Goal: Find contact information: Find contact information

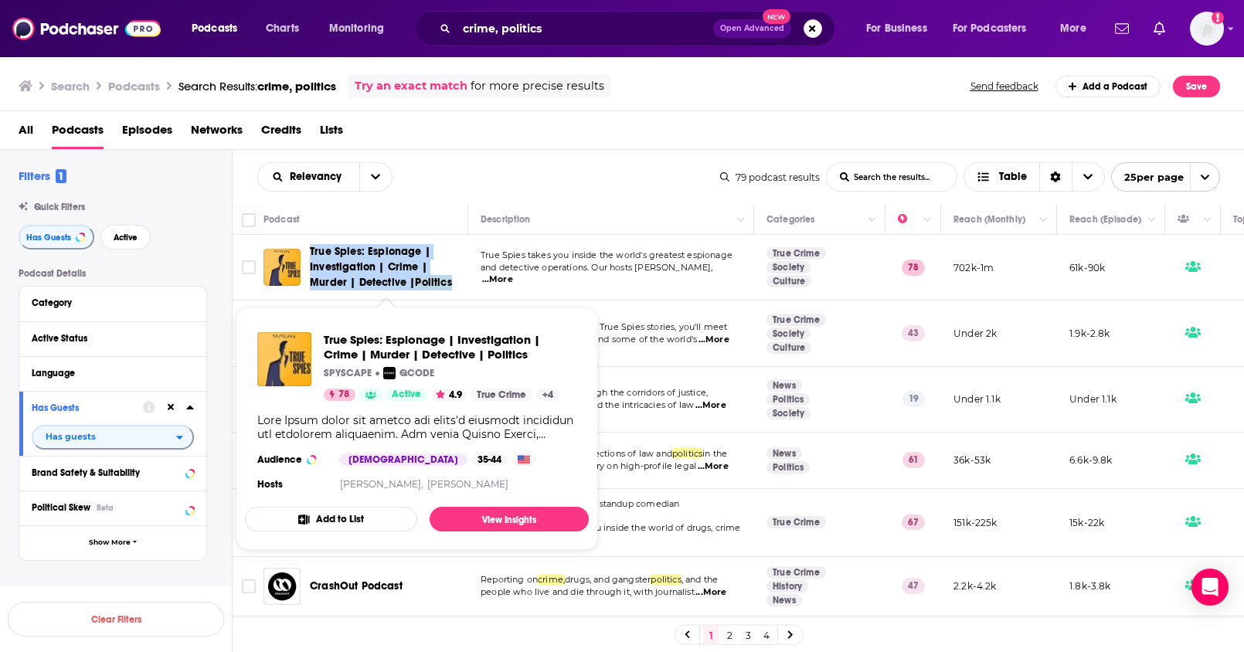
drag, startPoint x: 310, startPoint y: 244, endPoint x: 372, endPoint y: 277, distance: 70.5
click at [372, 277] on span "True Spies: Espionage | Investigation | Crime | Murder | Detective | Politics" at bounding box center [386, 267] width 153 height 46
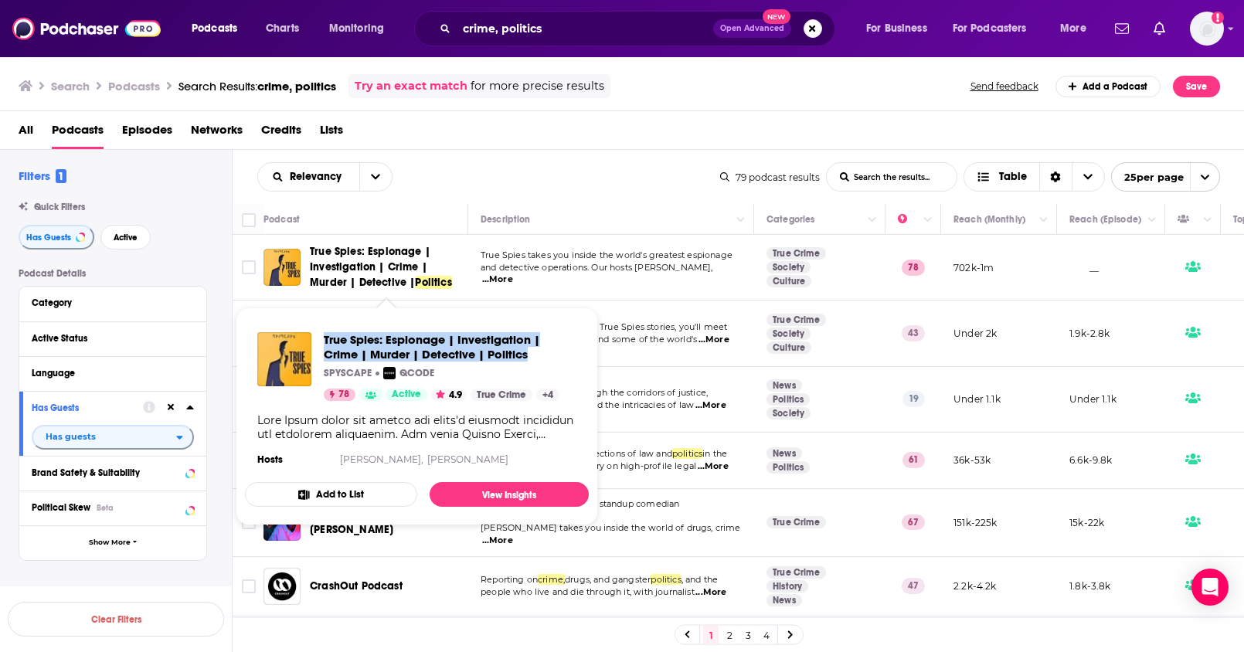
drag, startPoint x: 321, startPoint y: 333, endPoint x: 532, endPoint y: 359, distance: 212.6
click at [532, 359] on div "True Spies: Espionage | Investigation | Crime | Murder | Detective | Politics S…" at bounding box center [416, 366] width 319 height 69
copy span "True Spies: Espionage | Investigation | Crime | Murder | Detective | Politics"
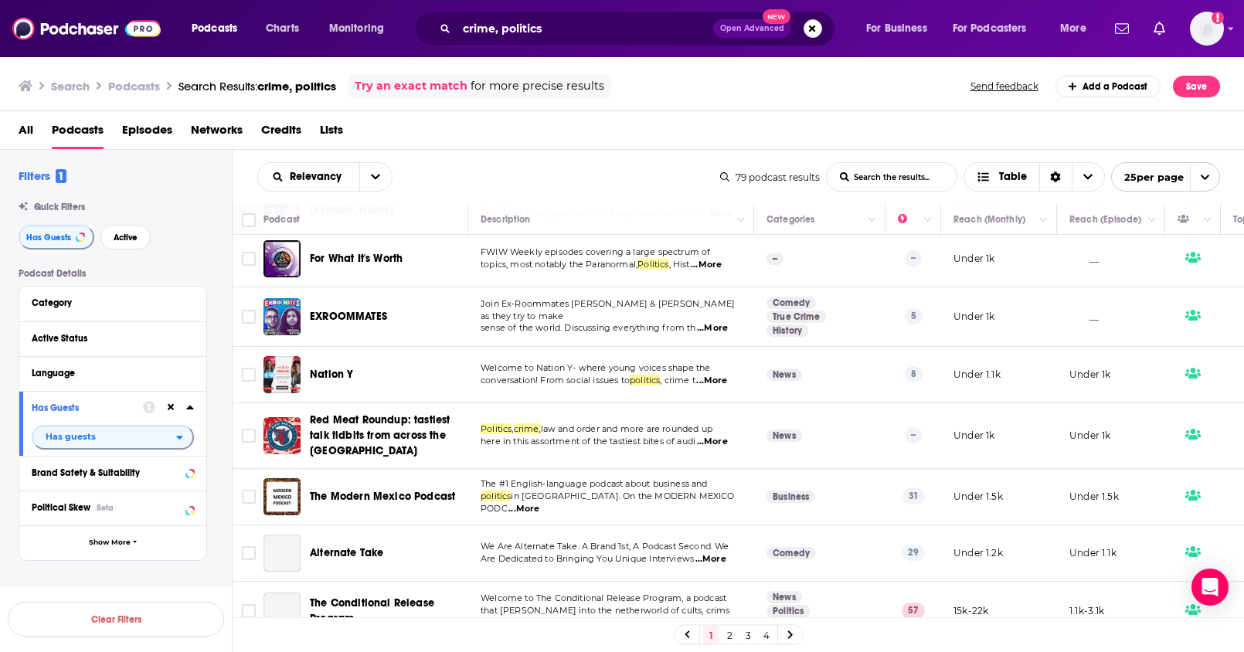
scroll to position [1083, 0]
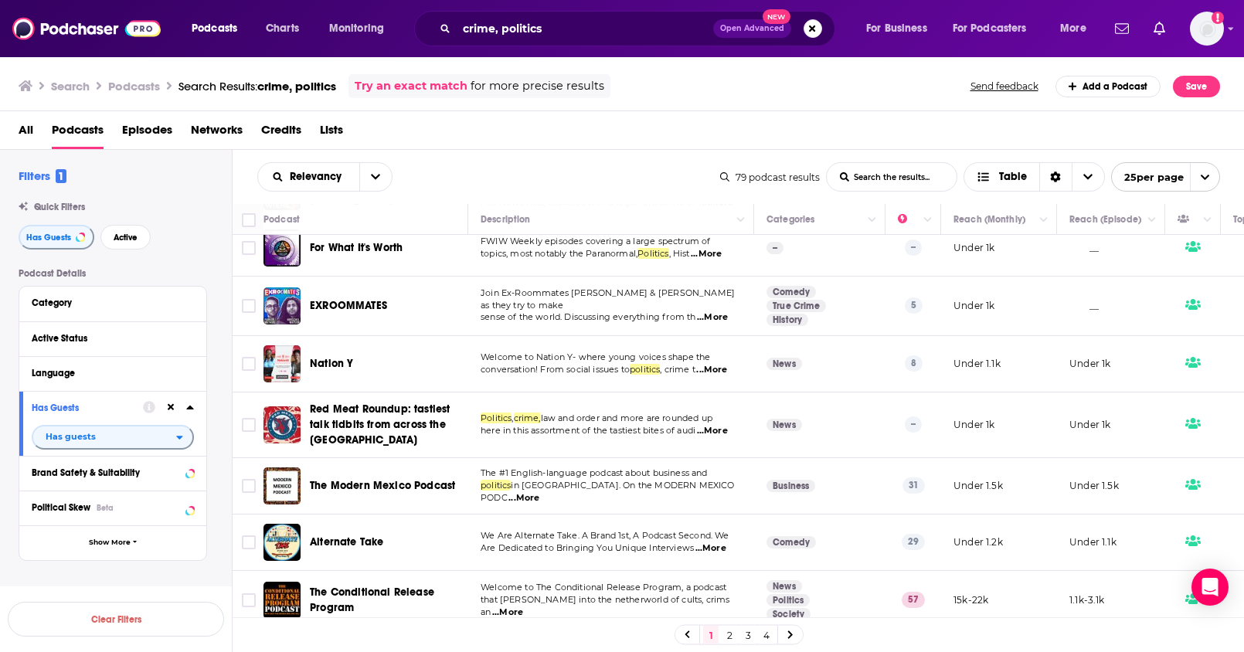
click at [730, 631] on link "2" at bounding box center [729, 635] width 15 height 19
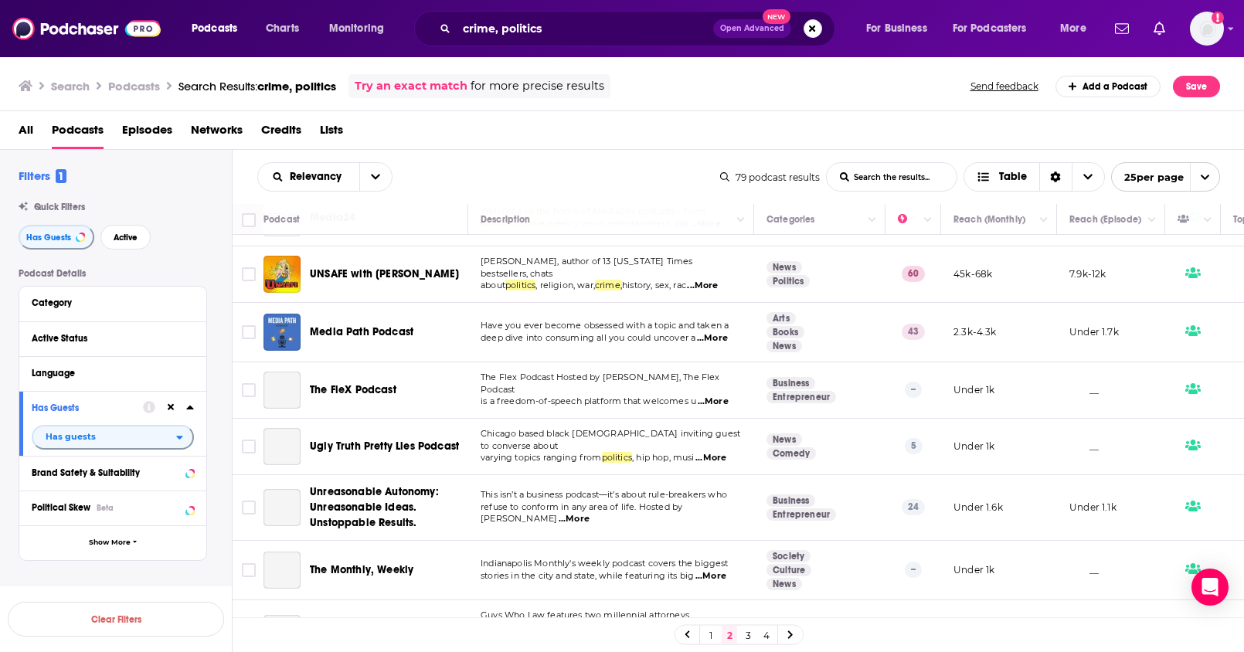
scroll to position [1076, 0]
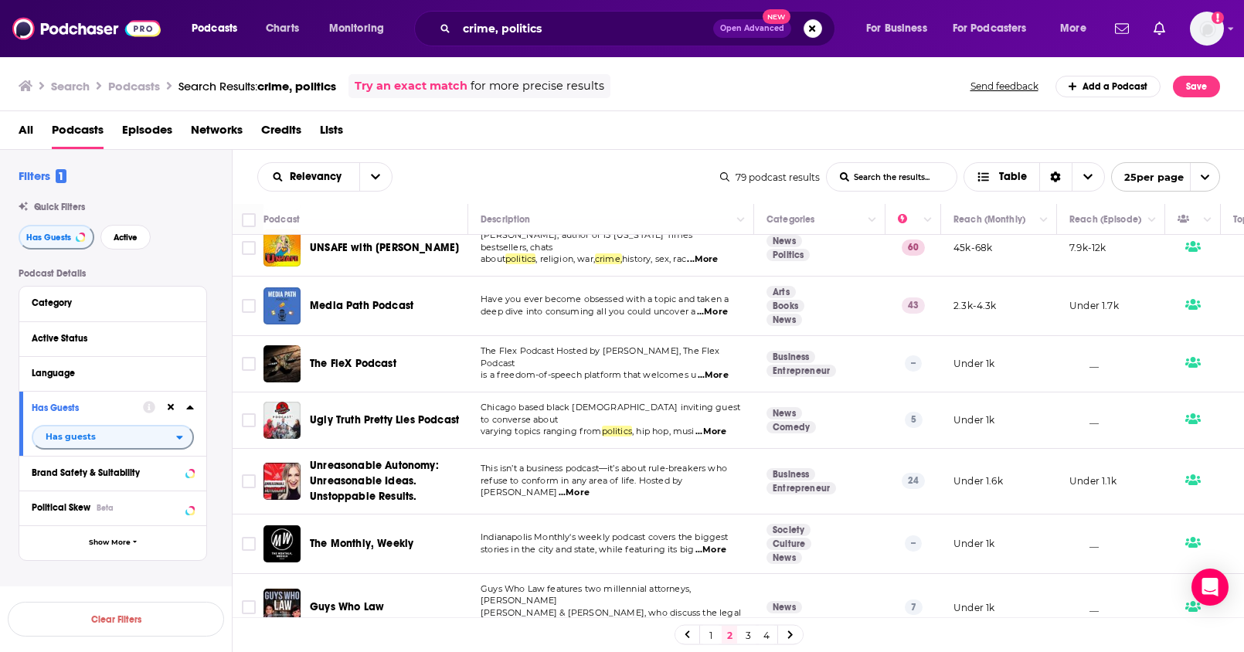
click at [749, 642] on link "3" at bounding box center [747, 635] width 15 height 19
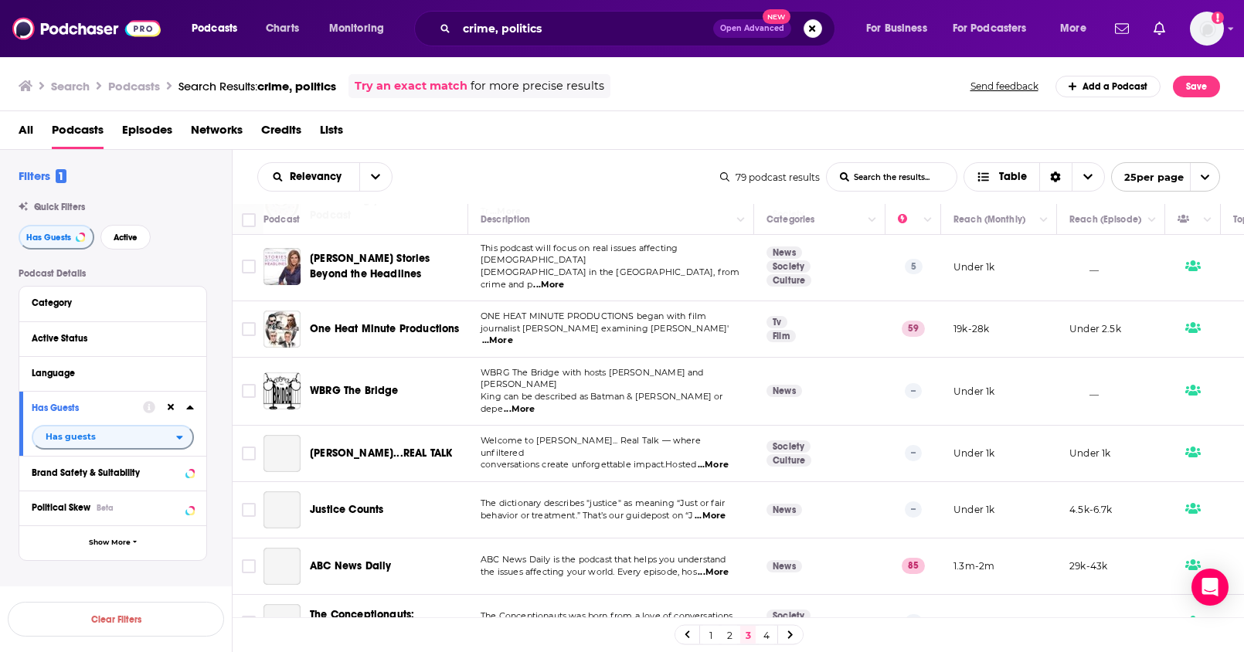
scroll to position [1080, 0]
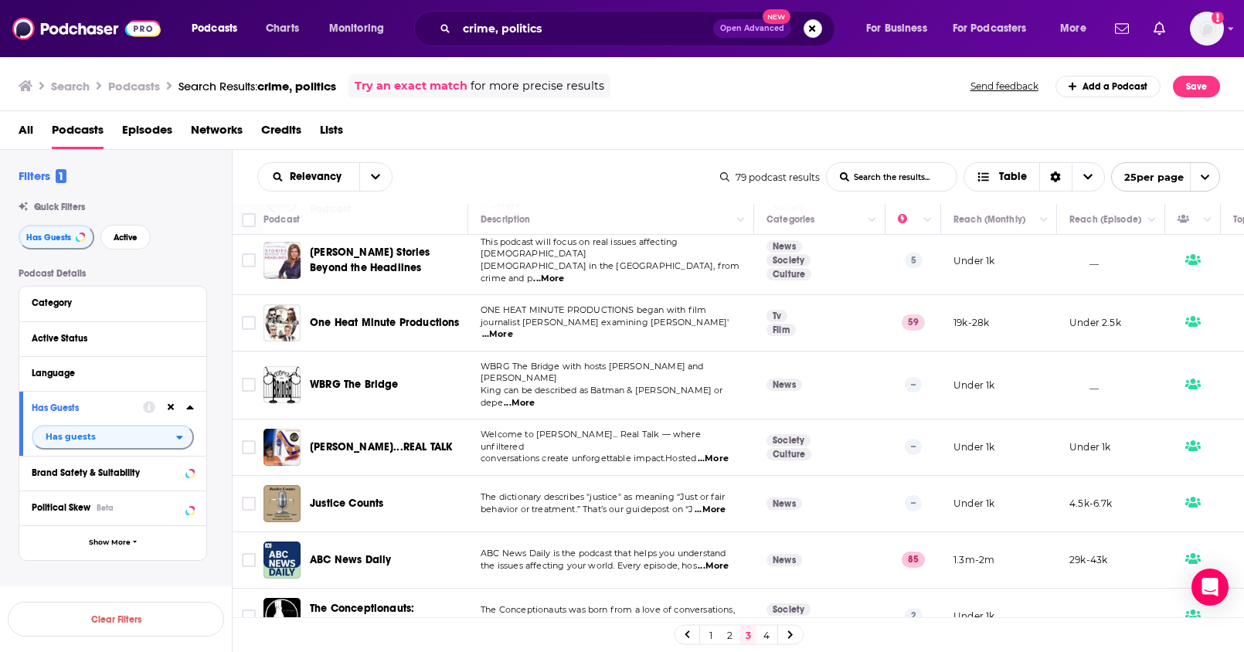
click at [764, 631] on link "4" at bounding box center [766, 635] width 15 height 19
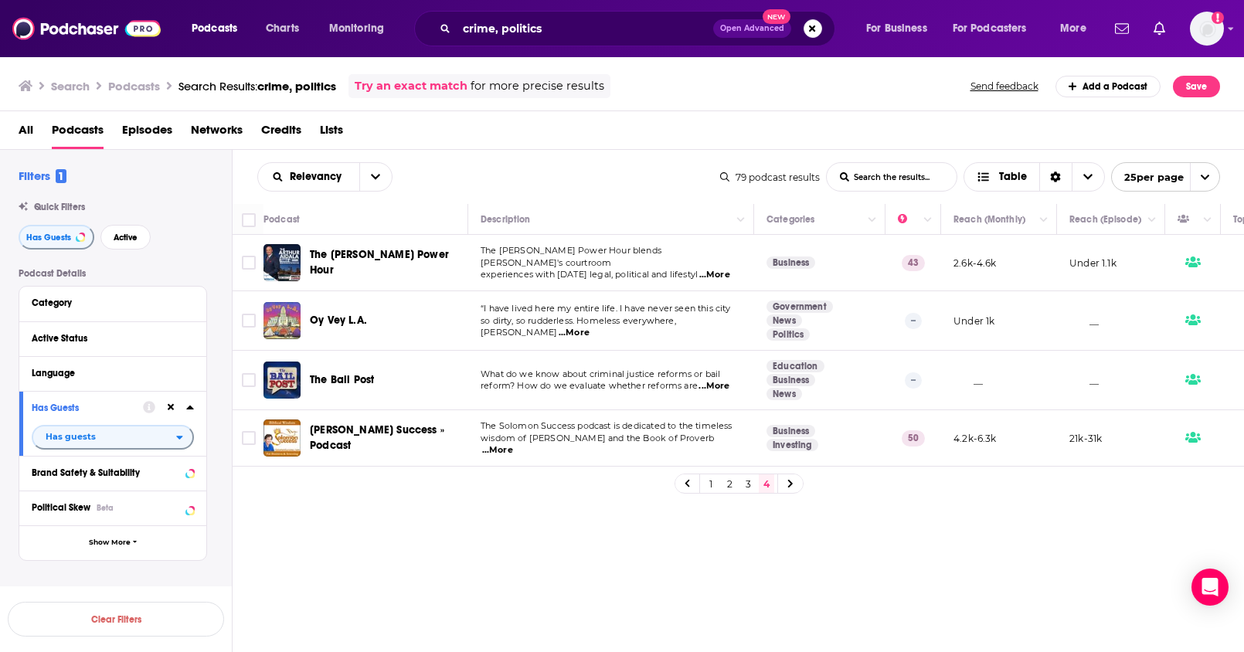
click at [747, 493] on link "3" at bounding box center [747, 483] width 15 height 19
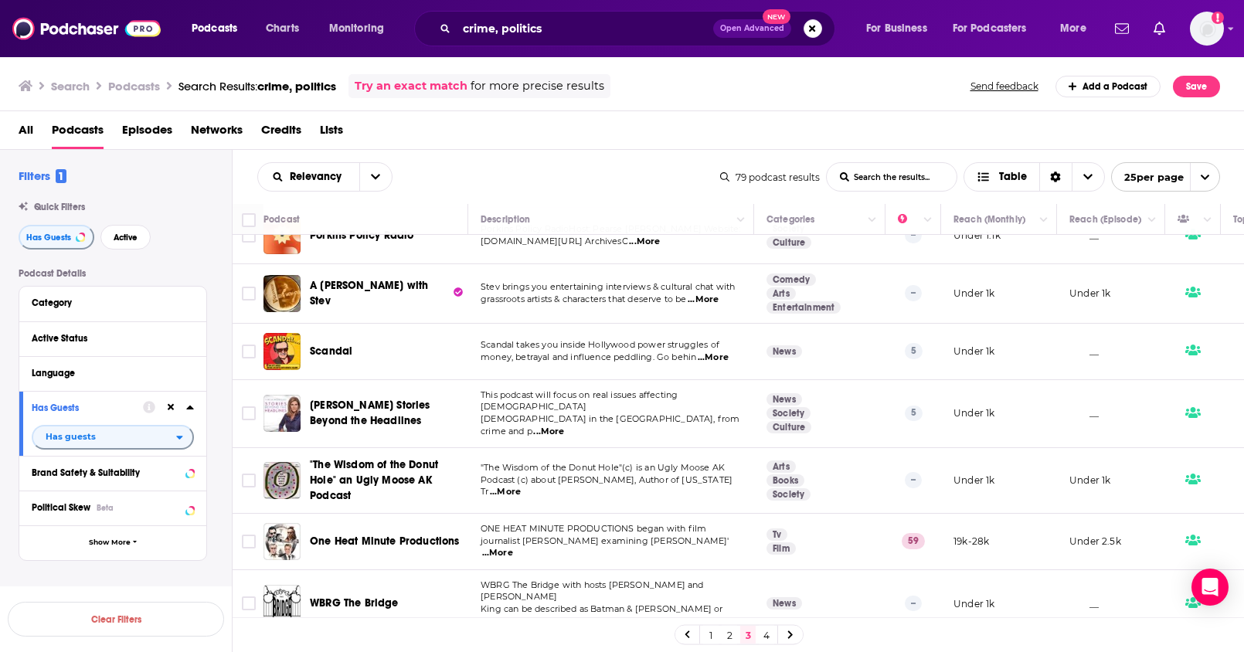
scroll to position [1083, 0]
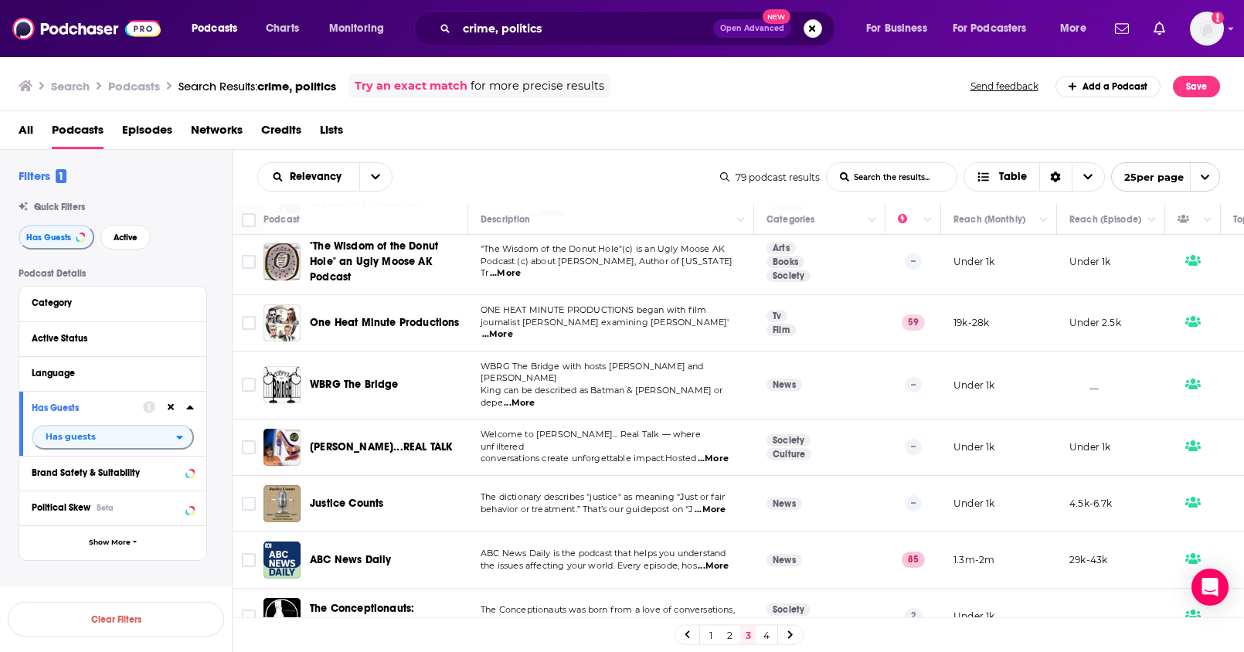
click at [709, 636] on link "1" at bounding box center [710, 635] width 15 height 19
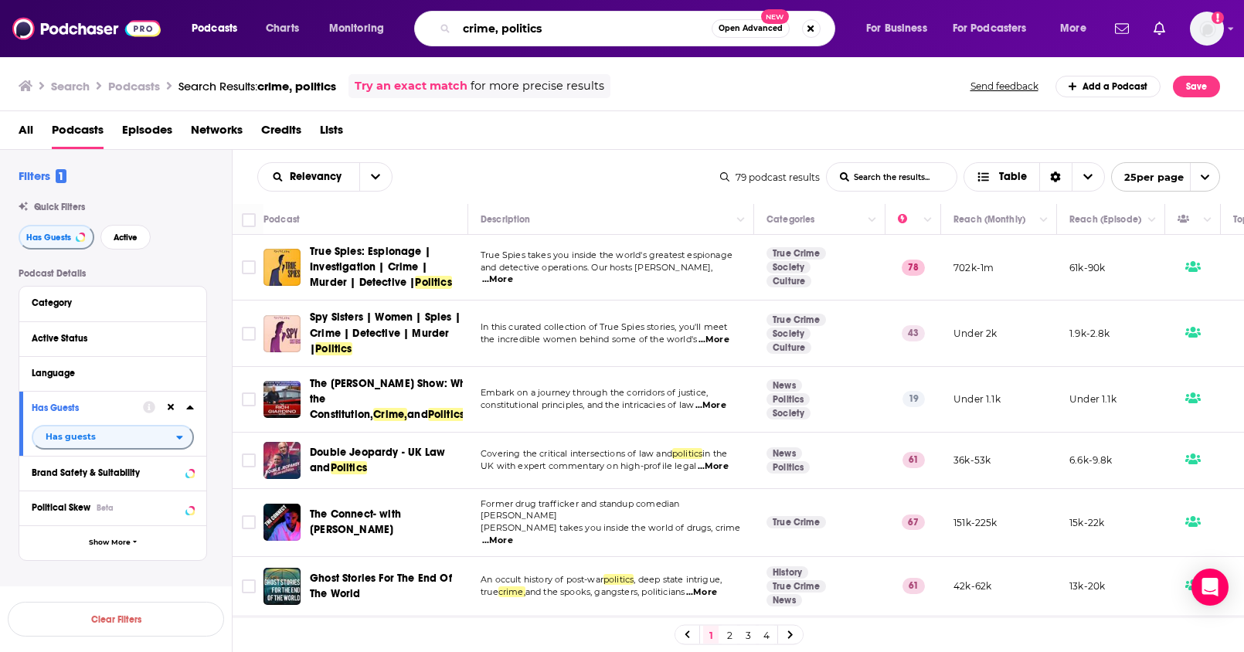
drag, startPoint x: 563, startPoint y: 32, endPoint x: 379, endPoint y: 9, distance: 186.1
click at [379, 9] on div "Podcasts Charts Monitoring crime, politics Open Advanced New For Business For P…" at bounding box center [622, 28] width 1244 height 57
type input "louder with crowder"
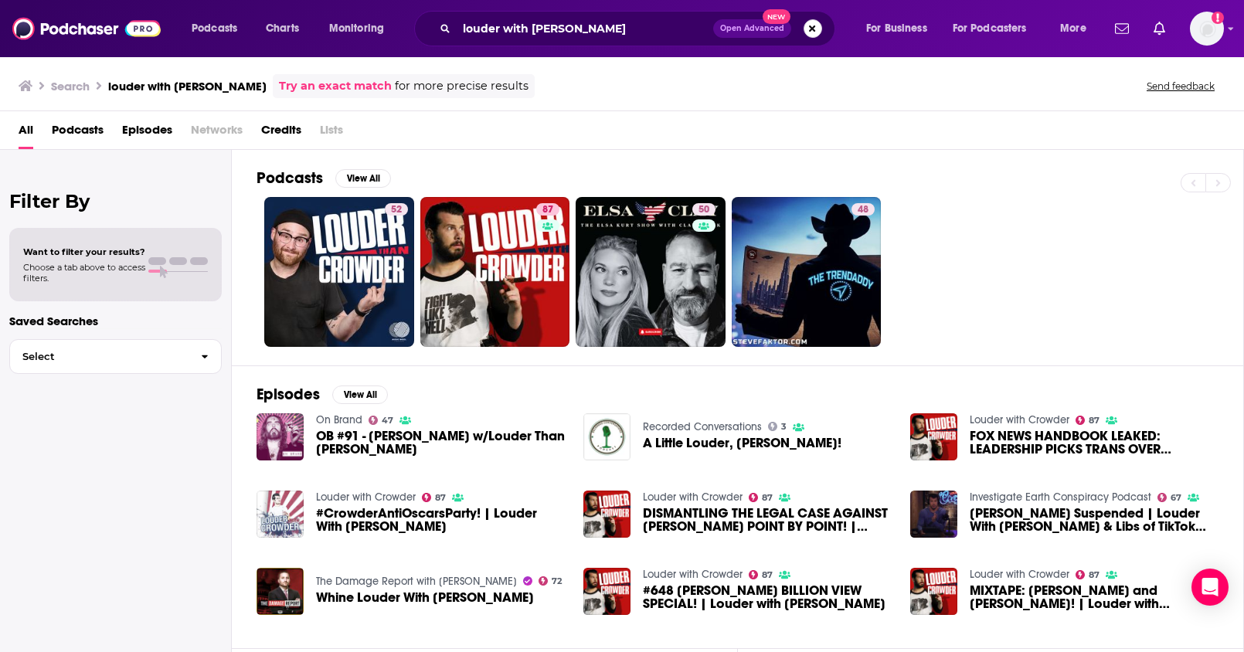
click at [809, 34] on button "Search podcasts, credits, & more..." at bounding box center [813, 28] width 19 height 19
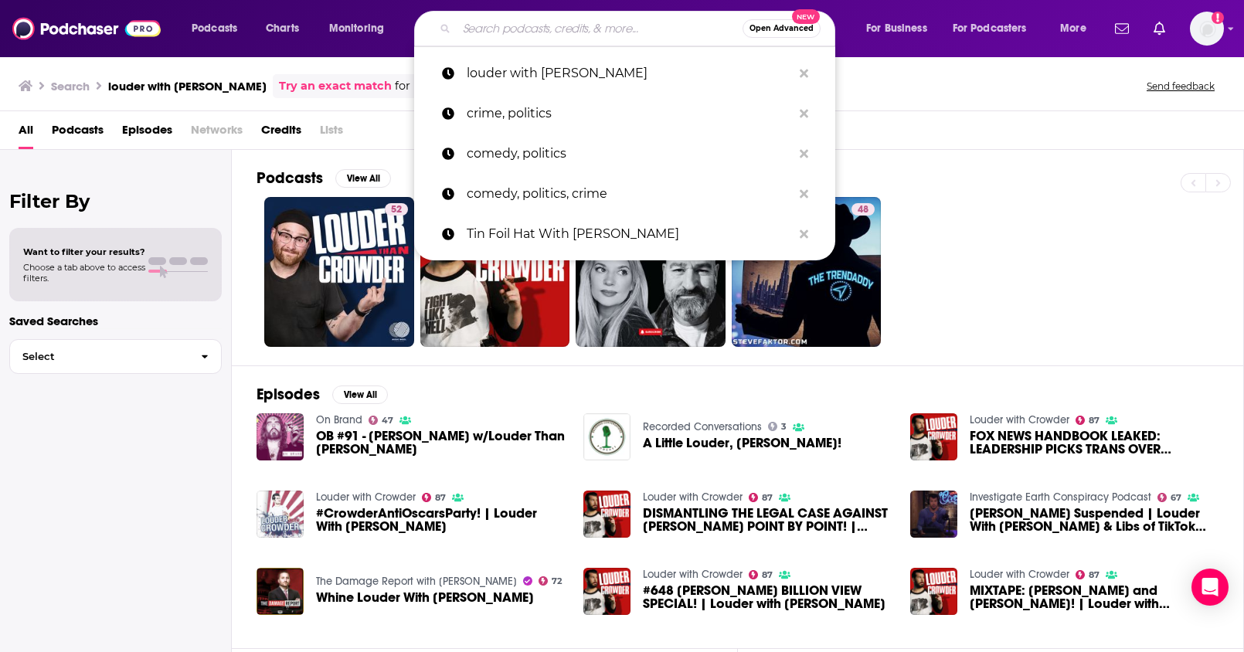
paste input "The Culture War with Tim Pool"
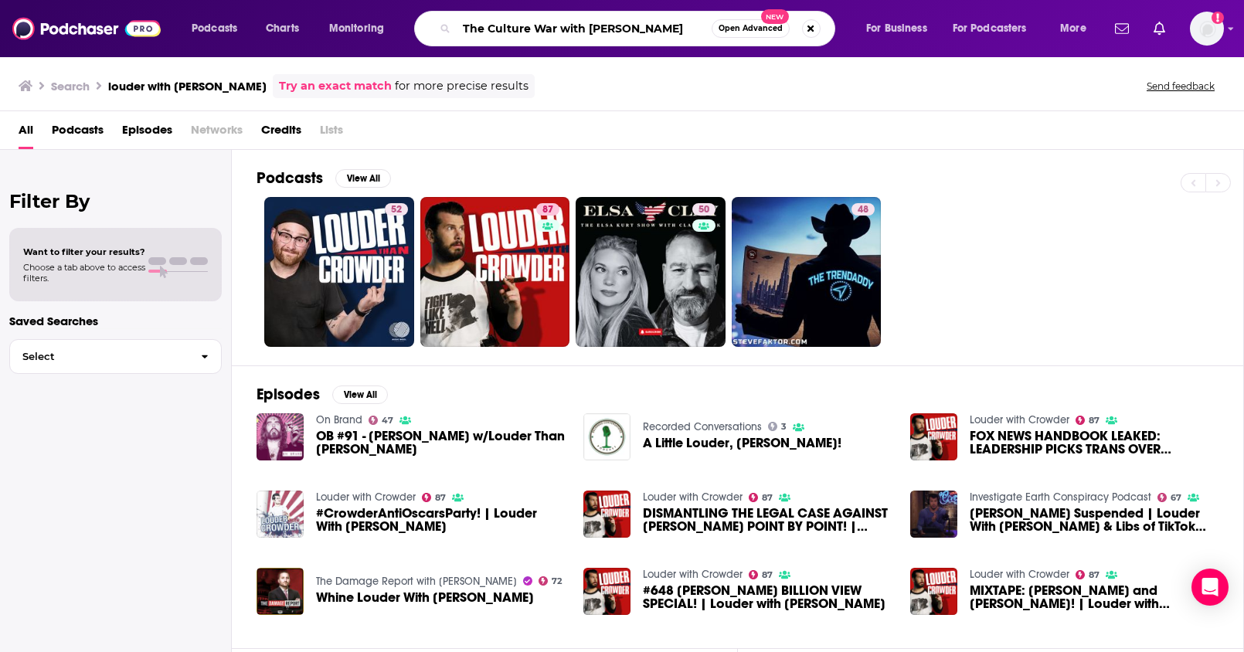
type input "The Culture War with Tim Pool"
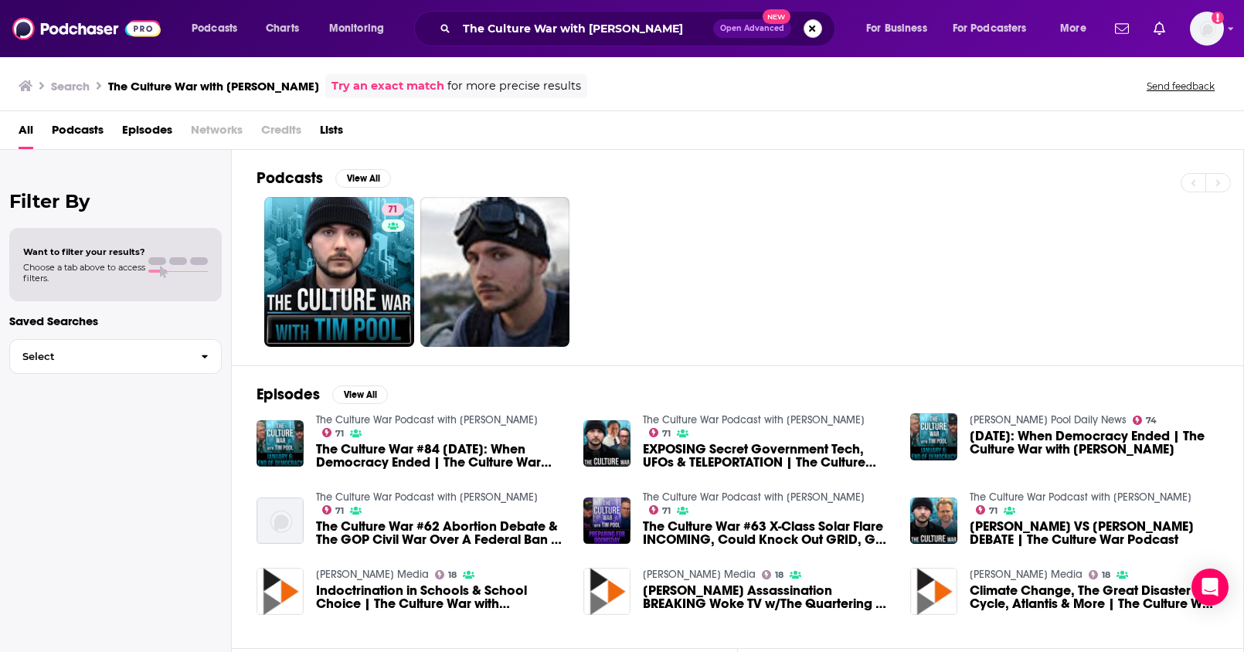
click at [811, 27] on button "Search podcasts, credits, & more..." at bounding box center [813, 28] width 19 height 19
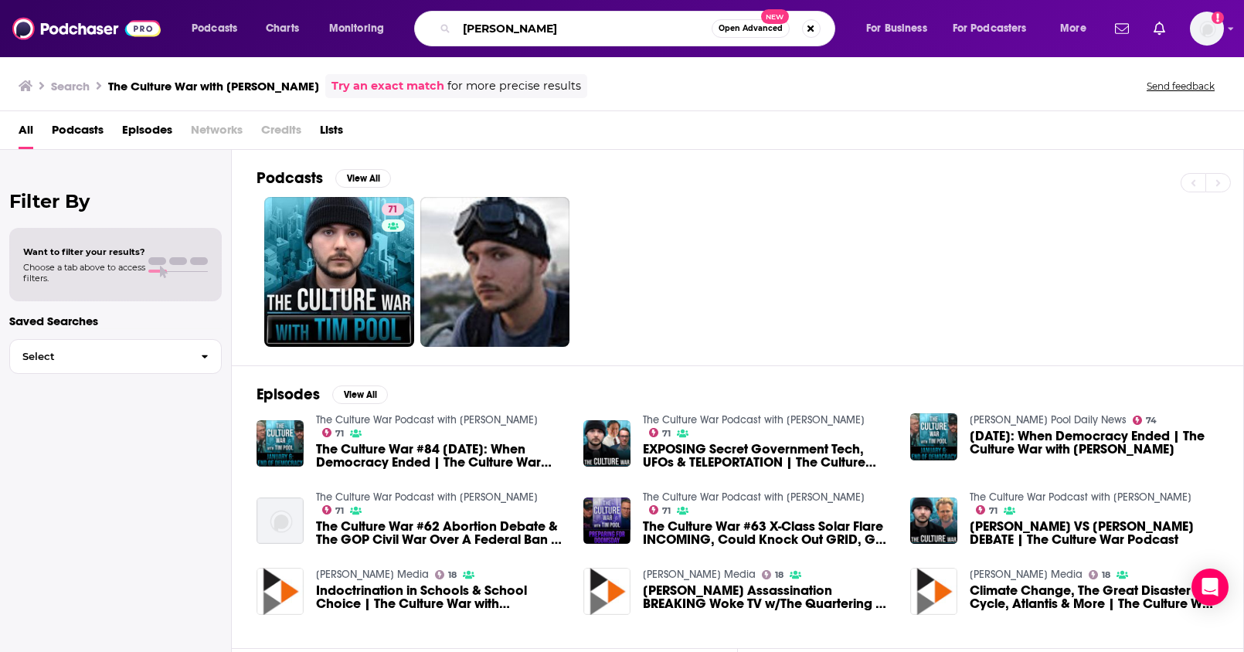
type input "Vince"
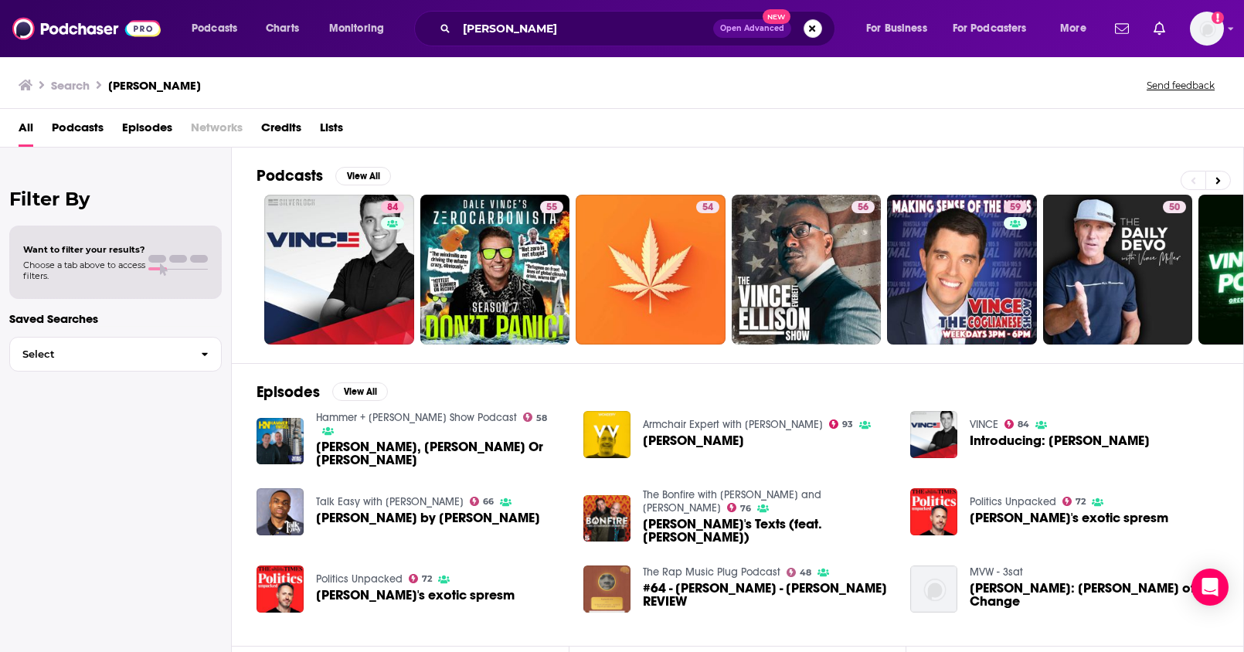
click at [815, 27] on button "Search podcasts, credits, & more..." at bounding box center [813, 28] width 19 height 19
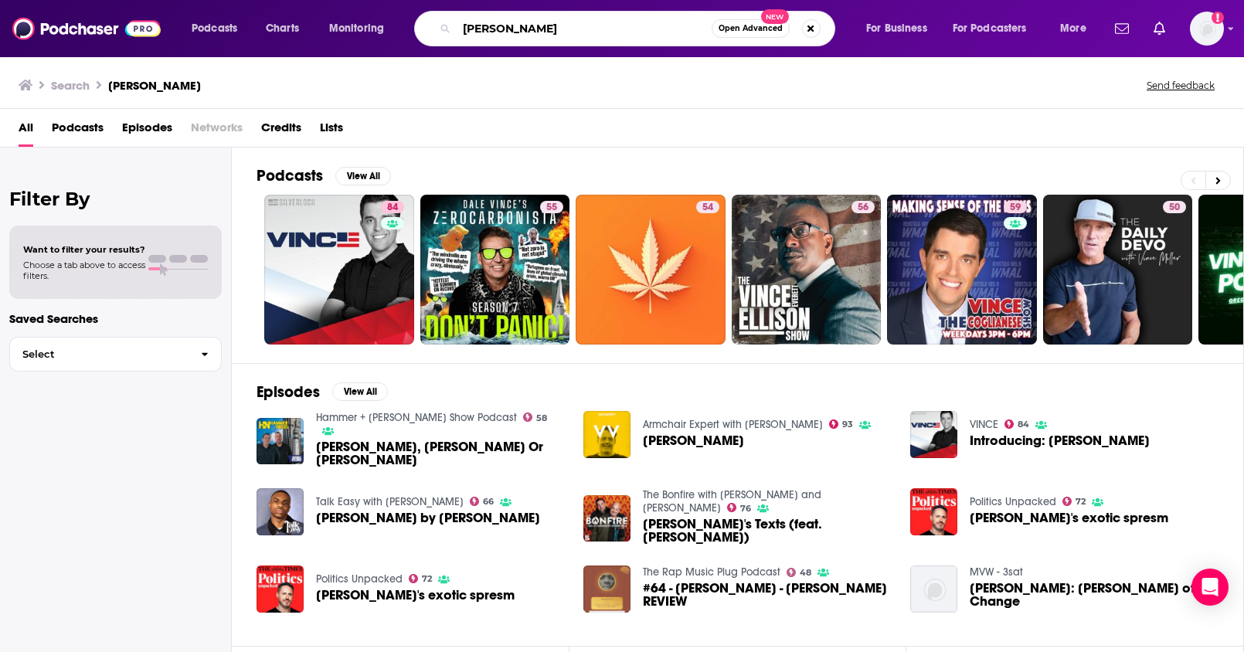
type input "tucker carlson"
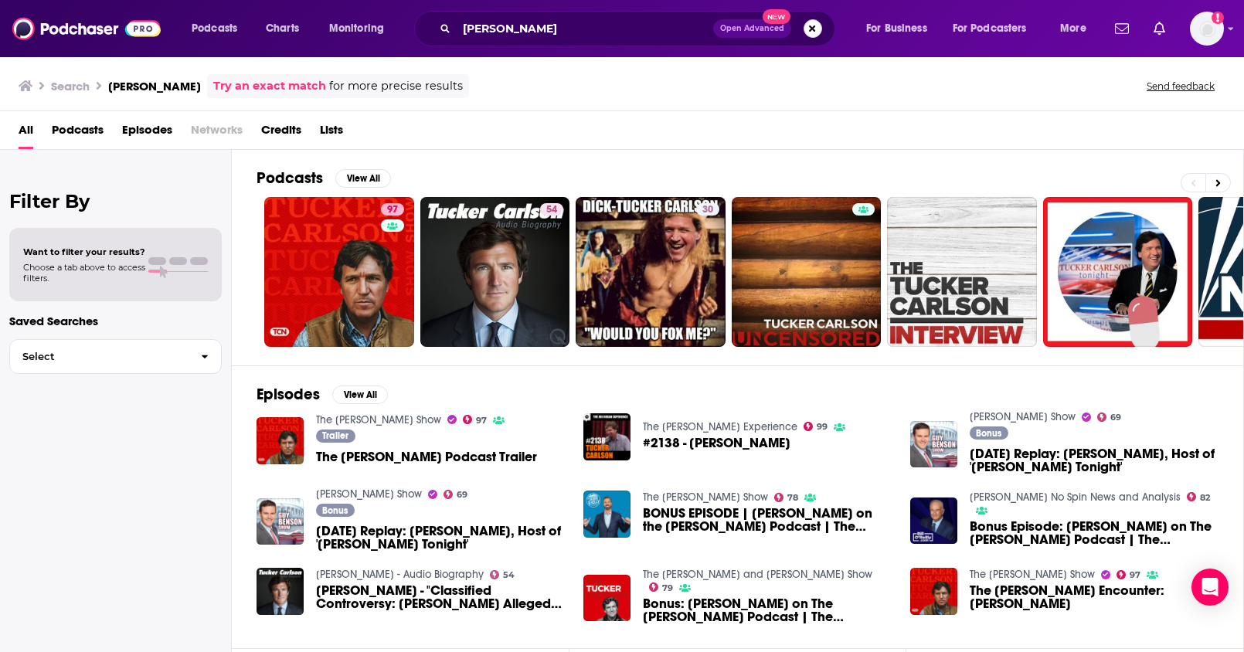
click at [813, 32] on button "Search podcasts, credits, & more..." at bounding box center [813, 28] width 19 height 19
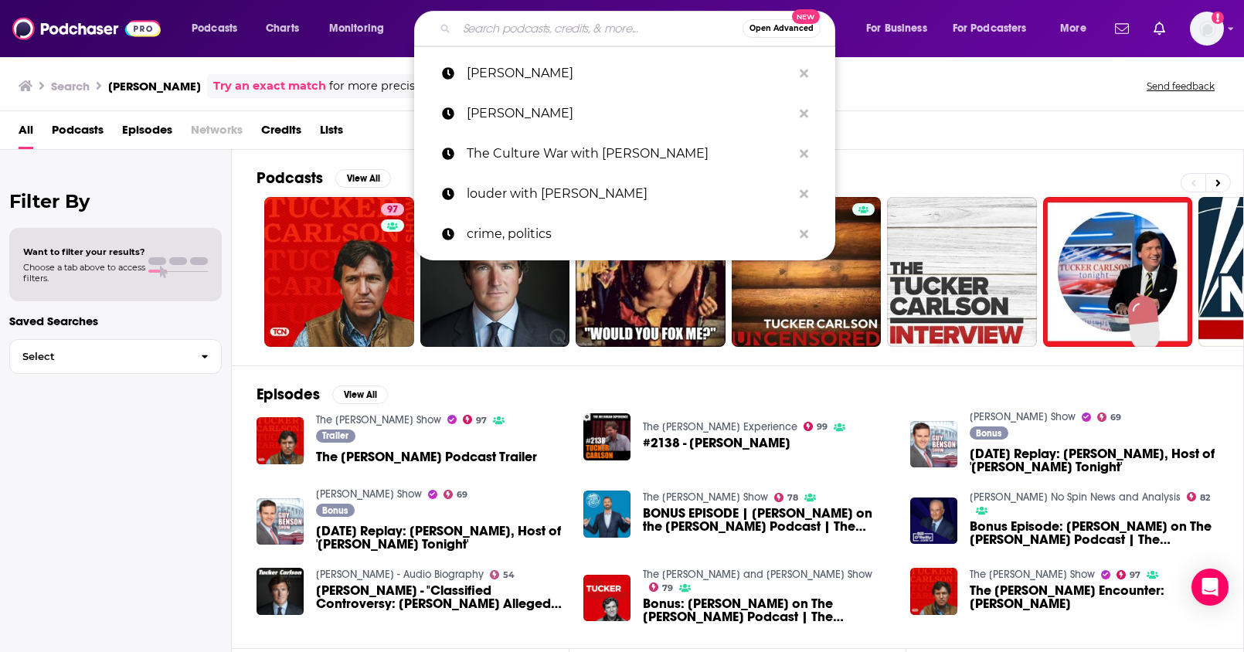
paste input "SNEAKO"
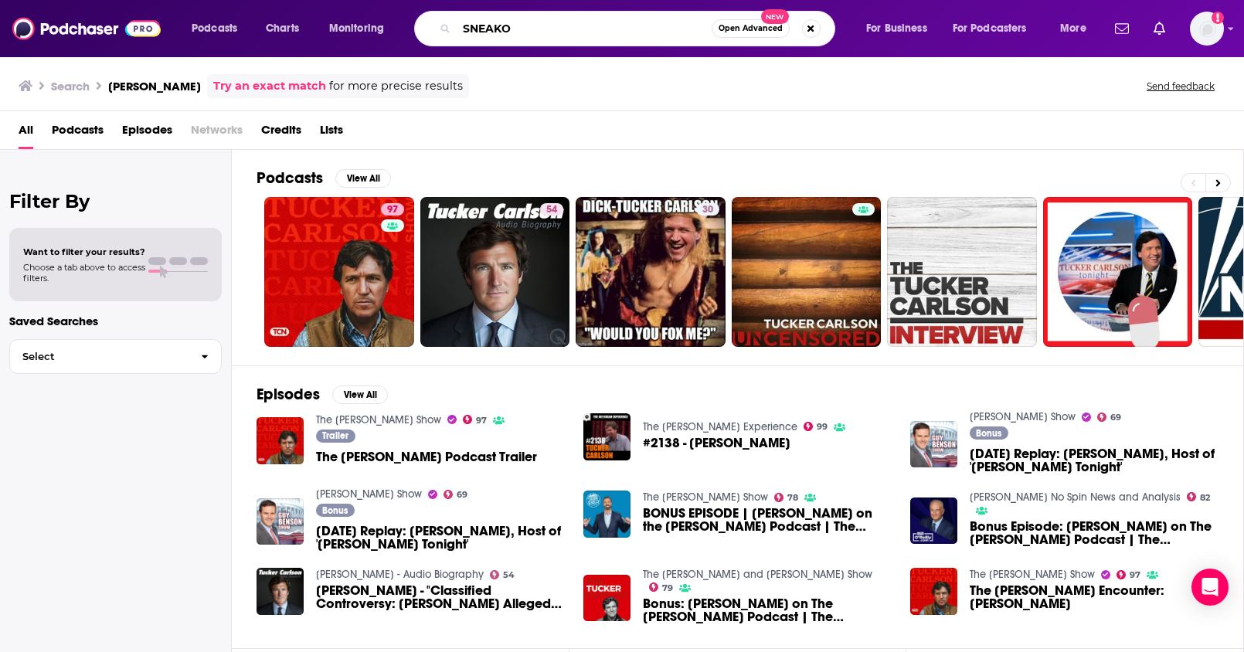
type input "SNEAKO"
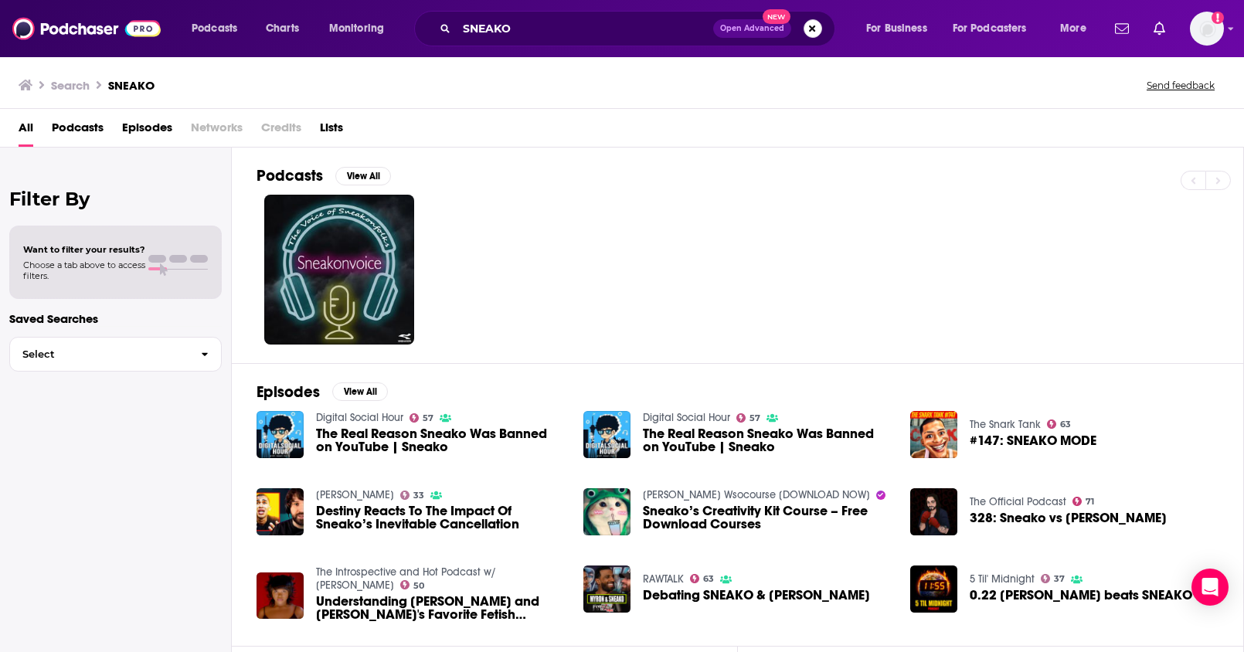
click at [808, 30] on button "Search podcasts, credits, & more..." at bounding box center [813, 28] width 19 height 19
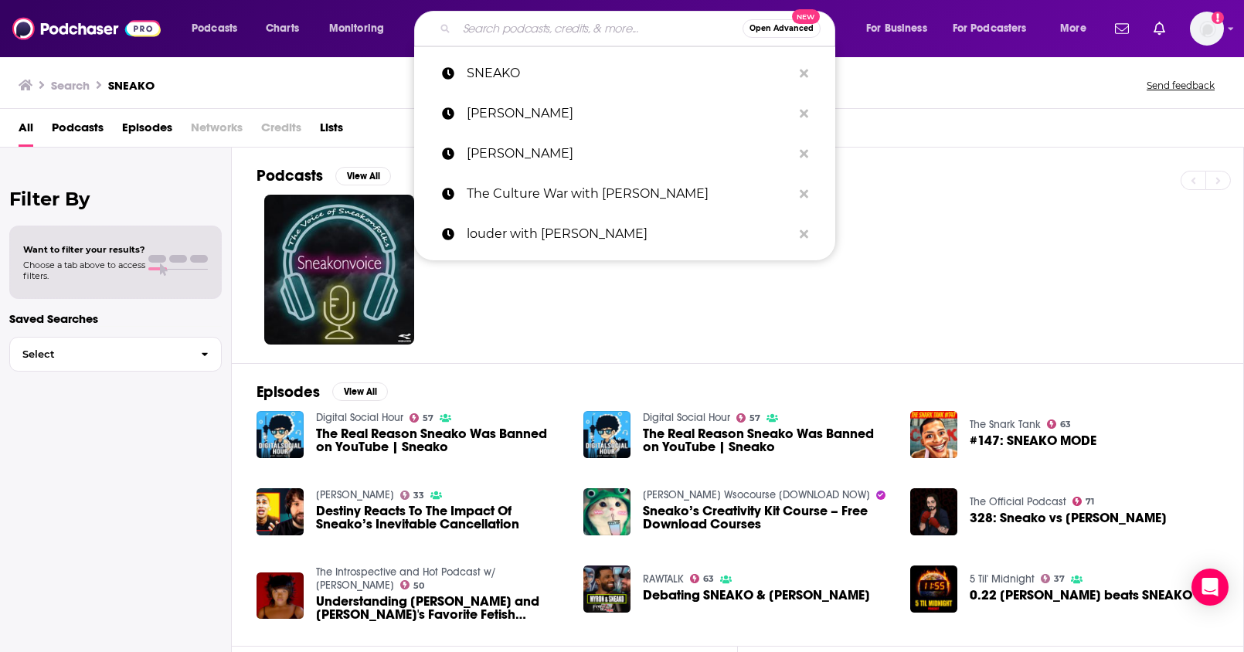
paste input "Matt Wallace"
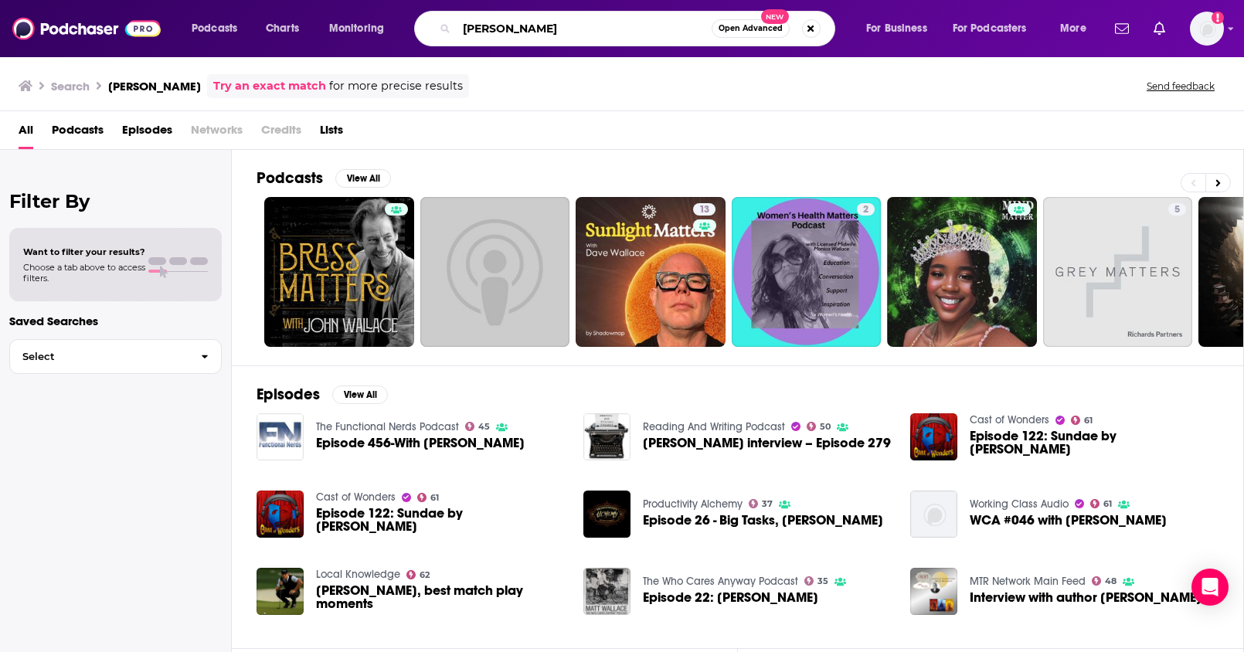
drag, startPoint x: 597, startPoint y: 32, endPoint x: 414, endPoint y: 12, distance: 183.5
click at [414, 12] on div "Podcasts Charts Monitoring Matt Wallace Open Advanced New For Business For Podc…" at bounding box center [641, 29] width 920 height 36
paste input "The Benny Show"
type input "The Benny Show"
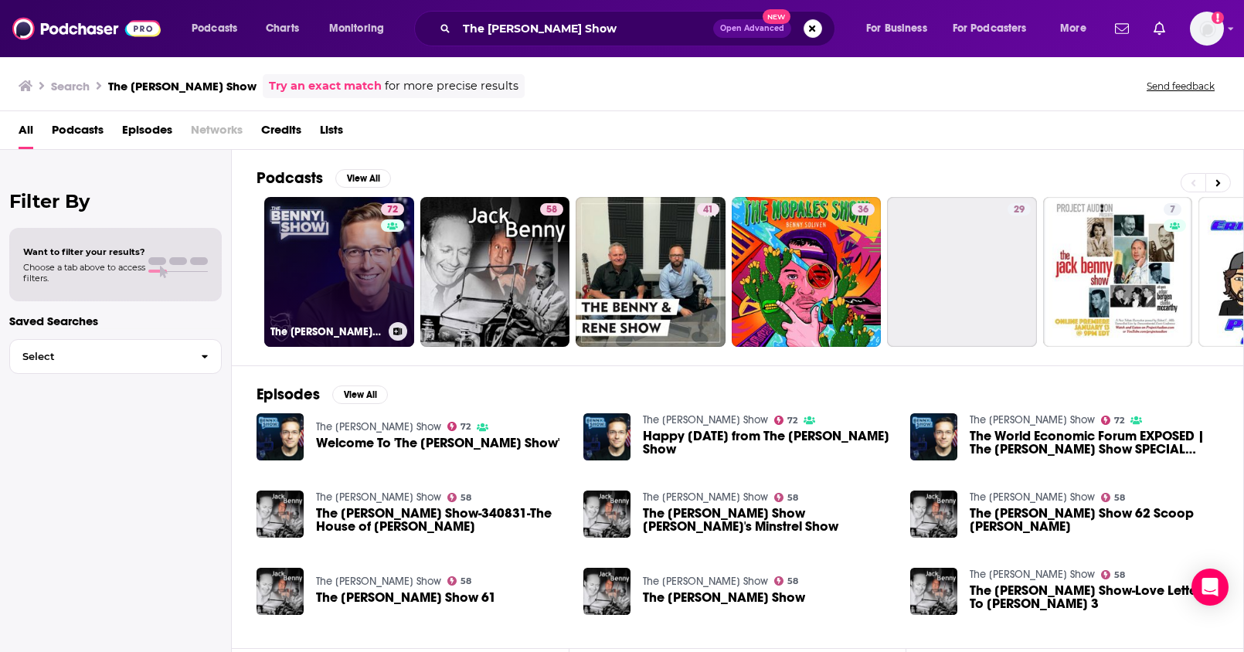
click at [306, 233] on link "72 The Benny Show" at bounding box center [339, 272] width 150 height 150
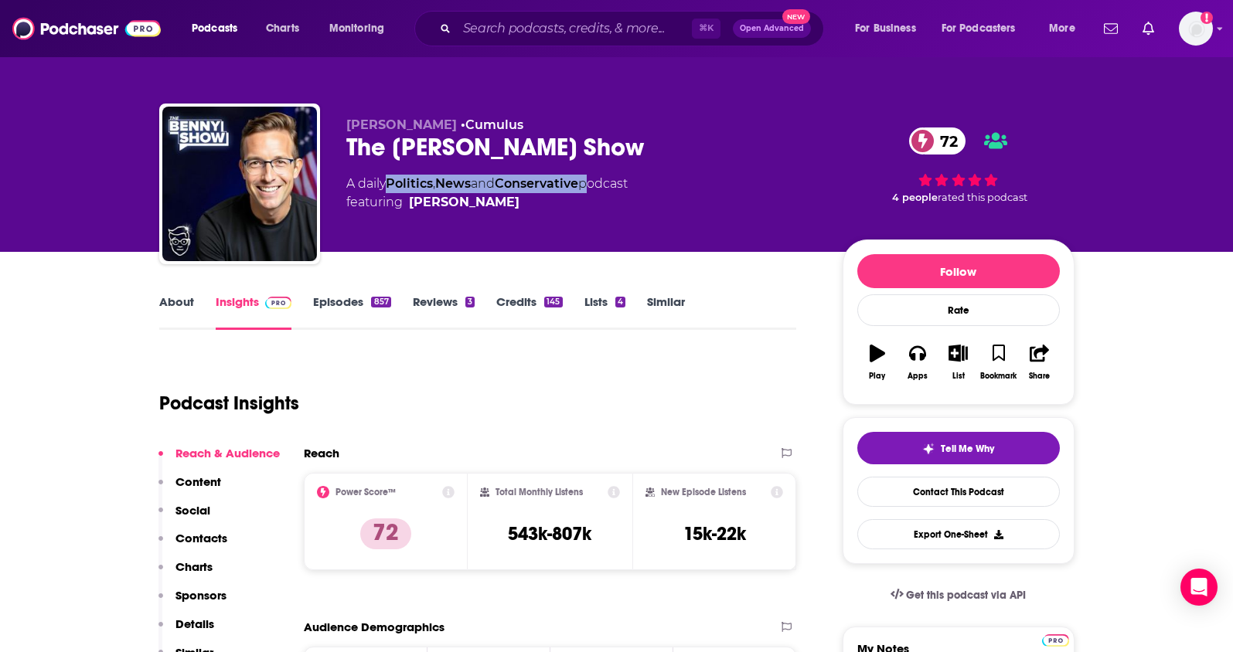
drag, startPoint x: 591, startPoint y: 183, endPoint x: 393, endPoint y: 185, distance: 197.8
click at [393, 185] on div "A daily Politics , News and Conservative podcast featuring Benny Johnson" at bounding box center [486, 193] width 281 height 37
copy div "Politics , News and Conservative"
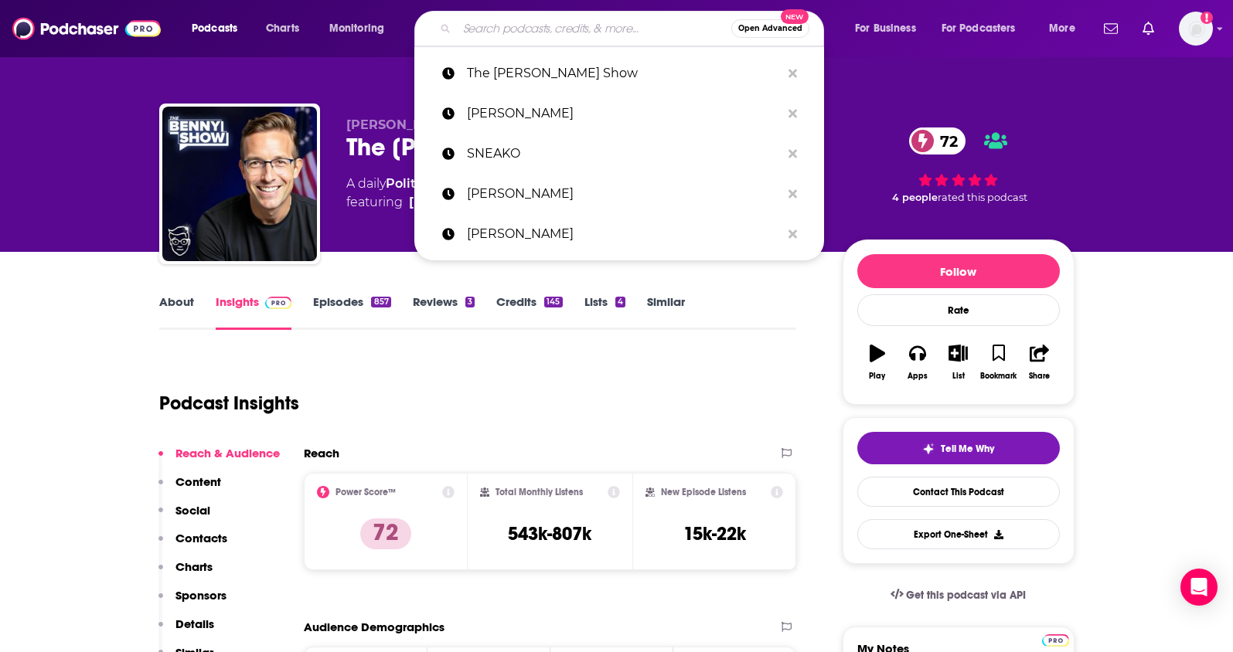
click at [617, 32] on input "Search podcasts, credits, & more..." at bounding box center [594, 28] width 274 height 25
paste input "The Tucker Carlson Show"
type input "The Tucker Carlson Show"
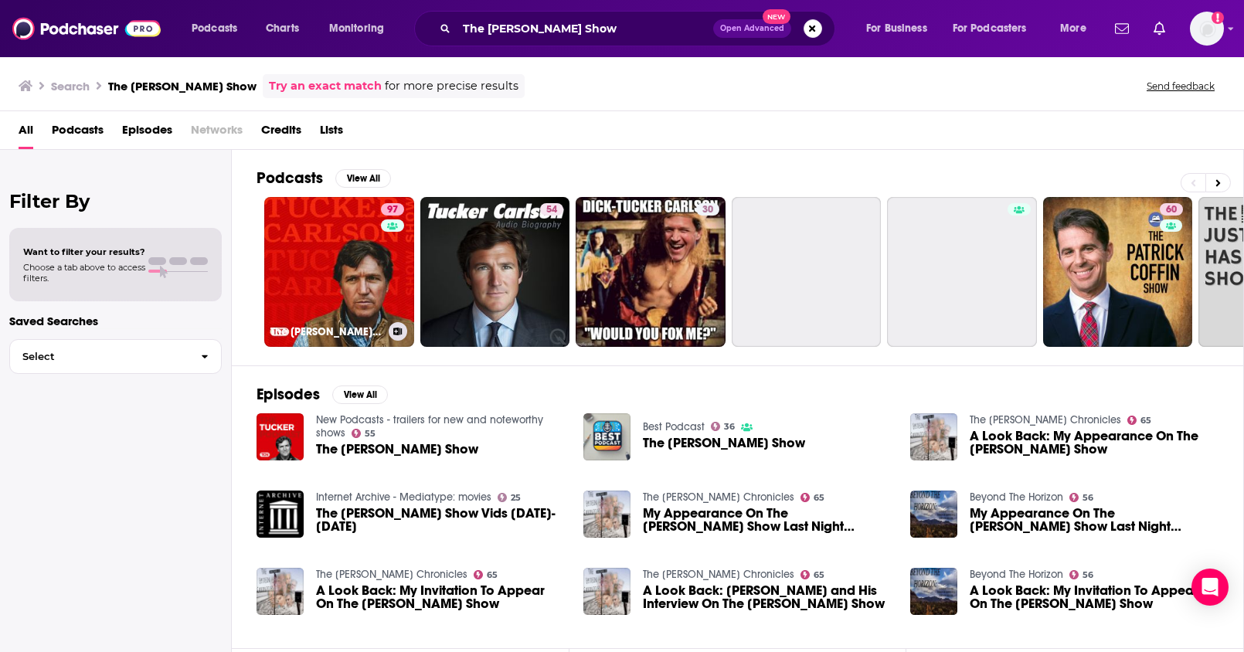
click at [318, 242] on link "97 The Tucker Carlson Show" at bounding box center [339, 272] width 150 height 150
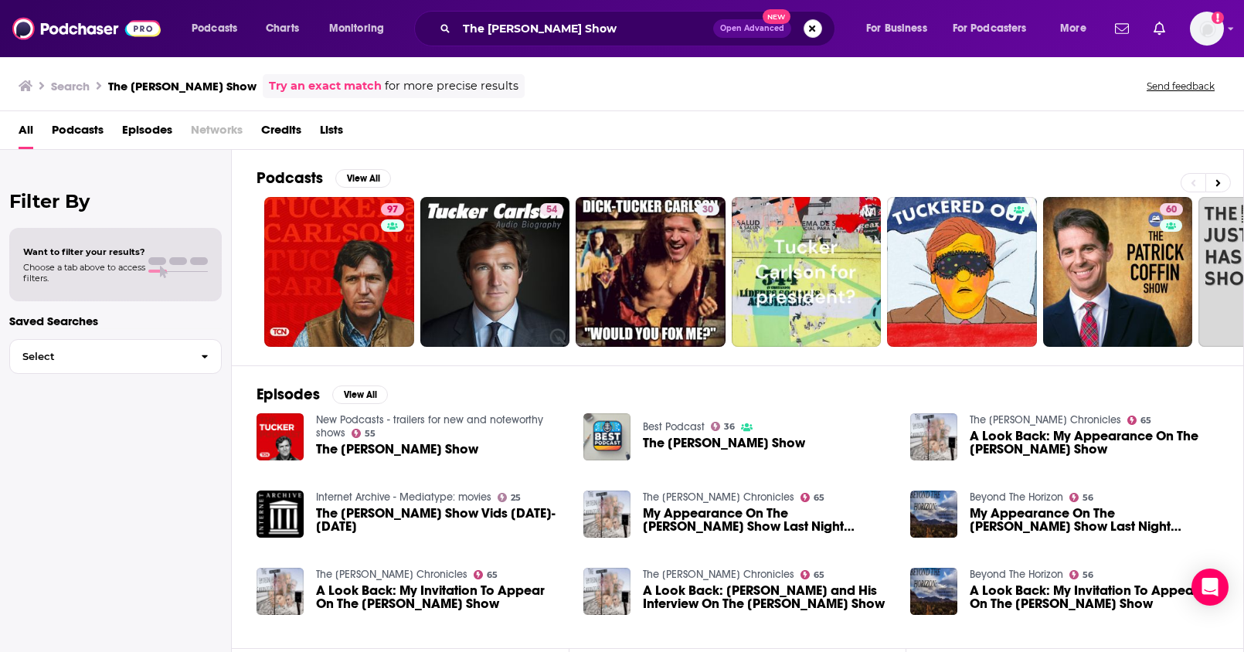
click at [812, 35] on button "Search podcasts, credits, & more..." at bounding box center [813, 28] width 19 height 19
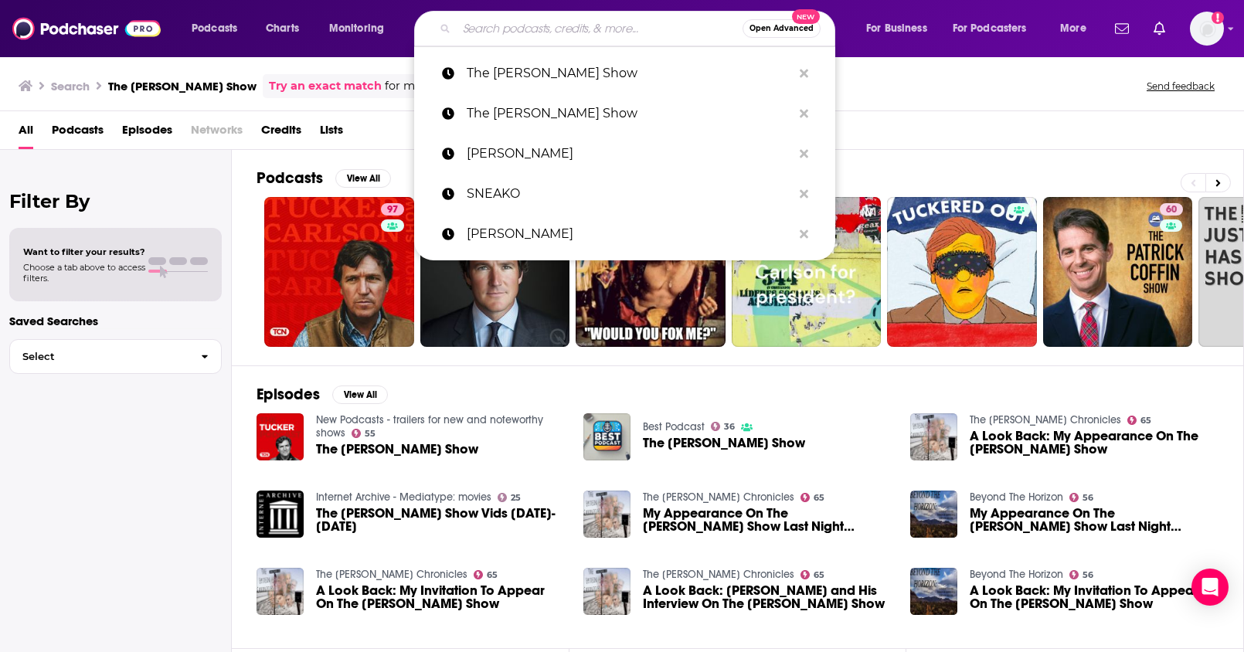
click at [630, 32] on input "Search podcasts, credits, & more..." at bounding box center [600, 28] width 286 height 25
paste input "The Tim Ferriss Show"
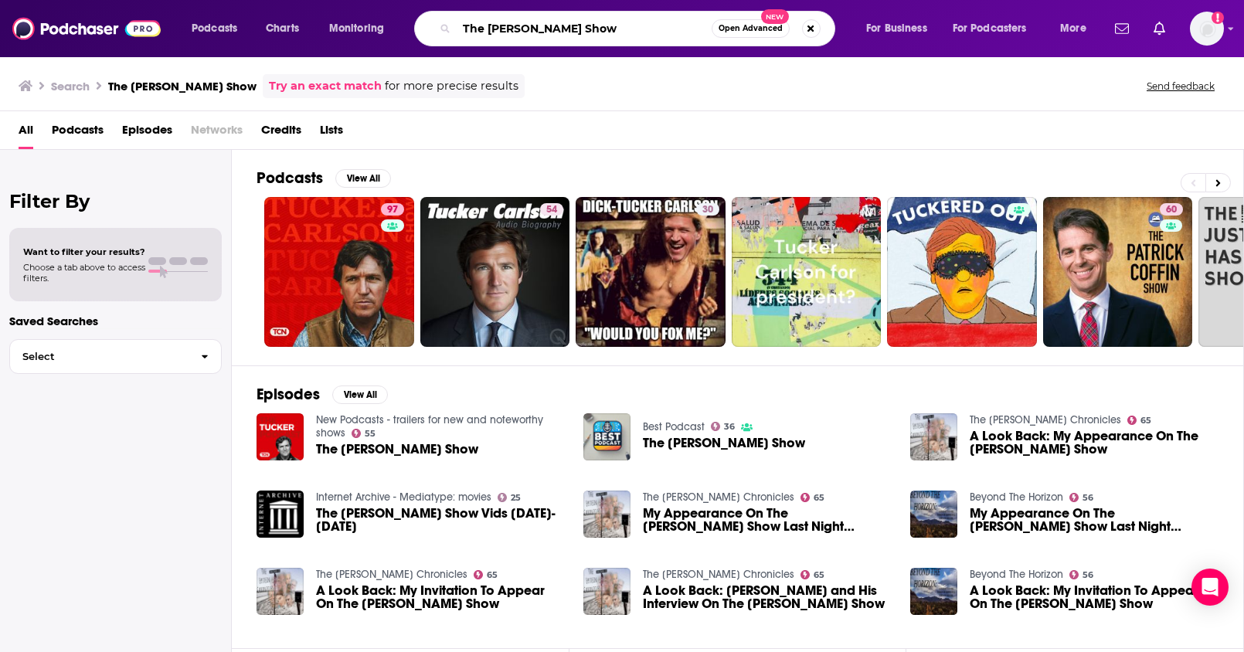
type input "The Tim Ferriss Show"
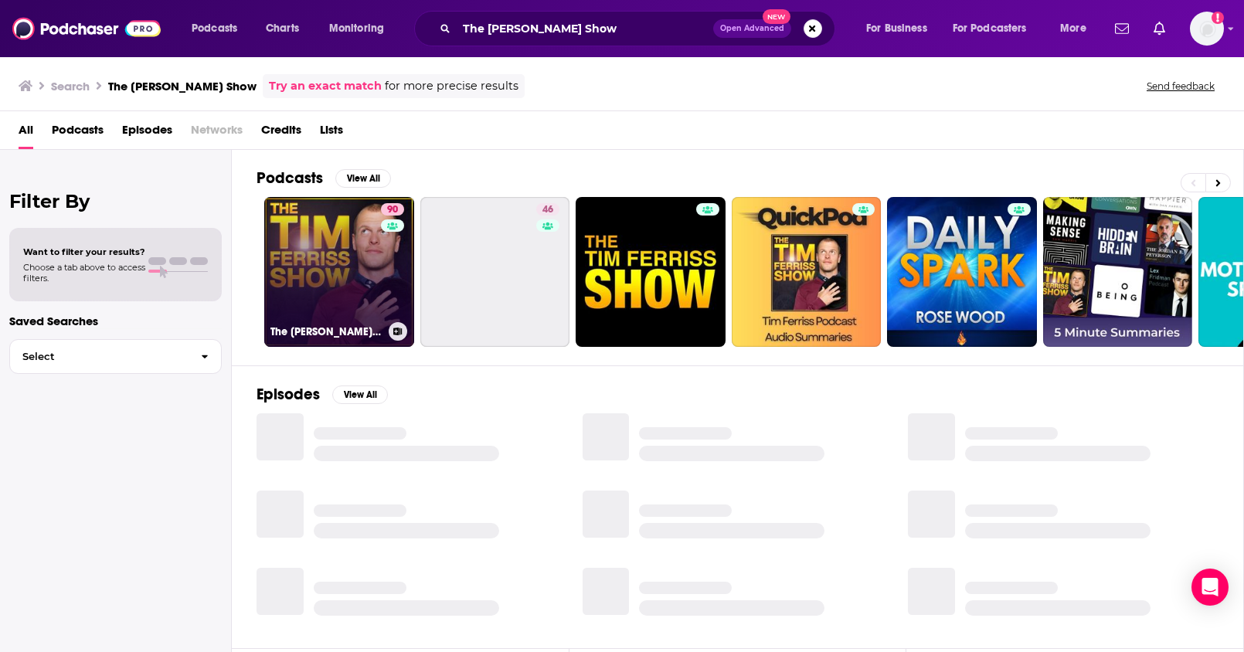
click at [360, 267] on link "90 The Tim Ferriss Show" at bounding box center [339, 272] width 150 height 150
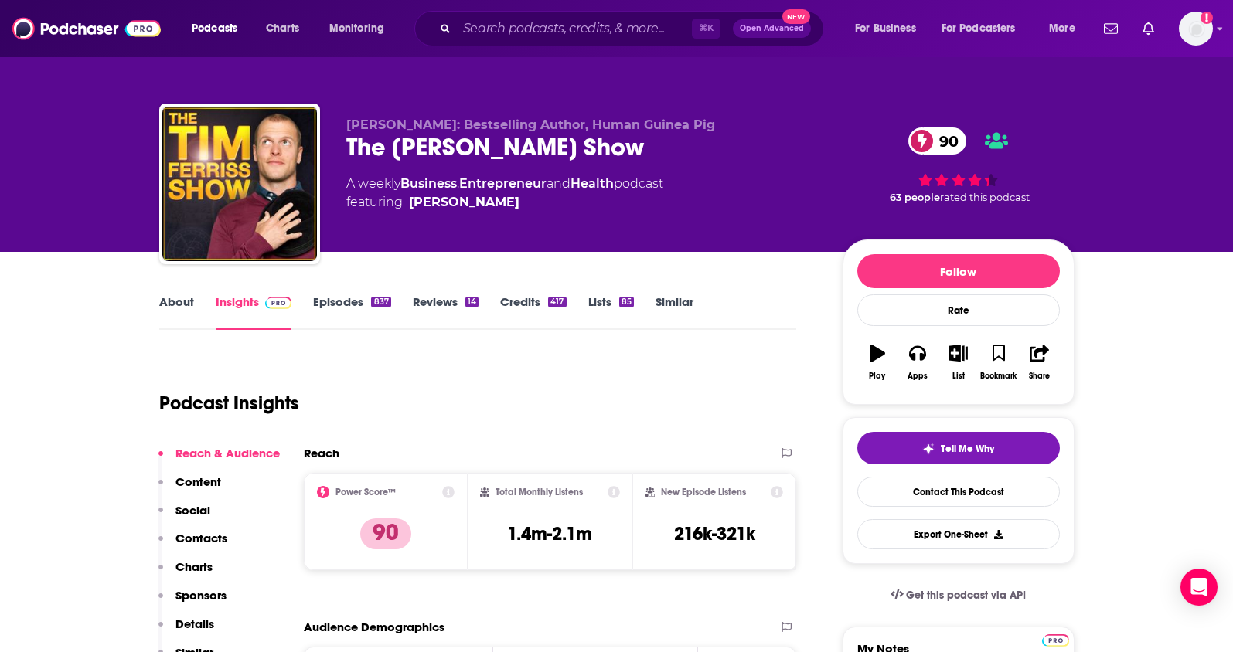
click at [183, 309] on link "About" at bounding box center [176, 312] width 35 height 36
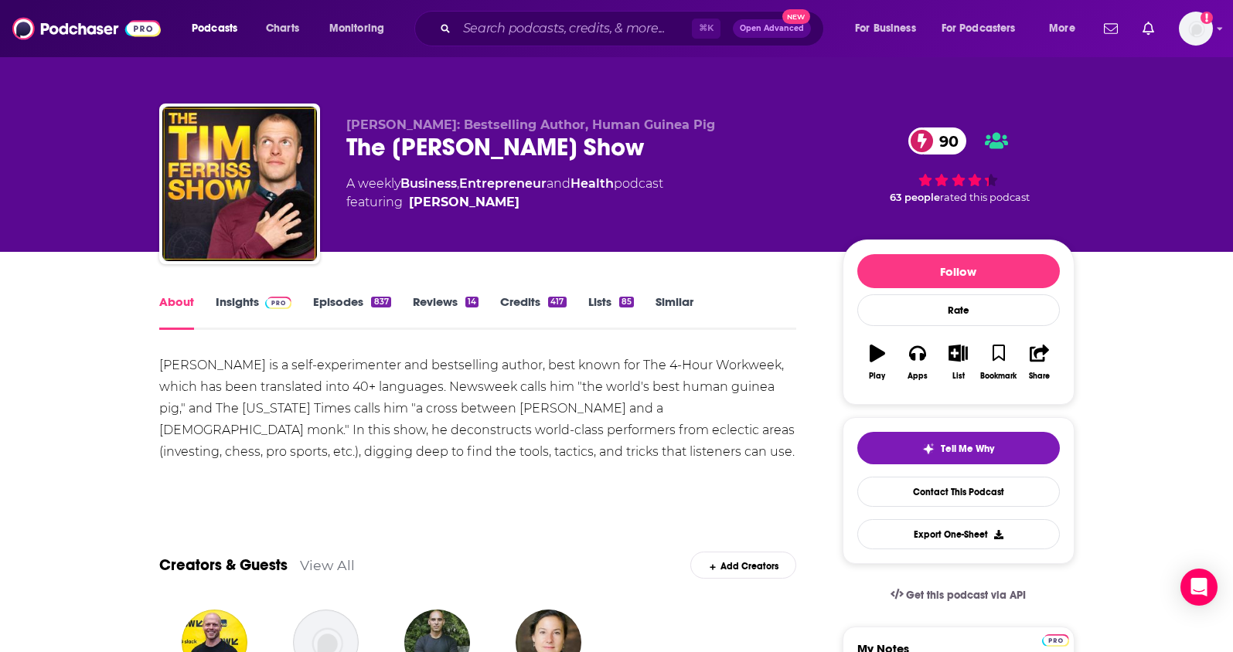
click at [222, 315] on link "Insights" at bounding box center [254, 312] width 77 height 36
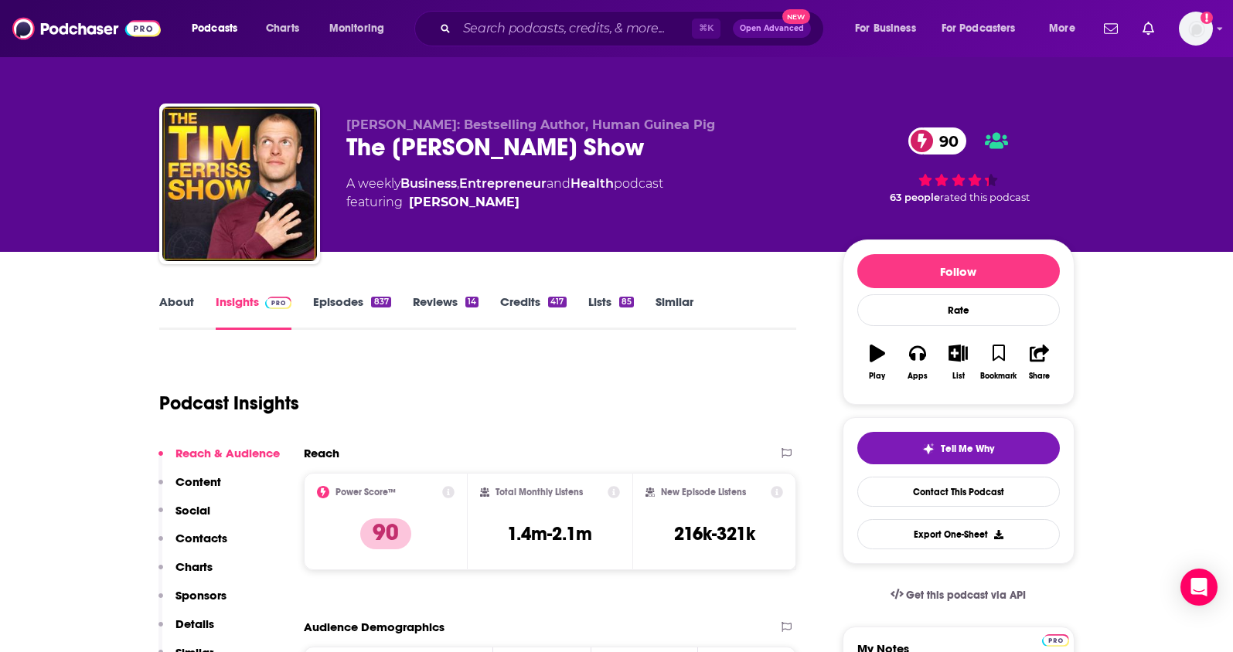
click at [337, 307] on link "Episodes 837" at bounding box center [351, 312] width 77 height 36
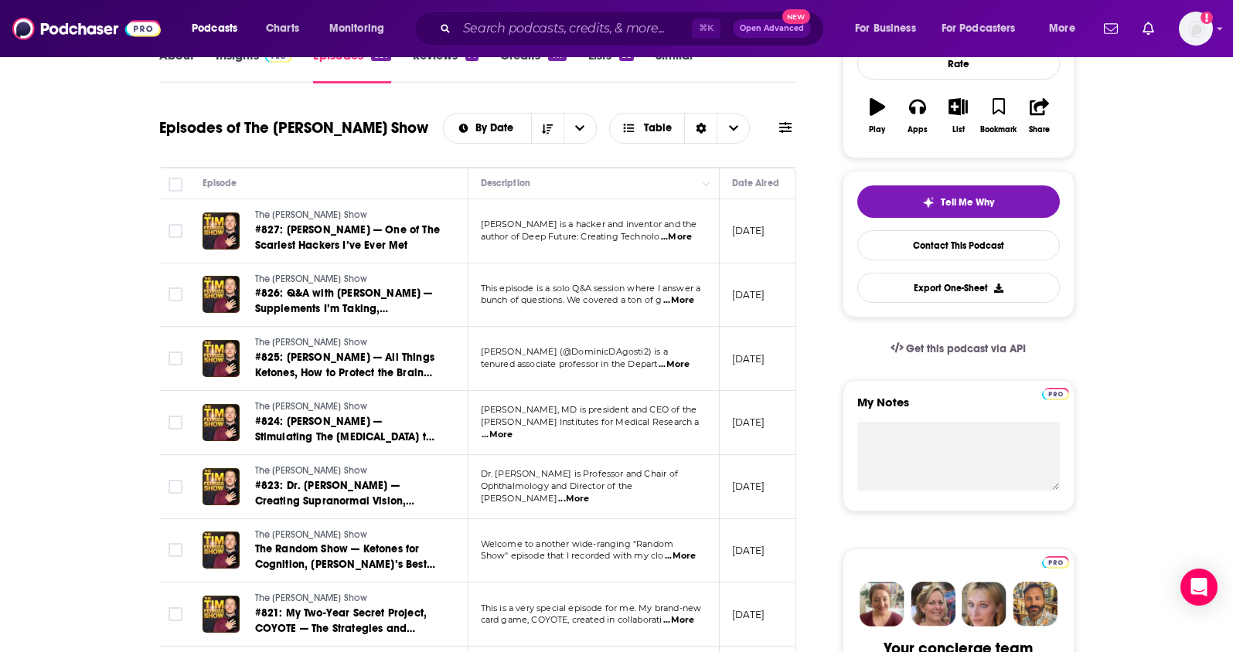
scroll to position [284, 0]
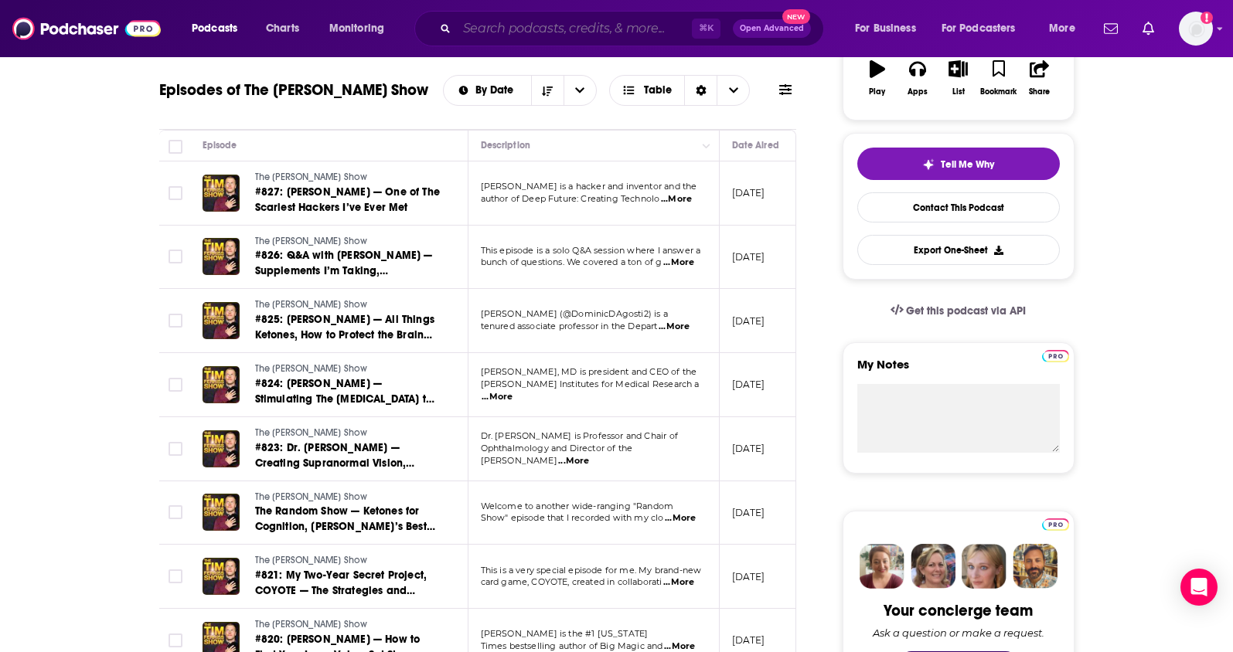
click at [575, 19] on input "Search podcasts, credits, & more..." at bounding box center [574, 28] width 235 height 25
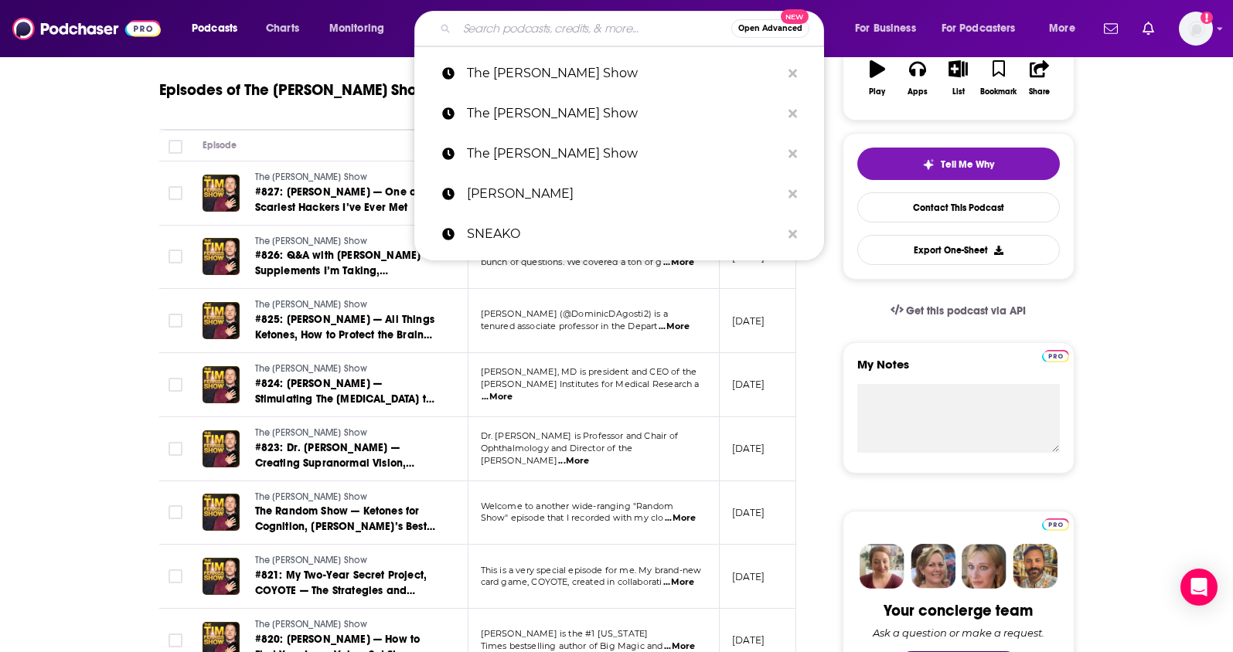
paste input "TheSaltyCracker"
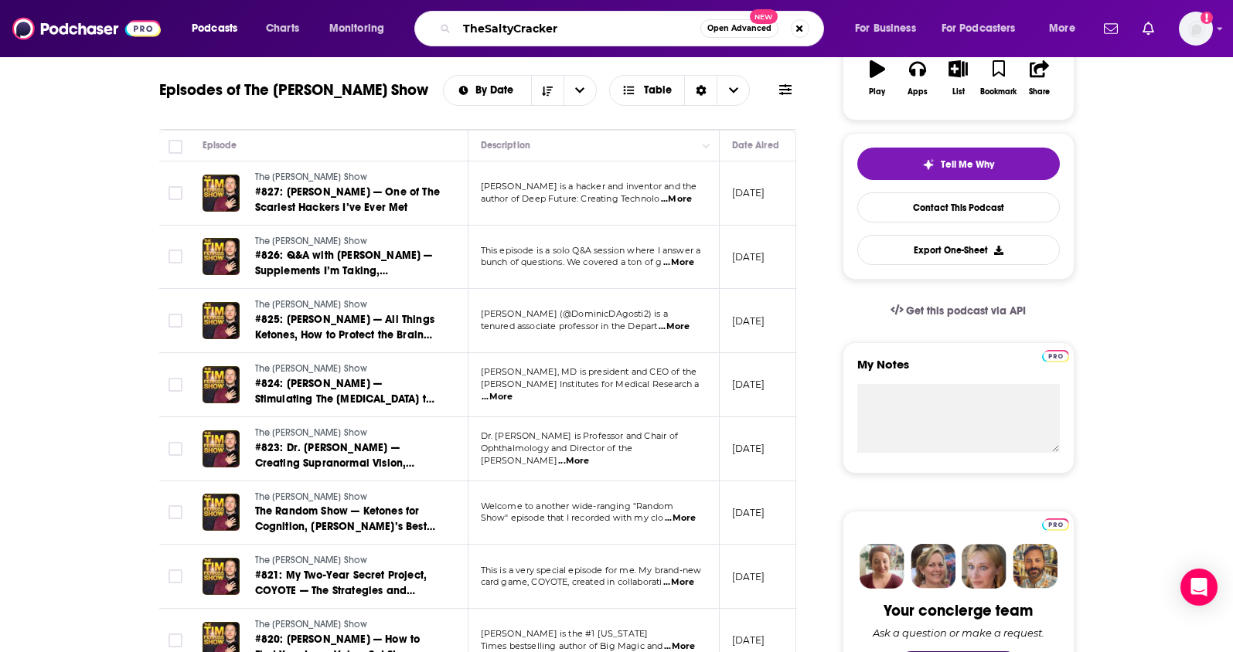
drag, startPoint x: 484, startPoint y: 29, endPoint x: 421, endPoint y: 23, distance: 62.8
click at [421, 23] on div "TheSaltyCracker Open Advanced New" at bounding box center [619, 29] width 410 height 36
click at [492, 31] on input "SaltyCracker" at bounding box center [578, 28] width 243 height 25
type input "Salty Cracker"
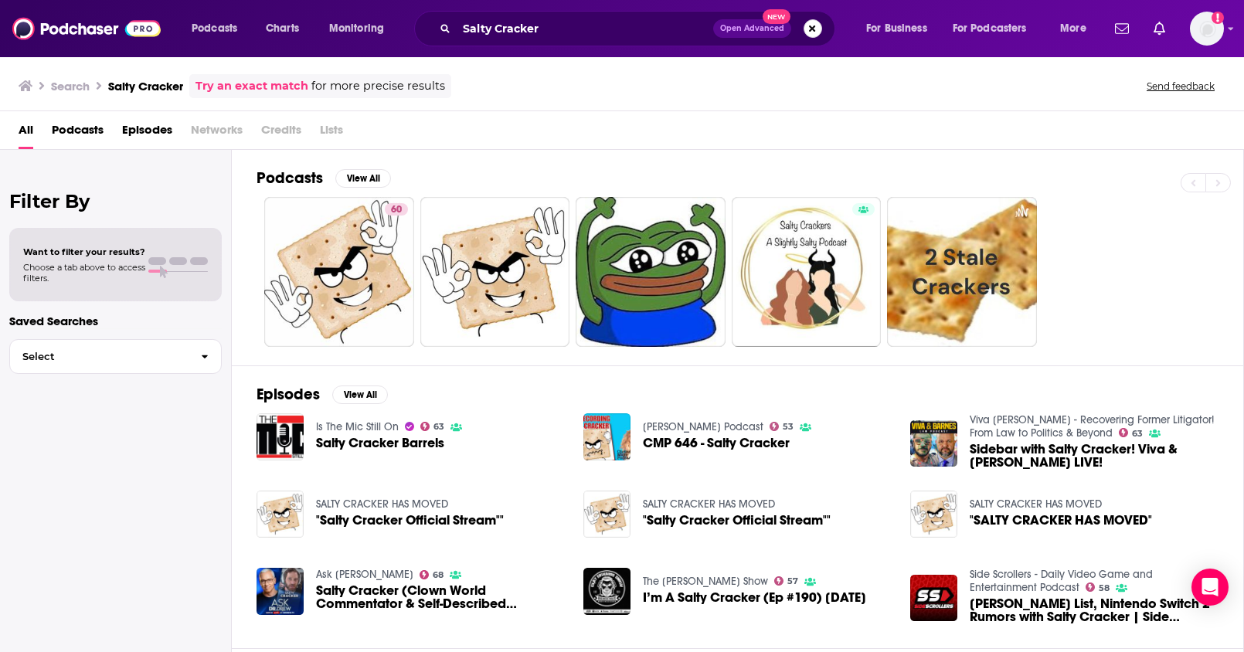
click at [806, 29] on button "Search podcasts, credits, & more..." at bounding box center [813, 28] width 19 height 19
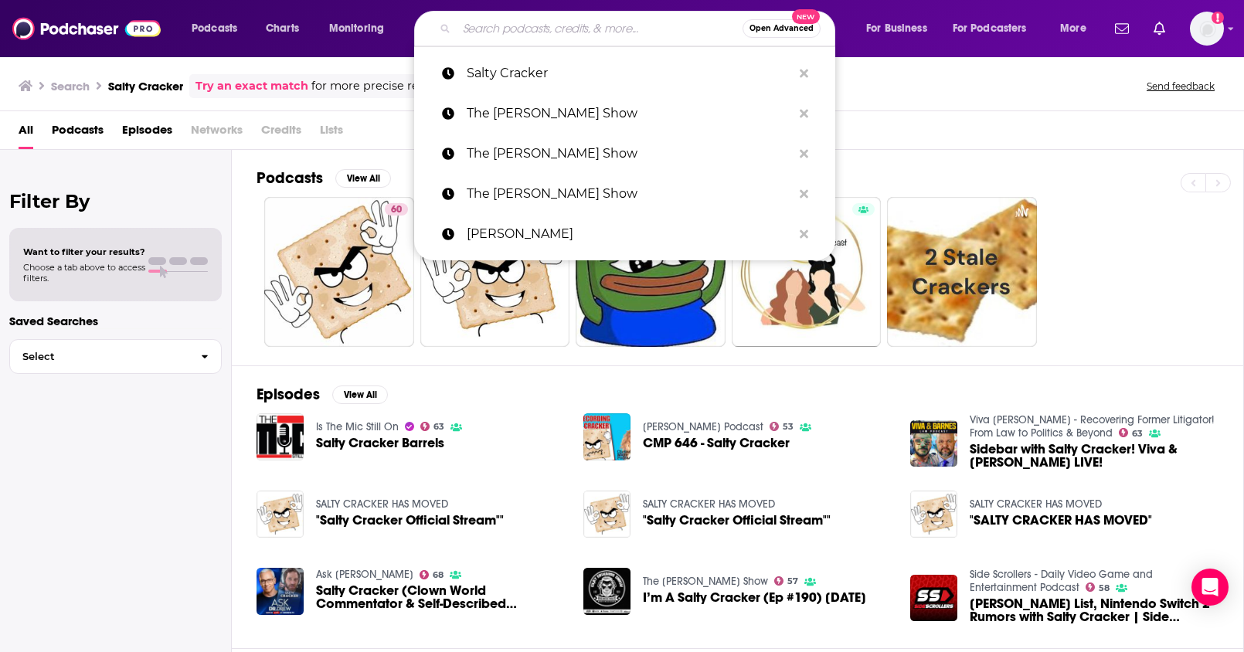
paste input "The Quartering"
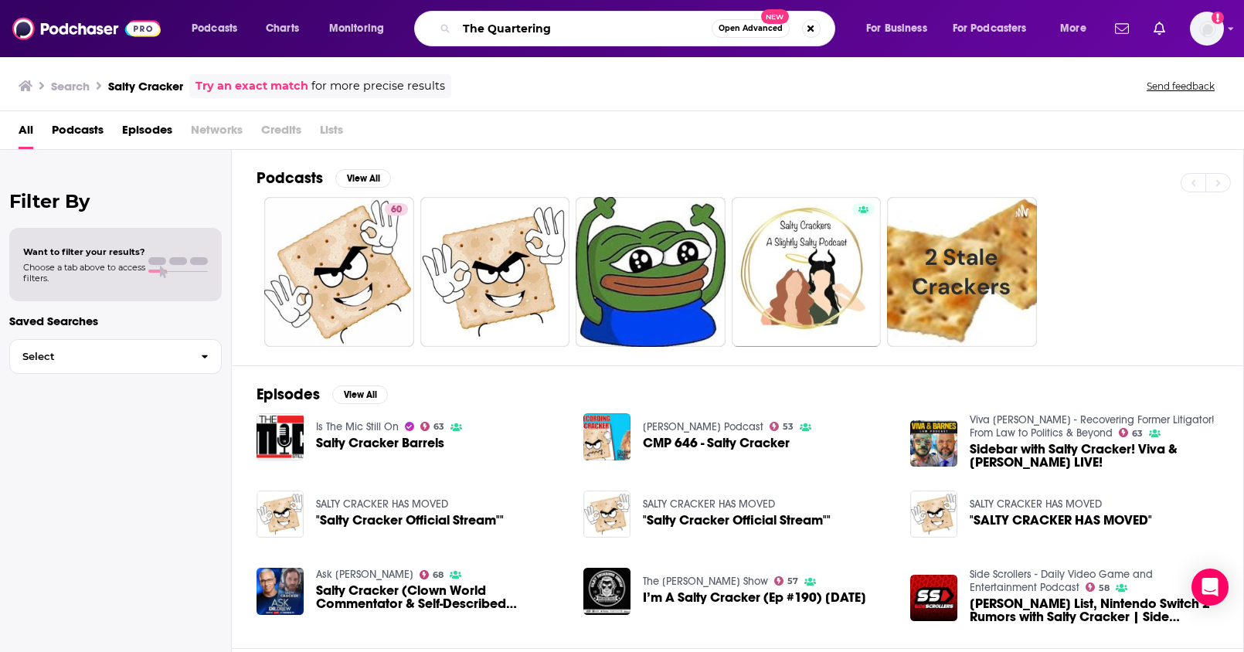
type input "The Quartering"
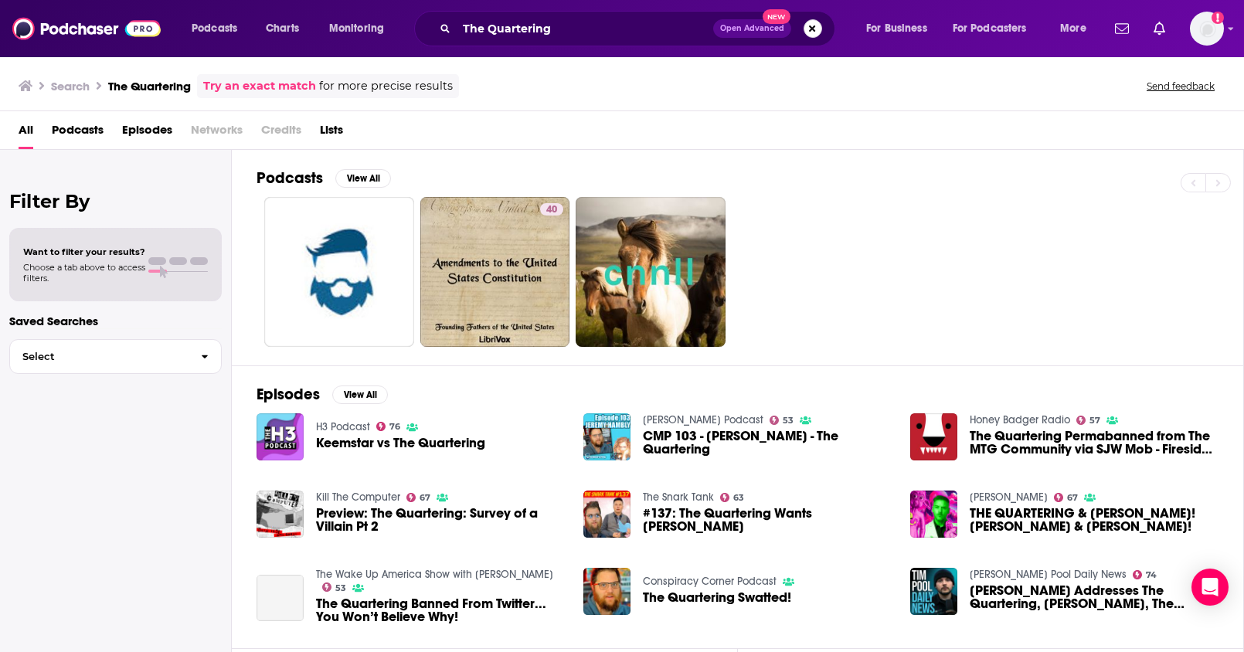
click at [807, 32] on button "Search podcasts, credits, & more..." at bounding box center [813, 28] width 19 height 19
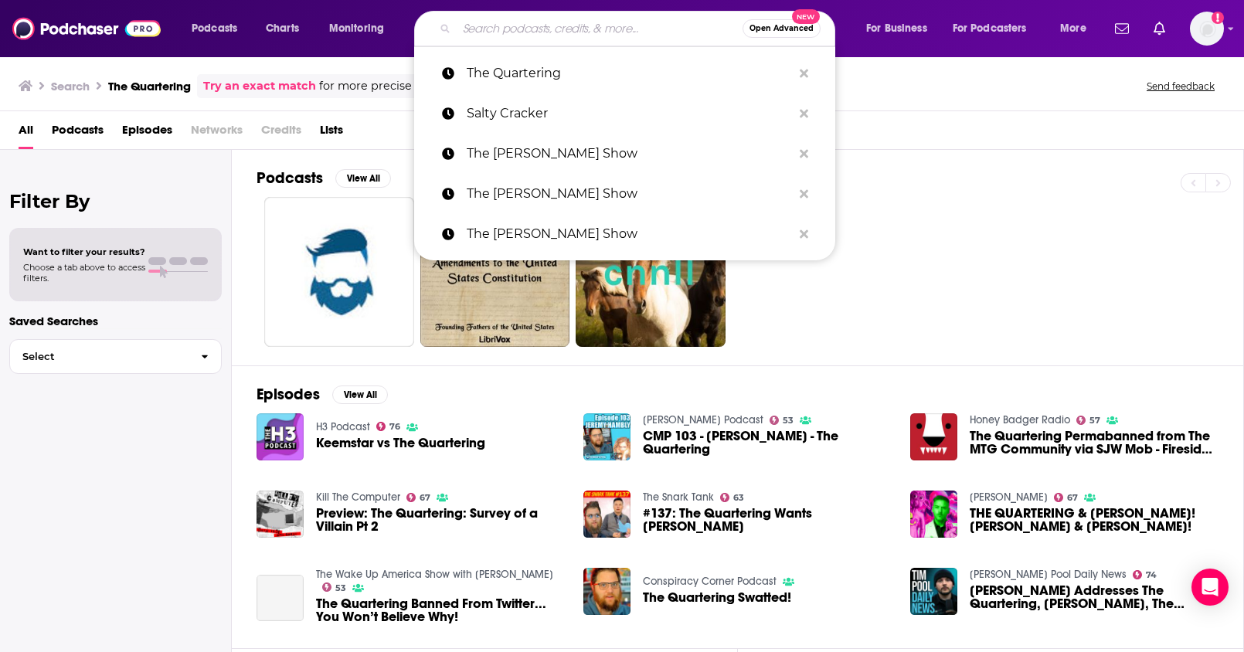
paste input "The Jimmy Dore Show"
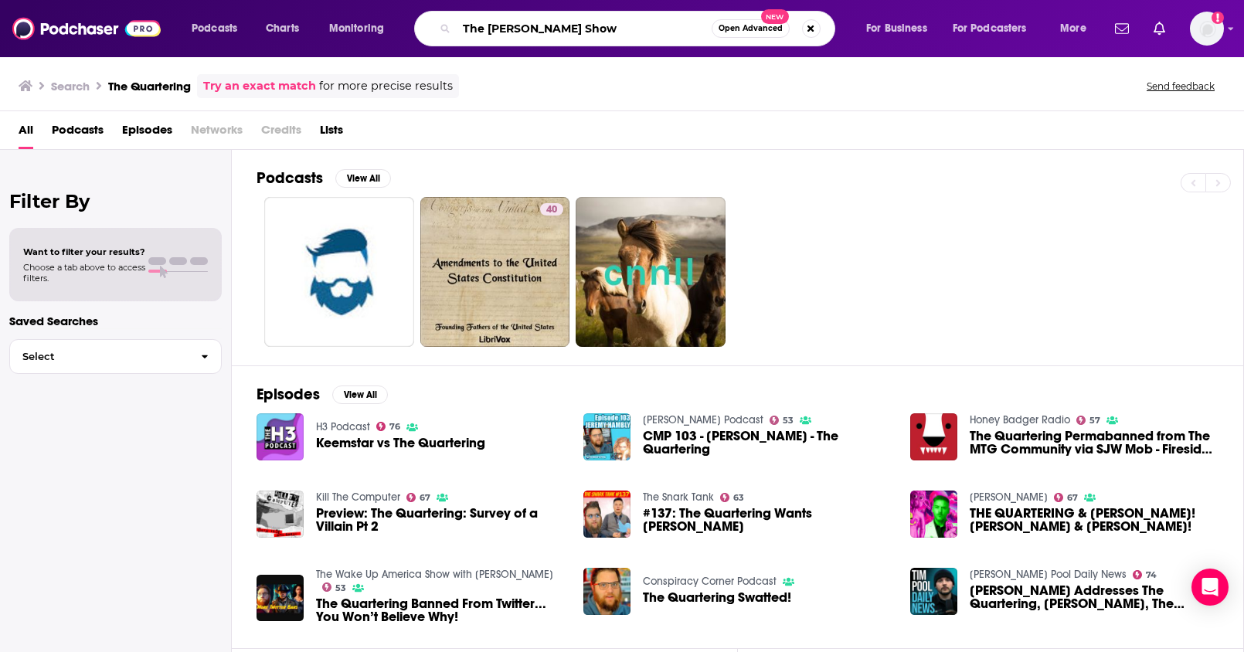
type input "The Jimmy Dore Show"
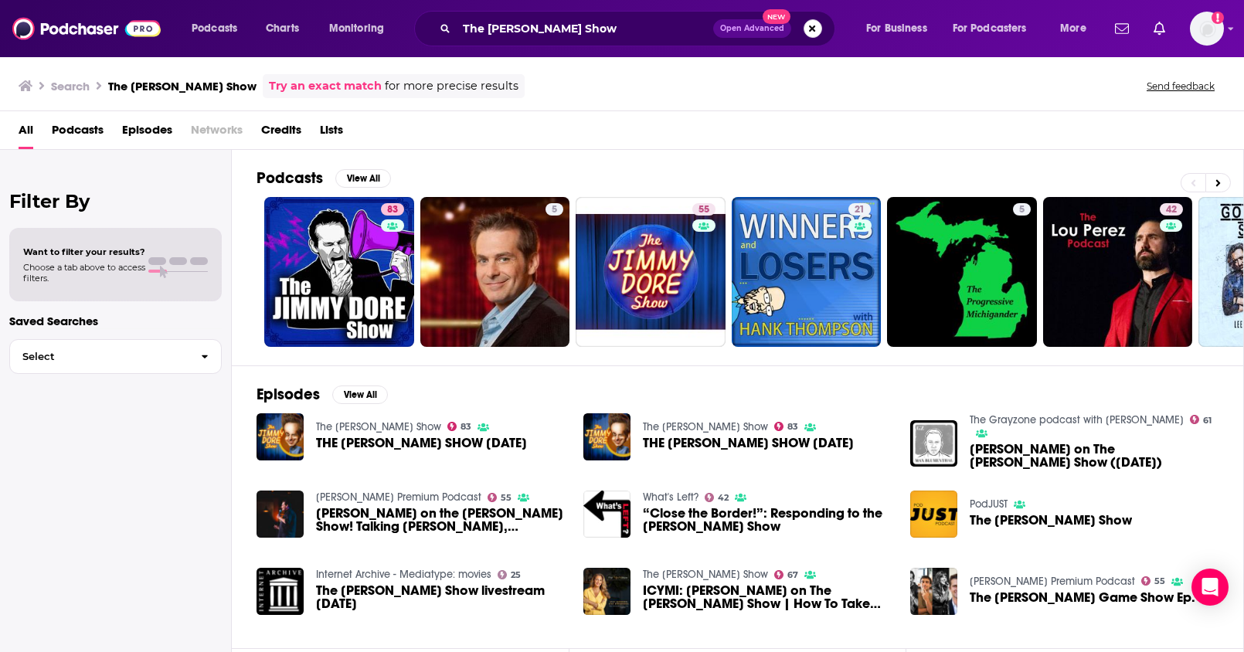
click at [807, 25] on button "Search podcasts, credits, & more..." at bounding box center [813, 28] width 19 height 19
paste input "The Quartering"
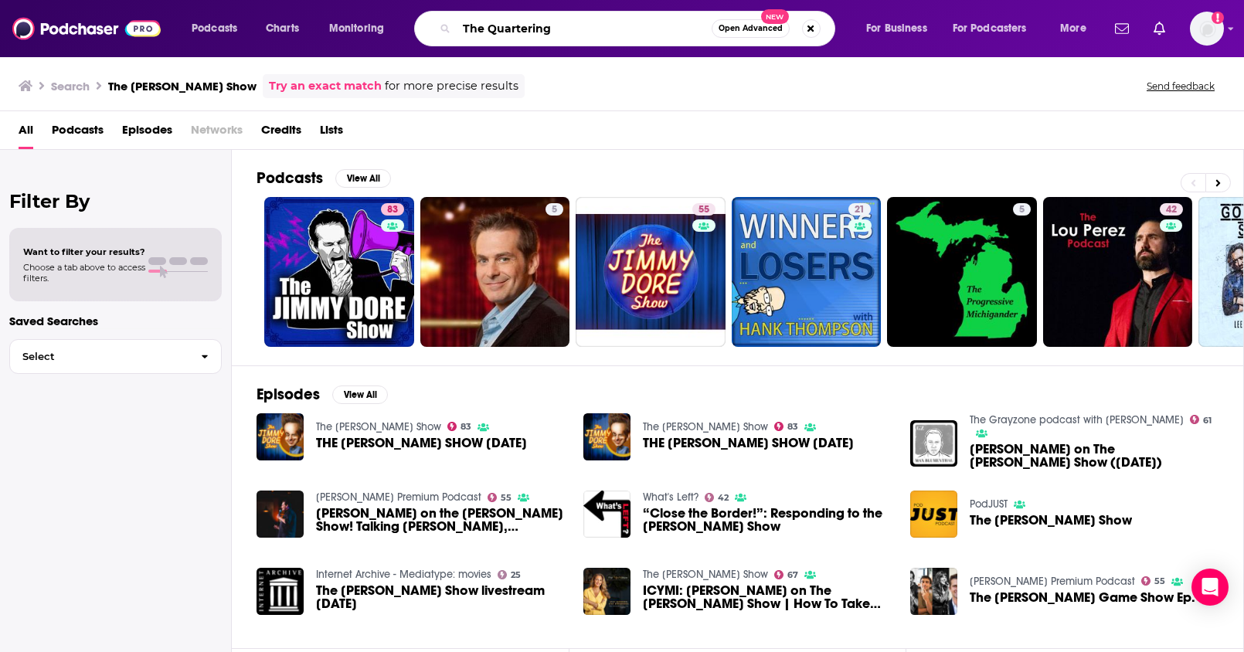
type input "The Quartering"
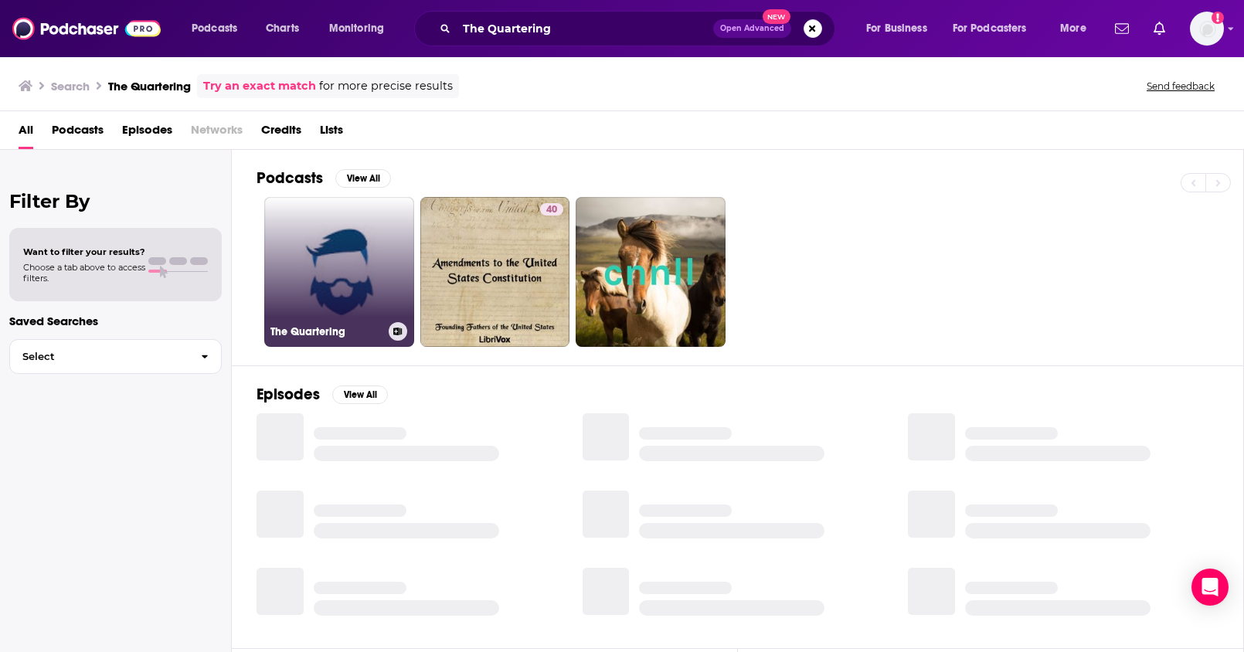
click at [345, 262] on link "The Quartering" at bounding box center [339, 272] width 150 height 150
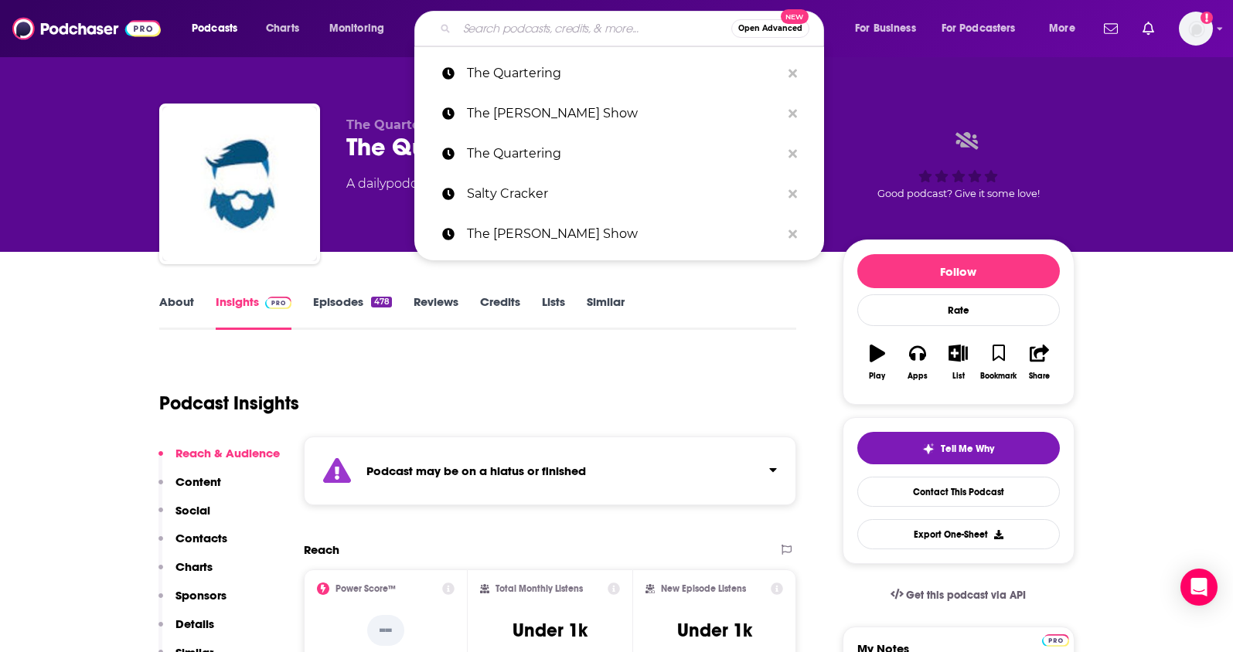
click at [575, 29] on input "Search podcasts, credits, & more..." at bounding box center [594, 28] width 274 height 25
paste input "Awaken With JP"
type input "Awaken With JP"
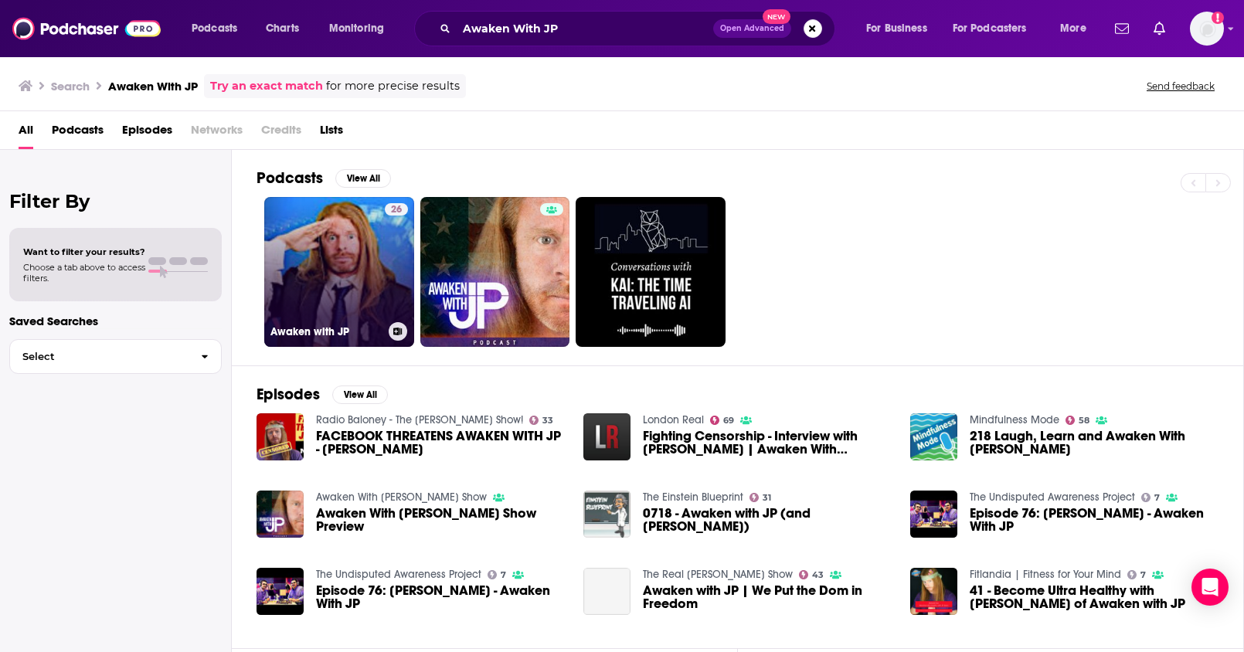
click at [333, 282] on link "26 Awaken with JP" at bounding box center [339, 272] width 150 height 150
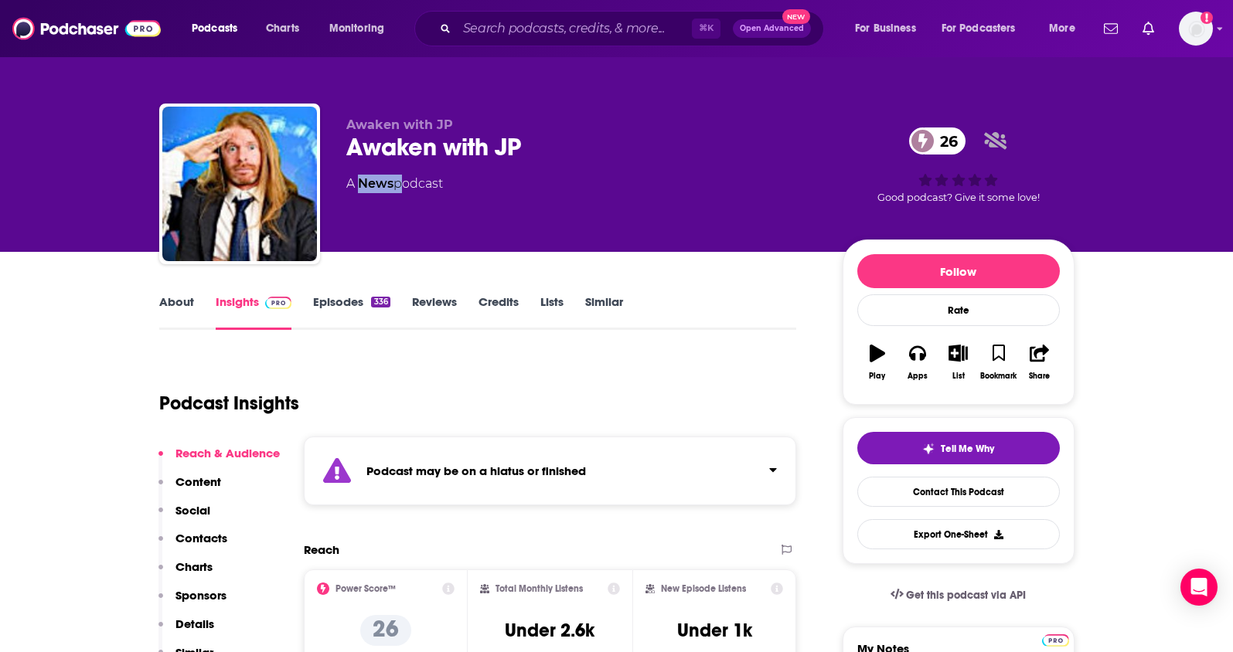
drag, startPoint x: 389, startPoint y: 185, endPoint x: 362, endPoint y: 187, distance: 27.1
click at [362, 187] on div "A News podcast" at bounding box center [394, 184] width 97 height 19
click at [503, 32] on input "Search podcasts, credits, & more..." at bounding box center [574, 28] width 235 height 25
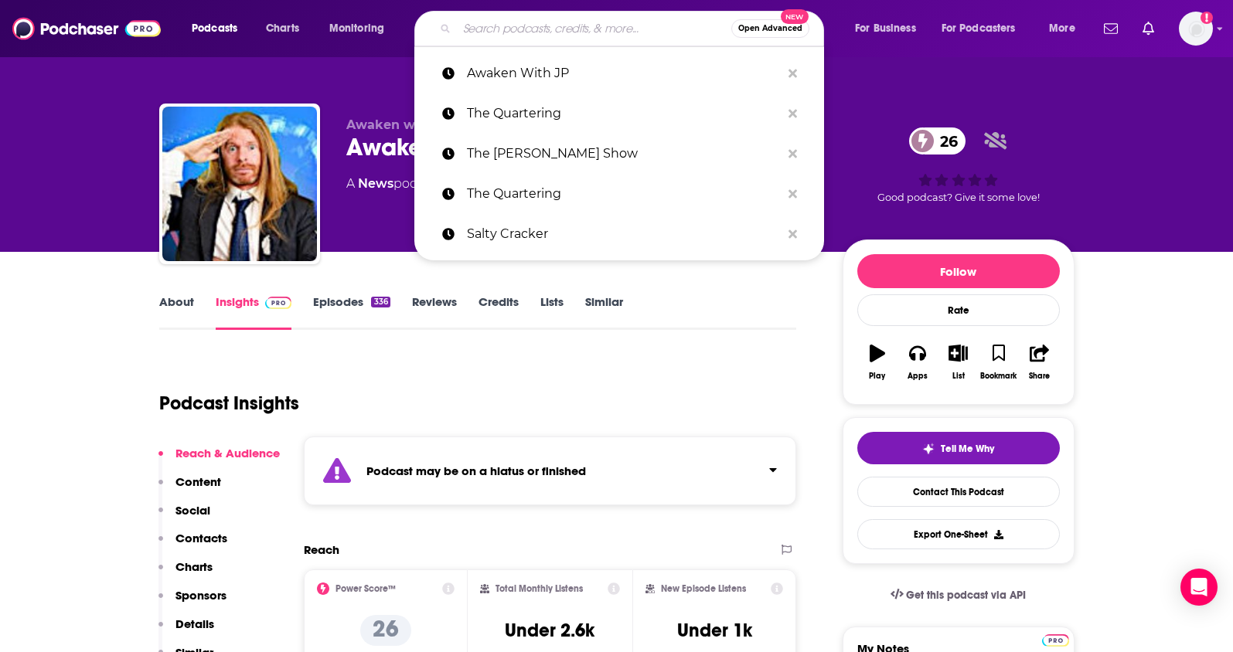
paste input "Dear America"
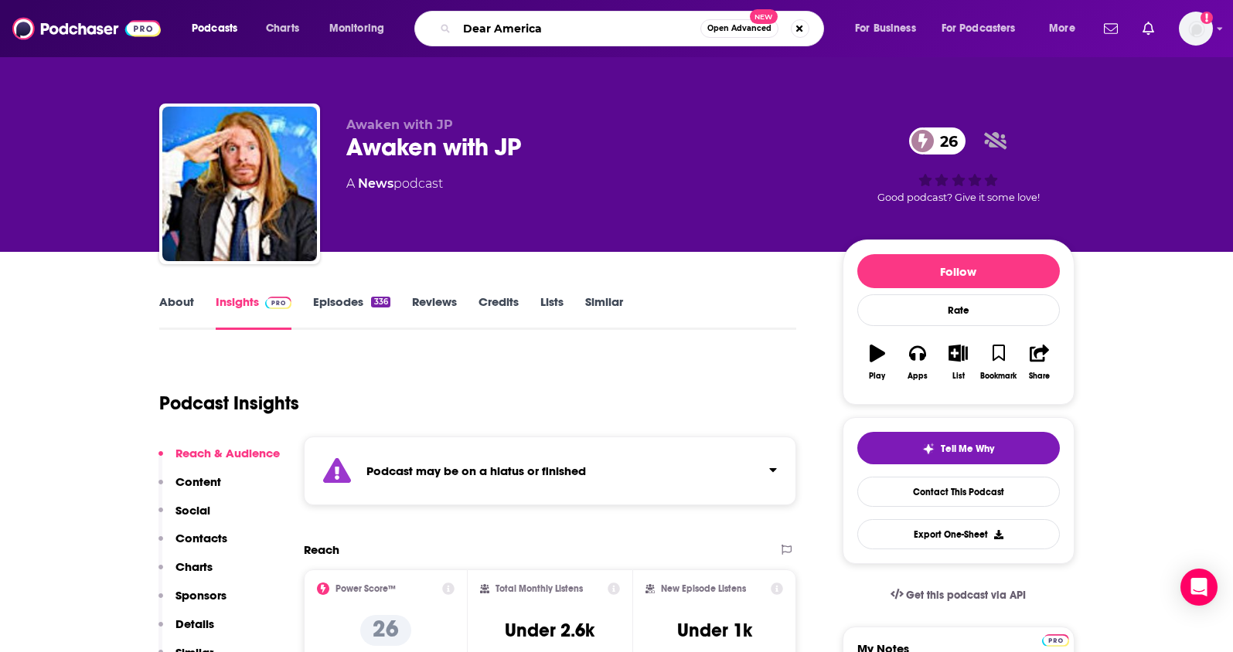
type input "Dear America"
click at [203, 534] on p "Contacts" at bounding box center [201, 538] width 52 height 15
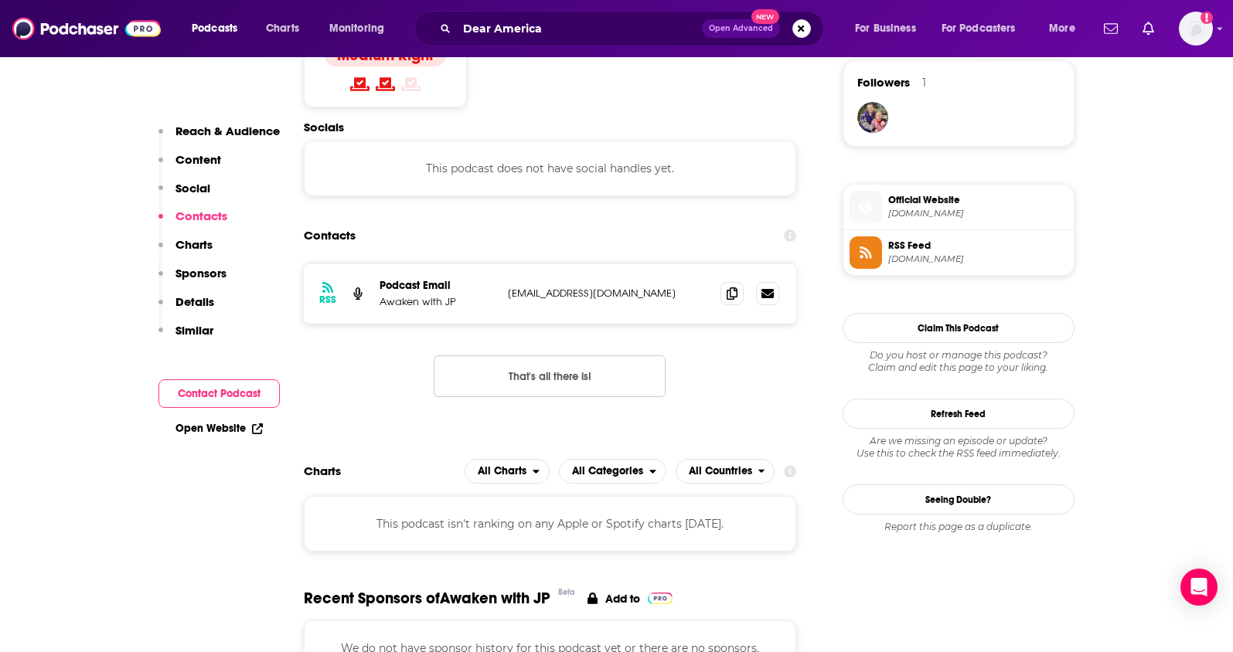
scroll to position [1134, 0]
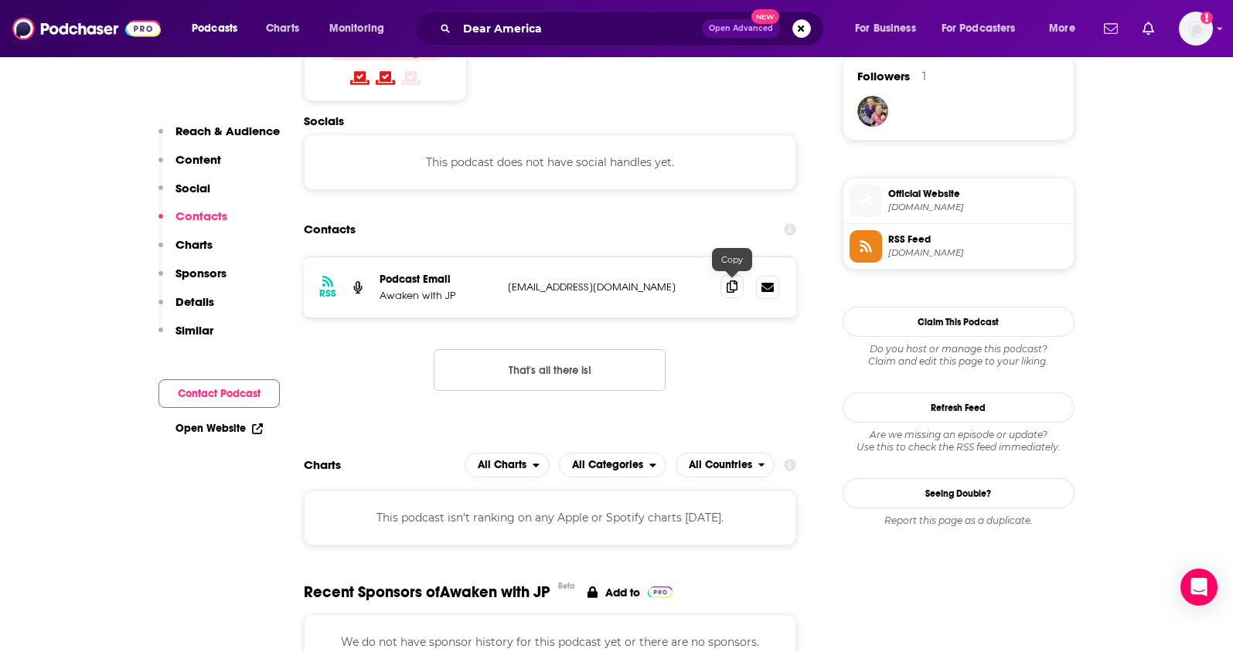
click at [724, 293] on span at bounding box center [731, 286] width 23 height 23
click at [620, 19] on input "Dear America" at bounding box center [579, 28] width 245 height 25
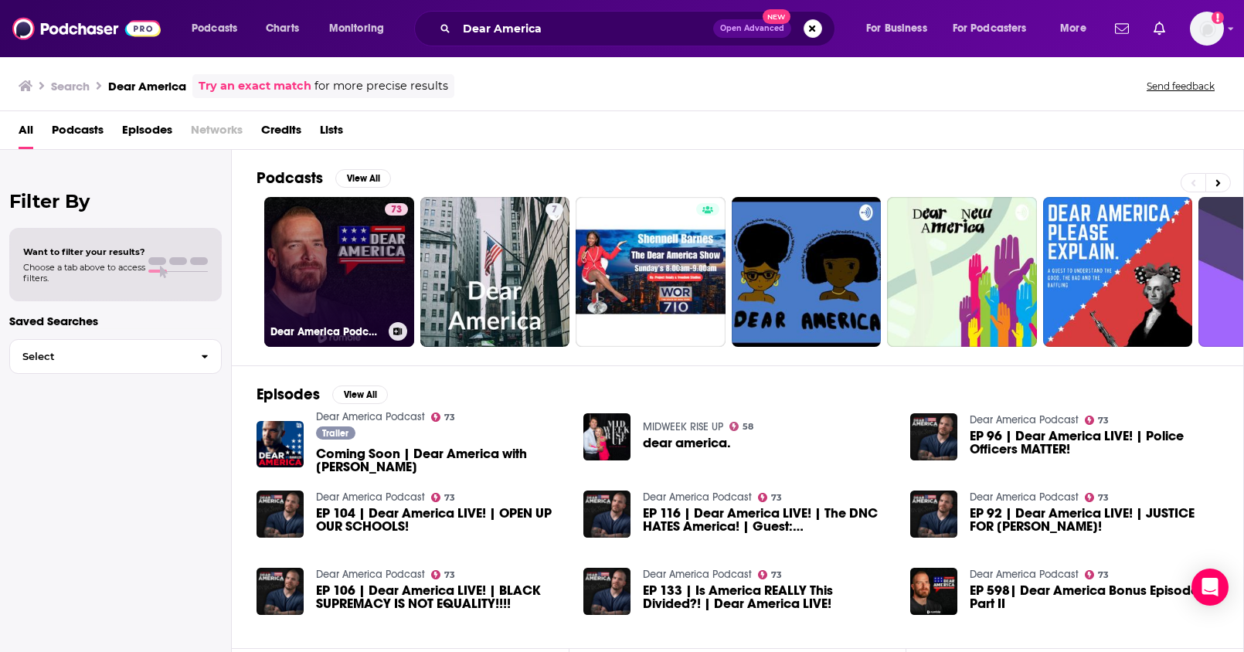
click at [365, 278] on link "73 Dear America Podcast" at bounding box center [339, 272] width 150 height 150
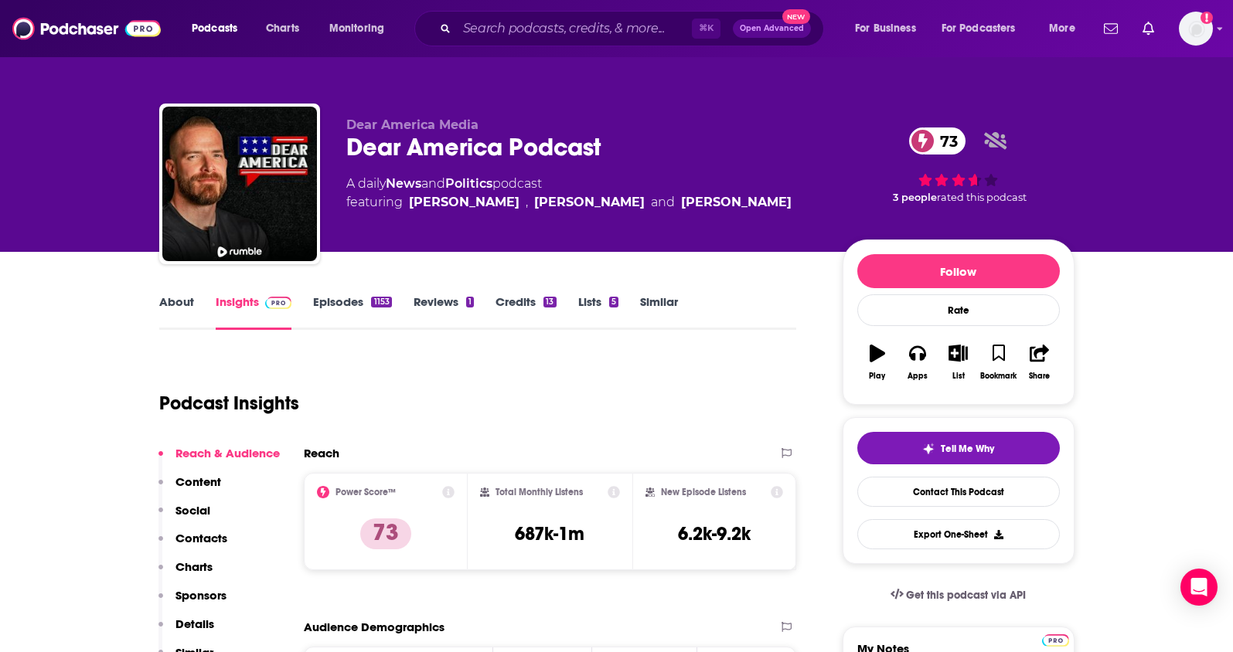
click at [209, 541] on p "Contacts" at bounding box center [201, 538] width 52 height 15
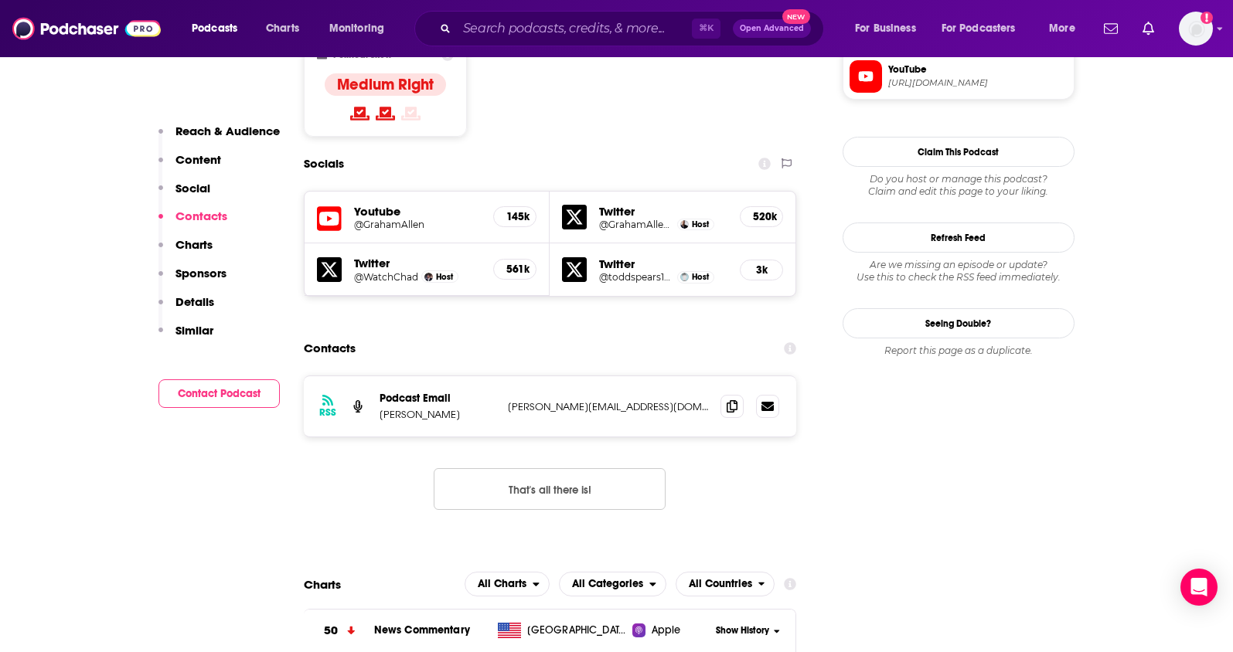
scroll to position [1326, 0]
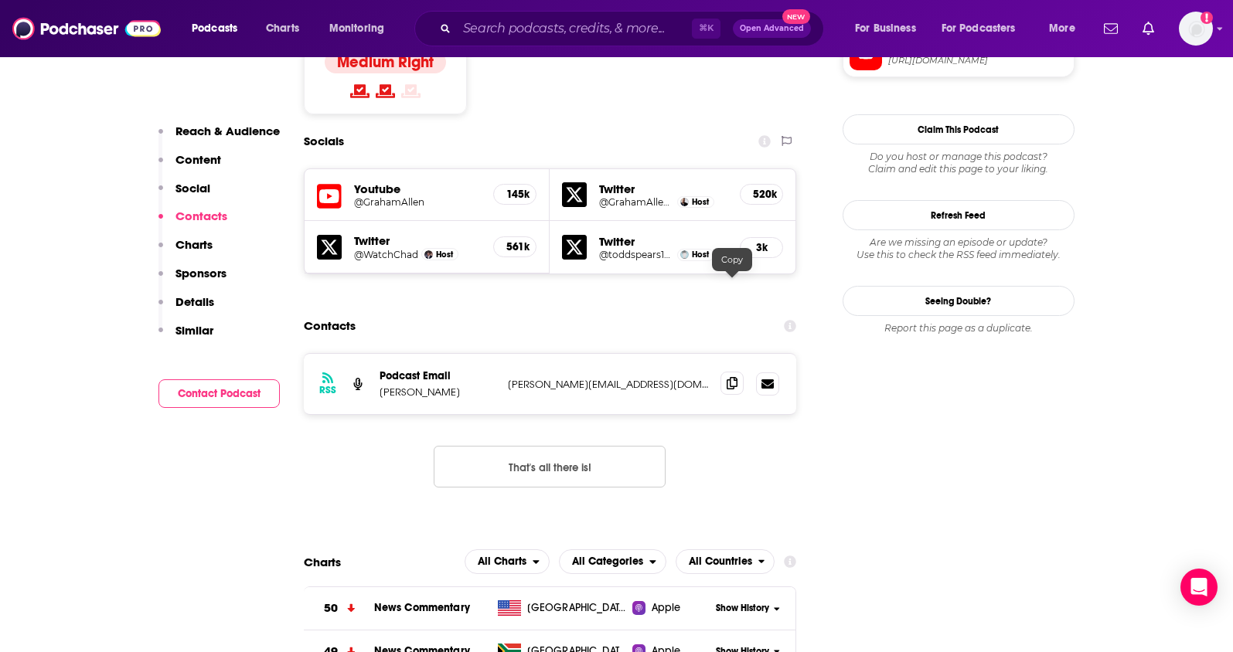
click at [732, 377] on icon at bounding box center [731, 383] width 11 height 12
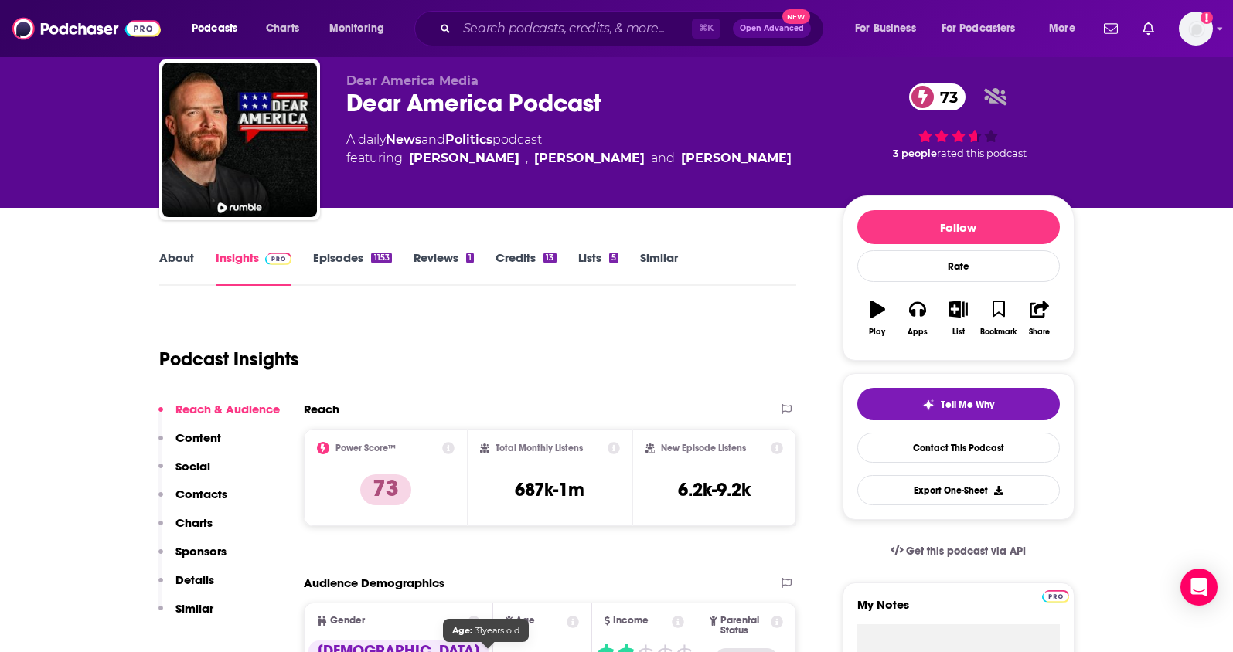
scroll to position [0, 0]
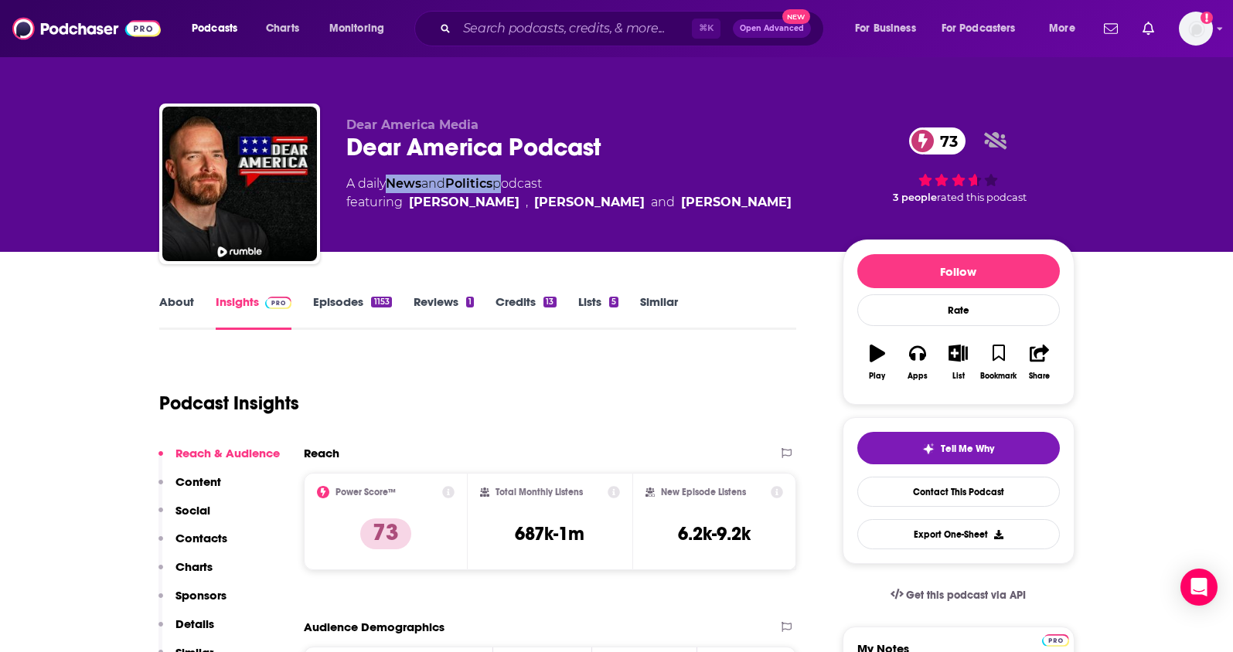
drag, startPoint x: 504, startPoint y: 182, endPoint x: 394, endPoint y: 187, distance: 109.8
click at [394, 187] on div "A daily News and Politics podcast featuring Graham Allen , Chad Prather and Tod…" at bounding box center [568, 193] width 445 height 37
copy div "News and Politics"
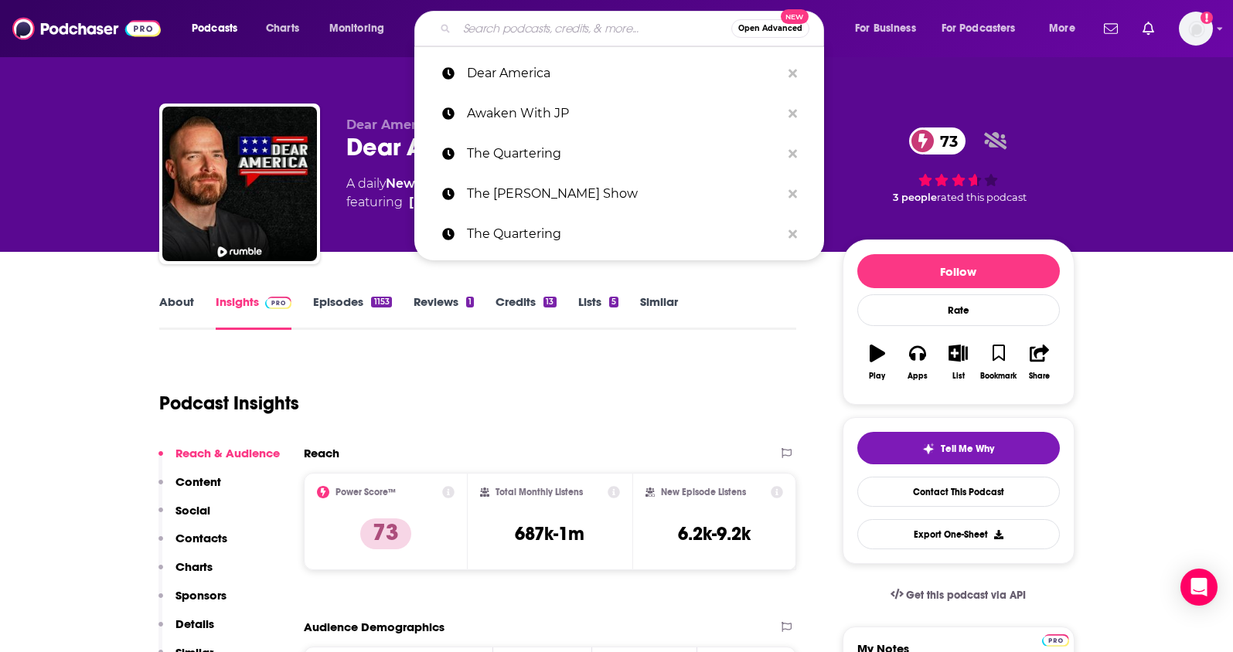
click at [645, 27] on input "Search podcasts, credits, & more..." at bounding box center [594, 28] width 274 height 25
paste input "Nicholas J. Fuentes"
type input "Nicholas J. Fuentes"
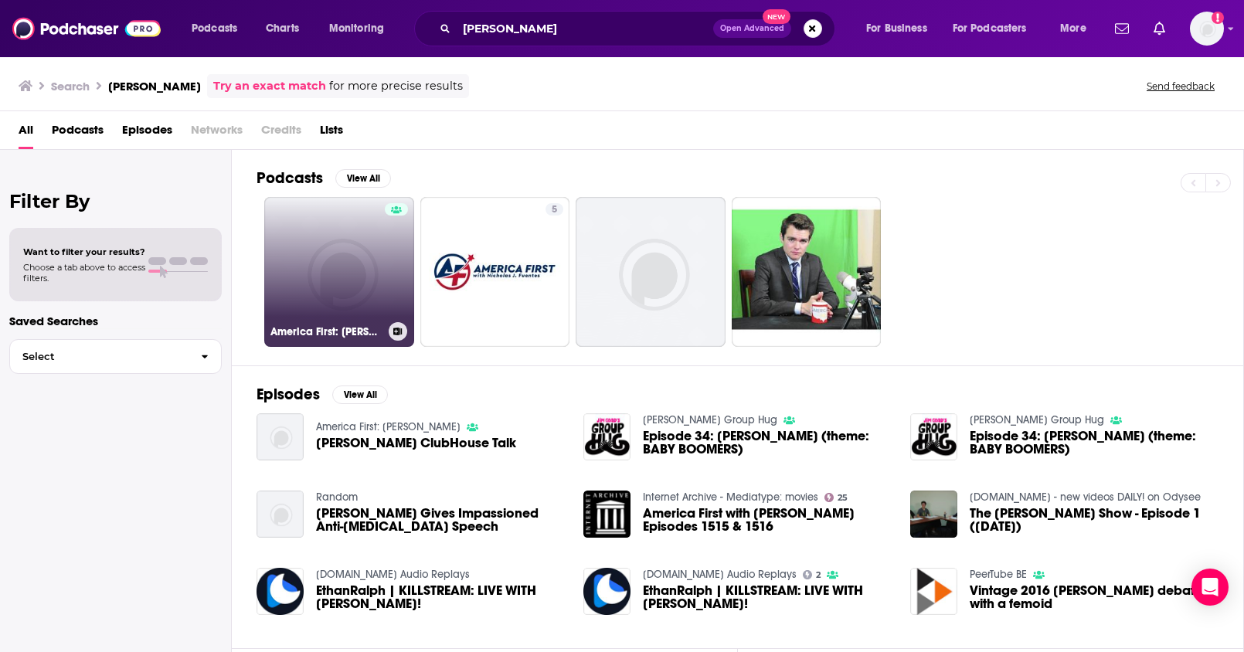
click at [338, 275] on link "America First: Nicholas J. Fuentes" at bounding box center [339, 272] width 150 height 150
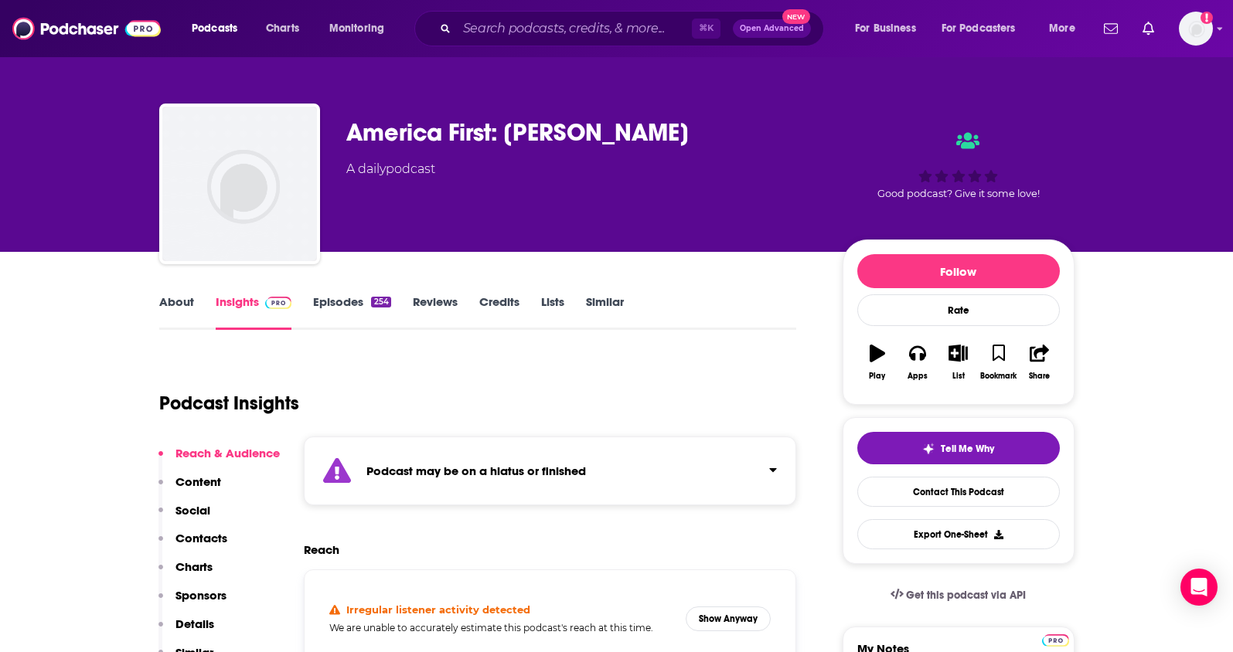
click at [180, 303] on link "About" at bounding box center [176, 312] width 35 height 36
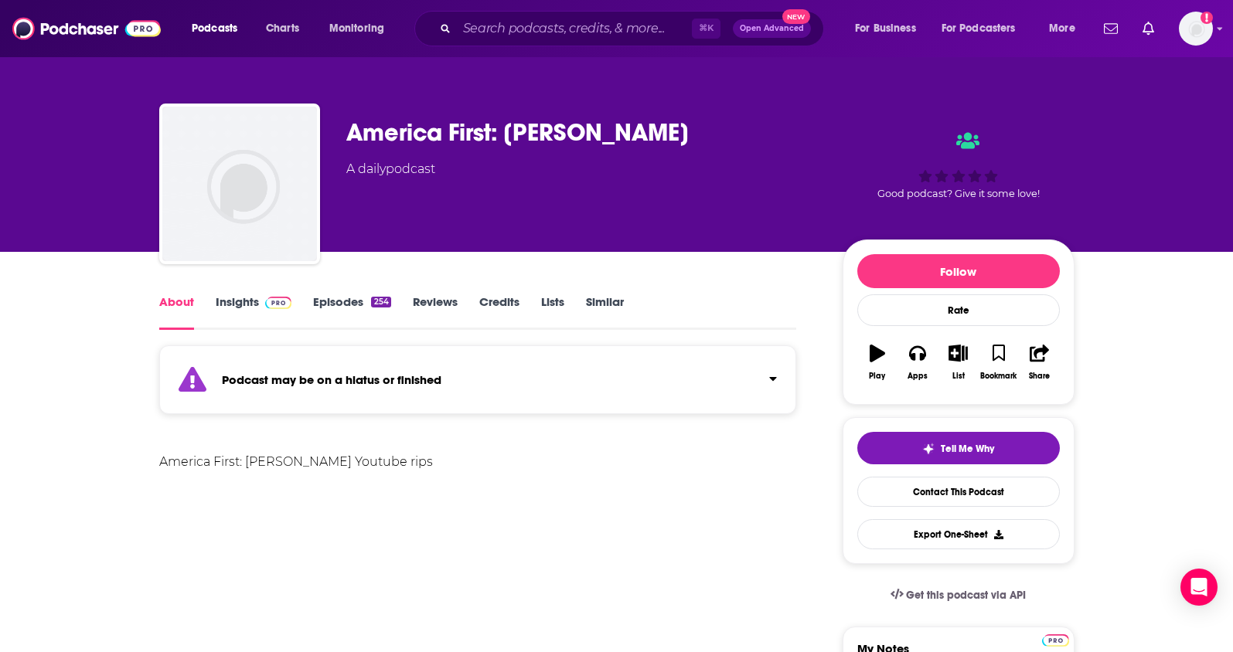
click at [250, 305] on link "Insights" at bounding box center [254, 312] width 77 height 36
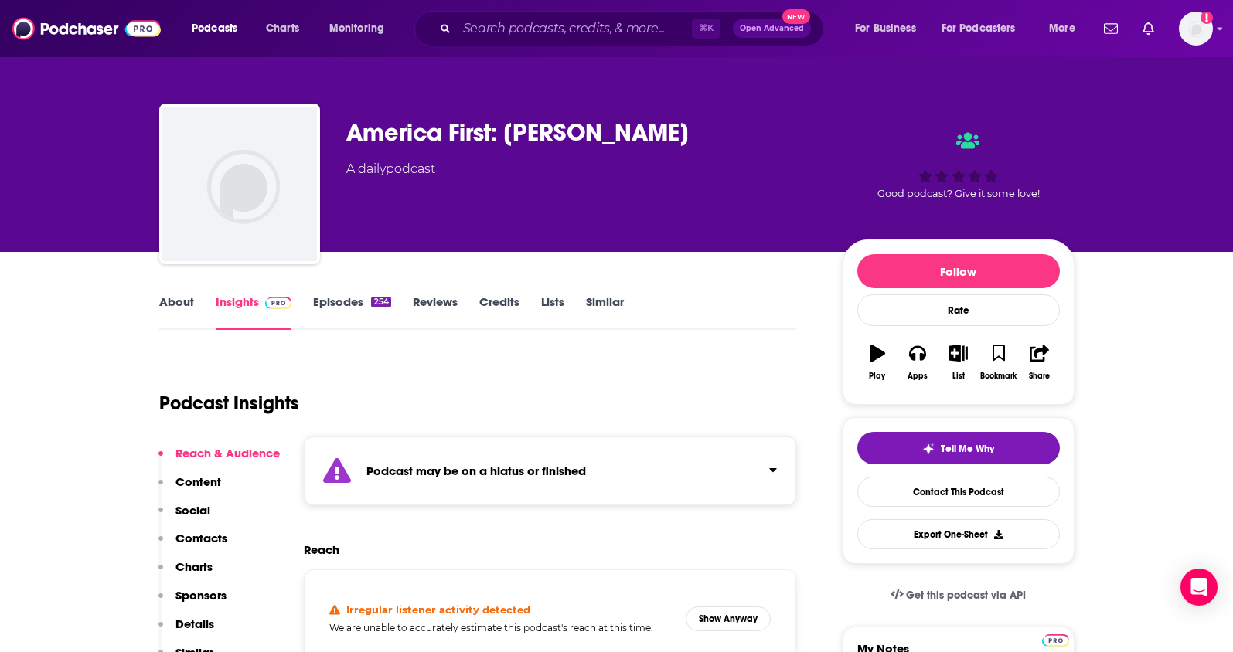
click at [181, 540] on p "Contacts" at bounding box center [201, 538] width 52 height 15
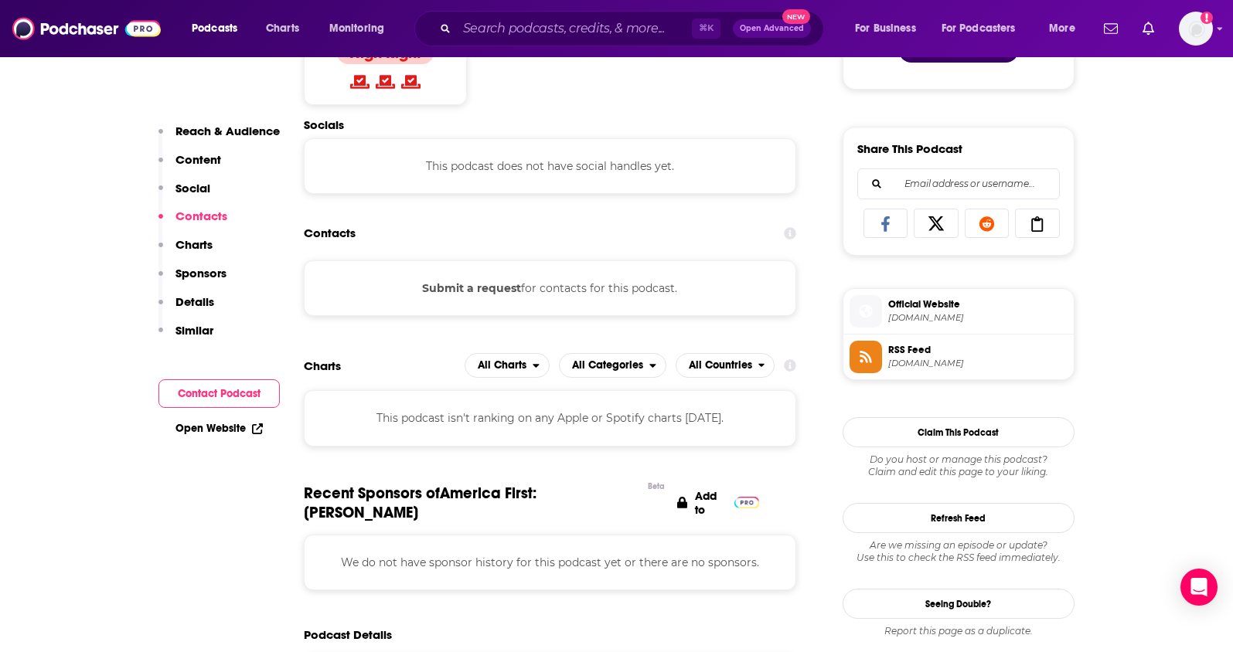
scroll to position [903, 0]
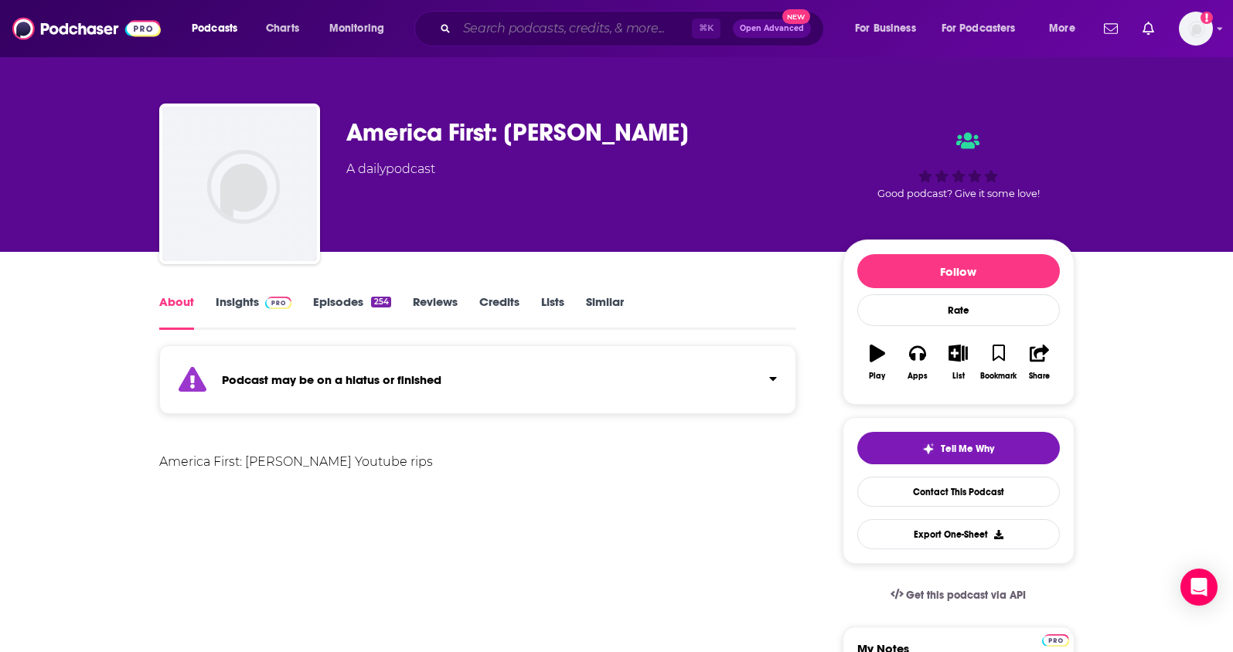
click at [629, 29] on input "Search podcasts, credits, & more..." at bounding box center [574, 28] width 235 height 25
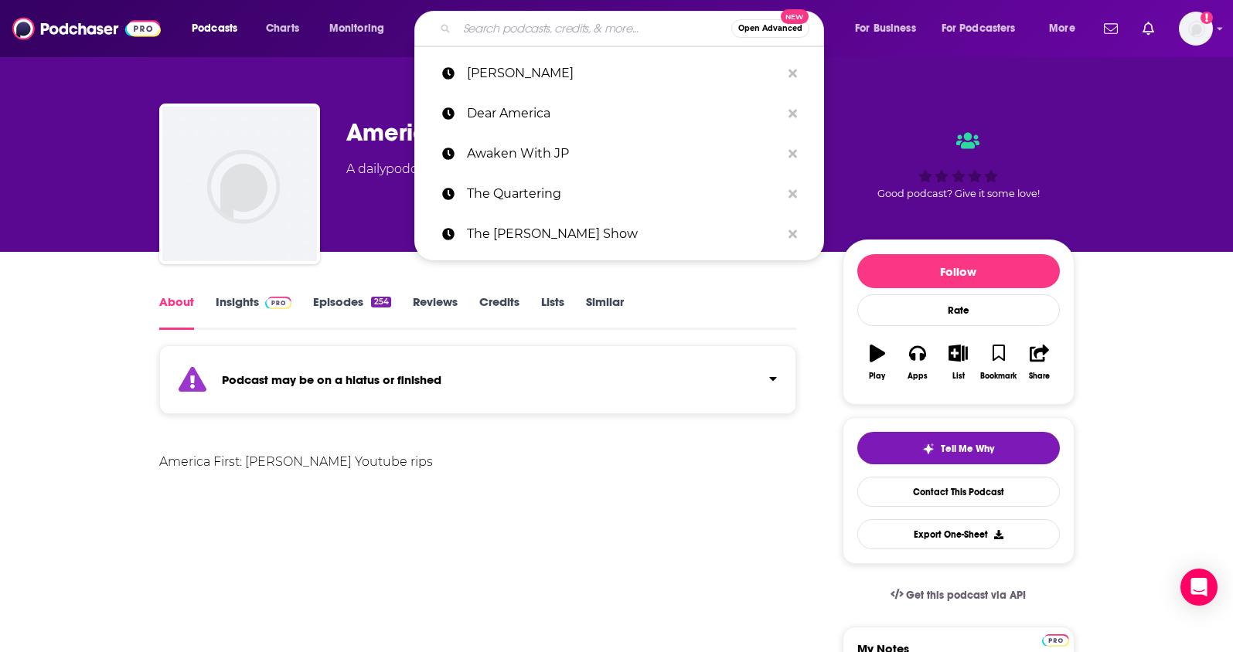
paste input "Candace Show"
type input "Candace Show"
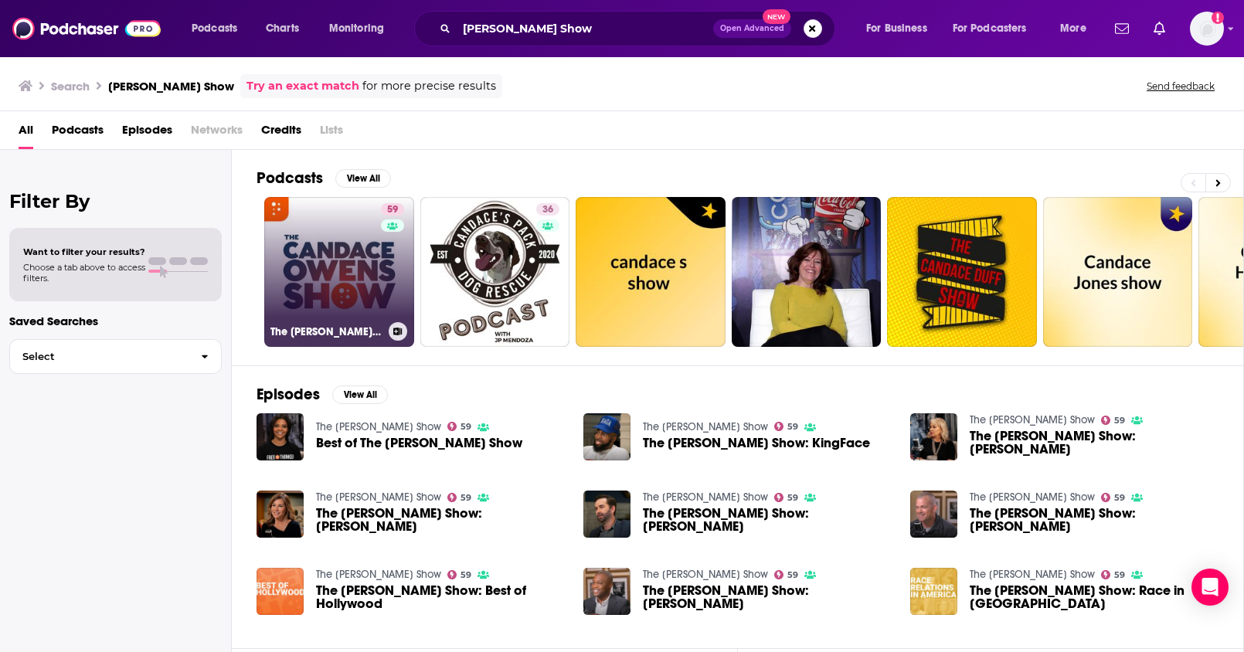
click at [362, 253] on link "59 The Candace Owens Show" at bounding box center [339, 272] width 150 height 150
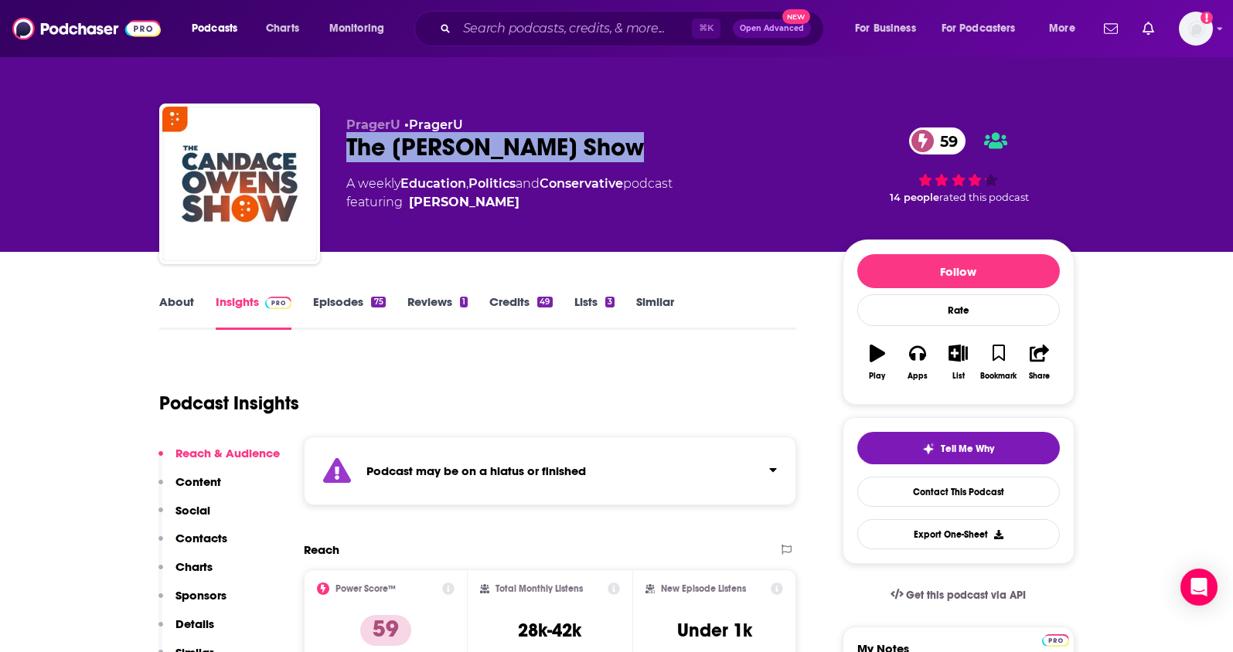
drag, startPoint x: 532, startPoint y: 150, endPoint x: 324, endPoint y: 152, distance: 207.9
click at [324, 152] on div "PragerU • PragerU The Candace Owens Show 59 A weekly Education , Politics and C…" at bounding box center [616, 187] width 915 height 167
copy h2 "The Candace Owens Show"
click at [212, 532] on p "Contacts" at bounding box center [201, 538] width 52 height 15
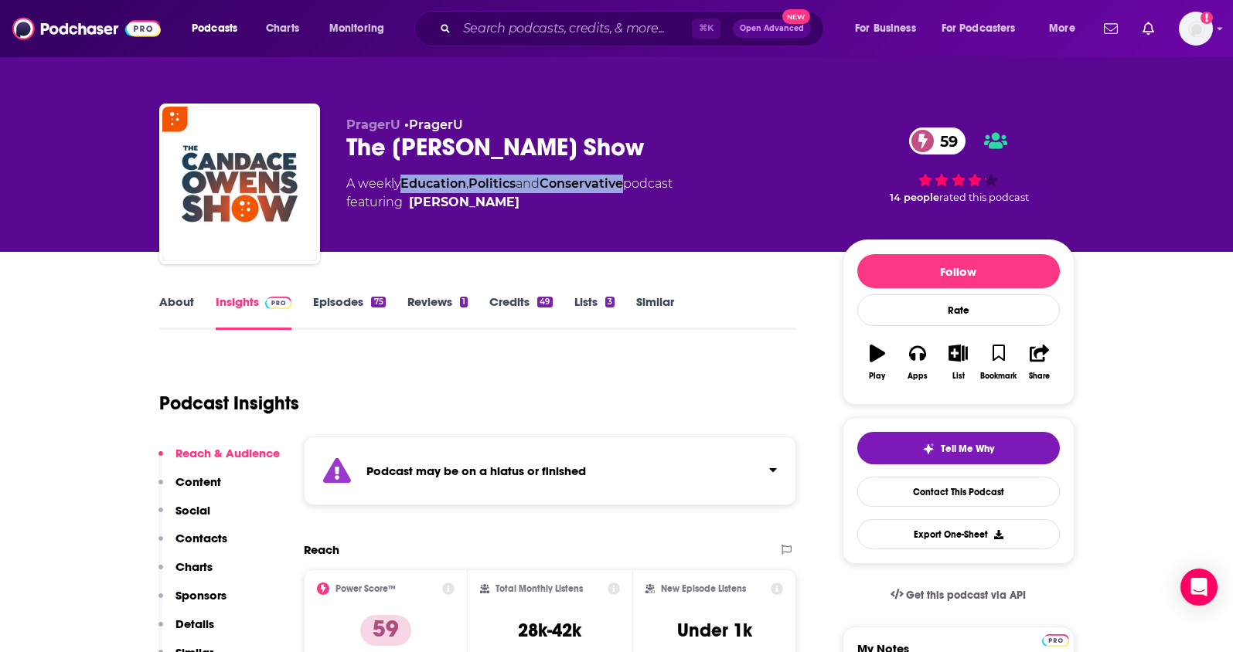
drag, startPoint x: 634, startPoint y: 183, endPoint x: 406, endPoint y: 187, distance: 227.2
click at [406, 187] on div "A weekly Education , Politics and Conservative podcast featuring Candace Owens" at bounding box center [509, 193] width 326 height 37
copy div "Education , Politics and Conservative"
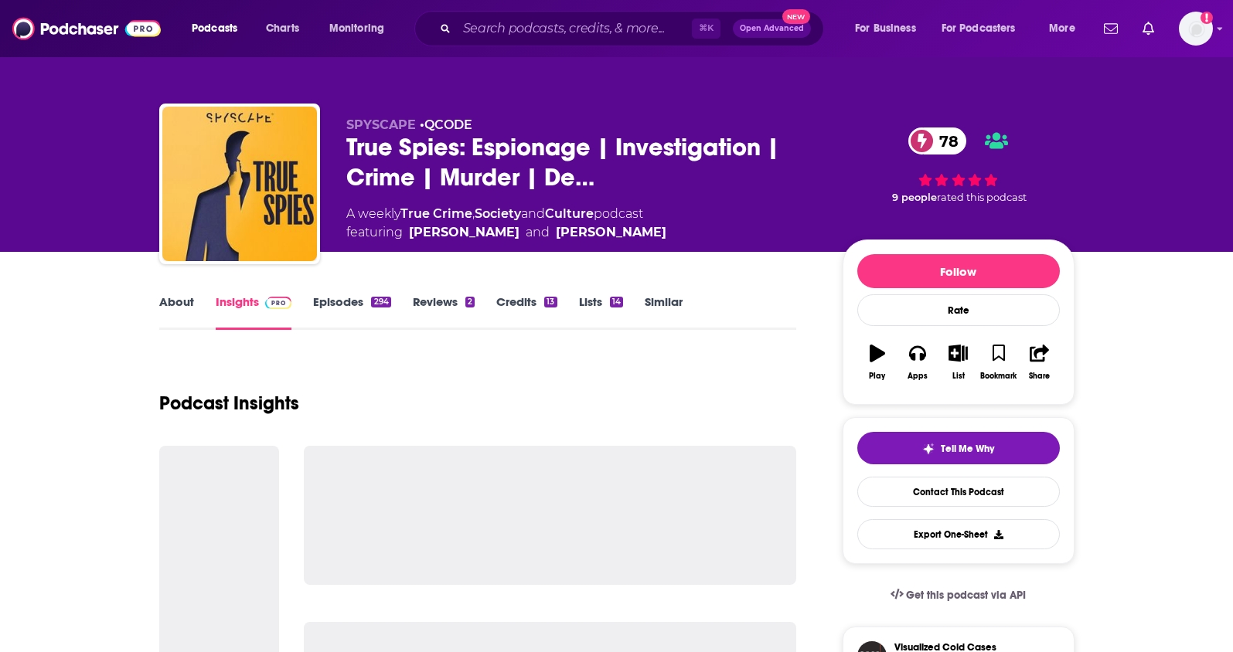
click at [167, 300] on link "About" at bounding box center [176, 312] width 35 height 36
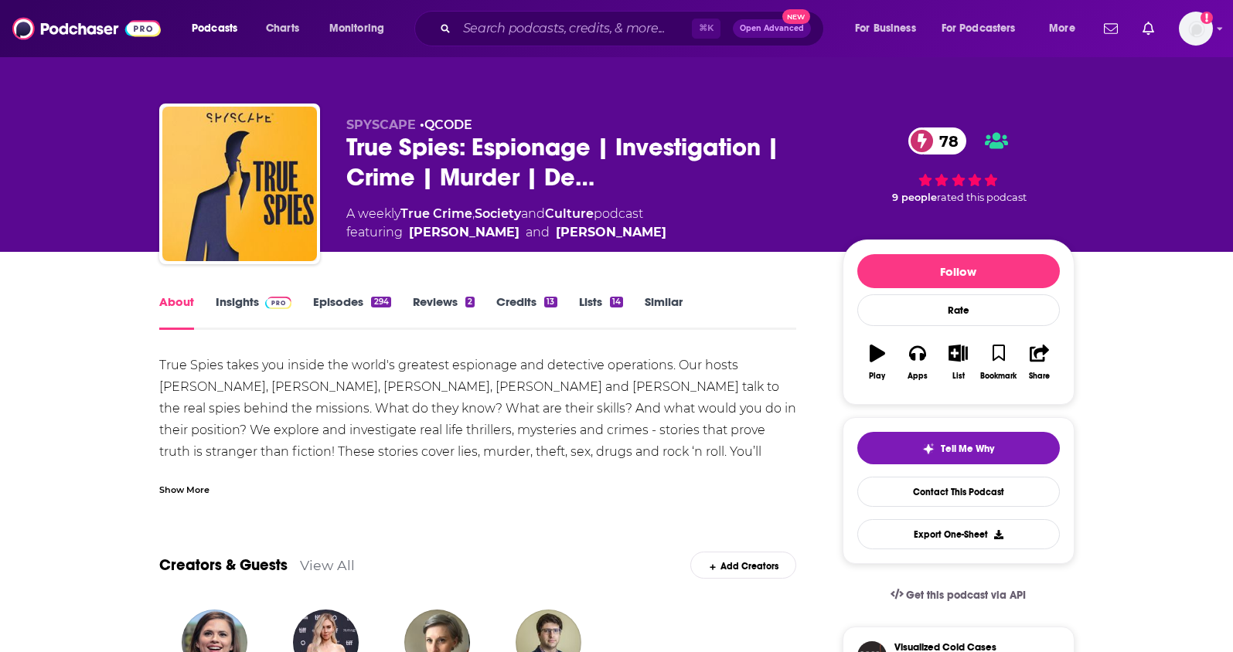
click at [182, 485] on div "Show More" at bounding box center [184, 488] width 50 height 15
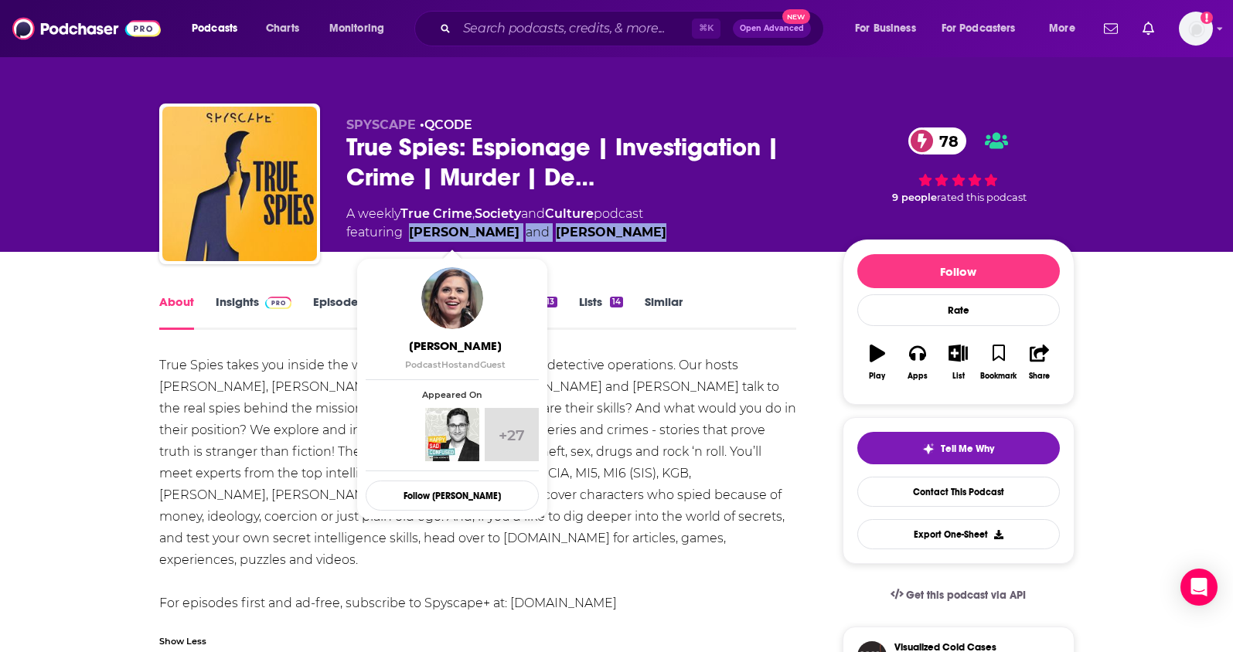
drag, startPoint x: 631, startPoint y: 236, endPoint x: 411, endPoint y: 239, distance: 220.3
click at [411, 239] on span "featuring Hayley Atwell and Vanessa Kirby" at bounding box center [506, 232] width 320 height 19
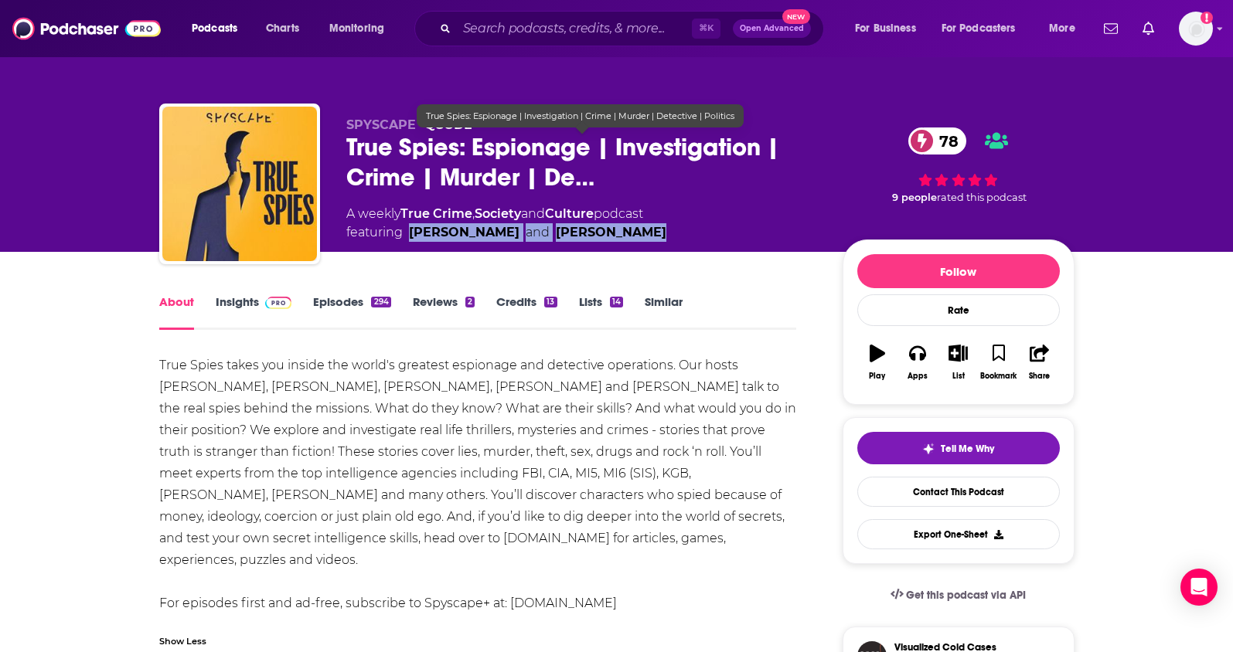
copy span "Hayley Atwell and Vanessa Kirby"
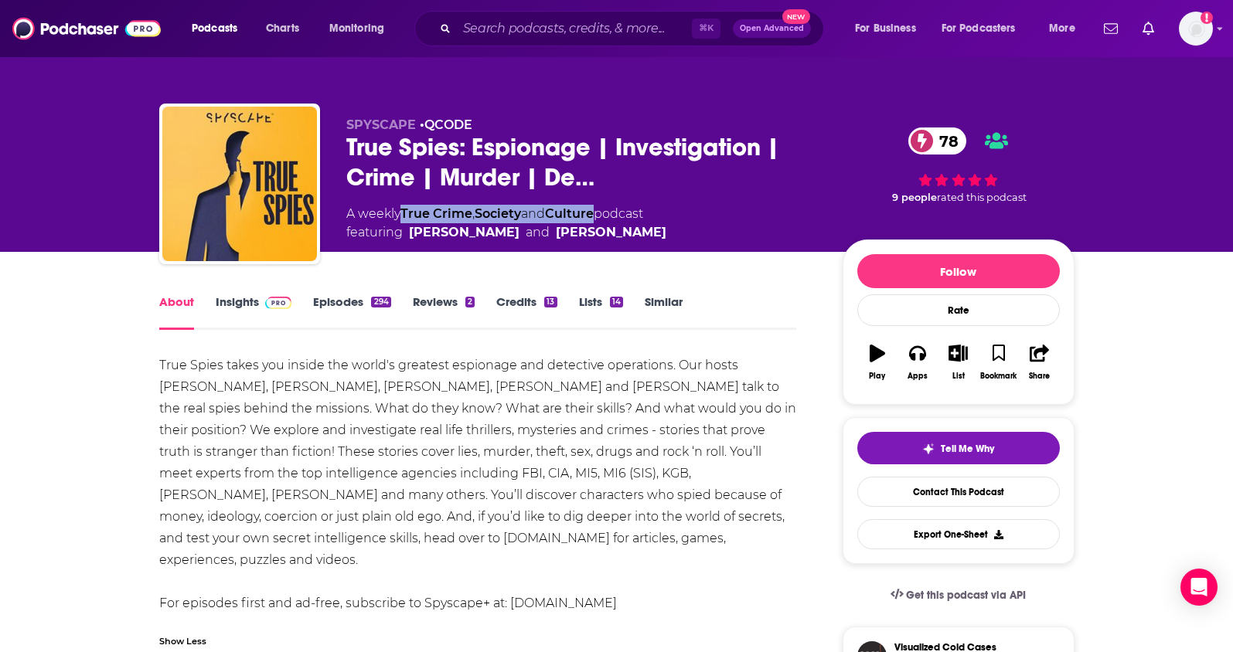
drag, startPoint x: 605, startPoint y: 213, endPoint x: 405, endPoint y: 215, distance: 200.2
click at [405, 215] on div "A weekly True Crime , Society and Culture podcast featuring Hayley Atwell and V…" at bounding box center [506, 223] width 320 height 37
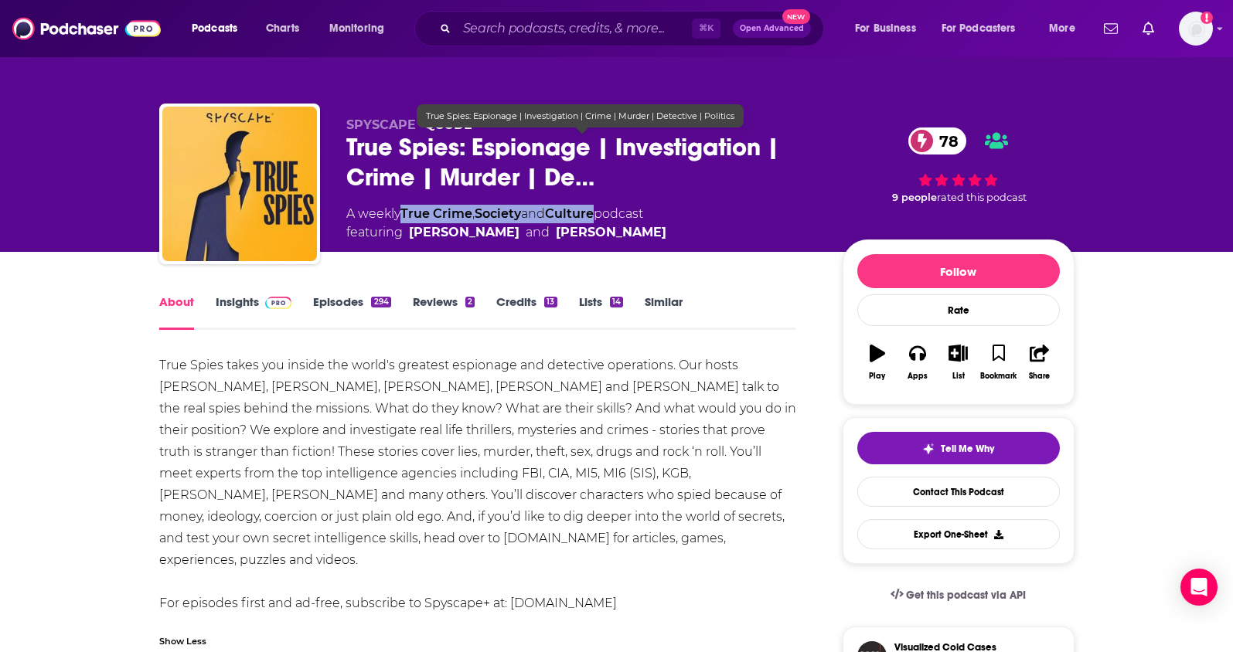
copy div "True Crime , Society and Culture"
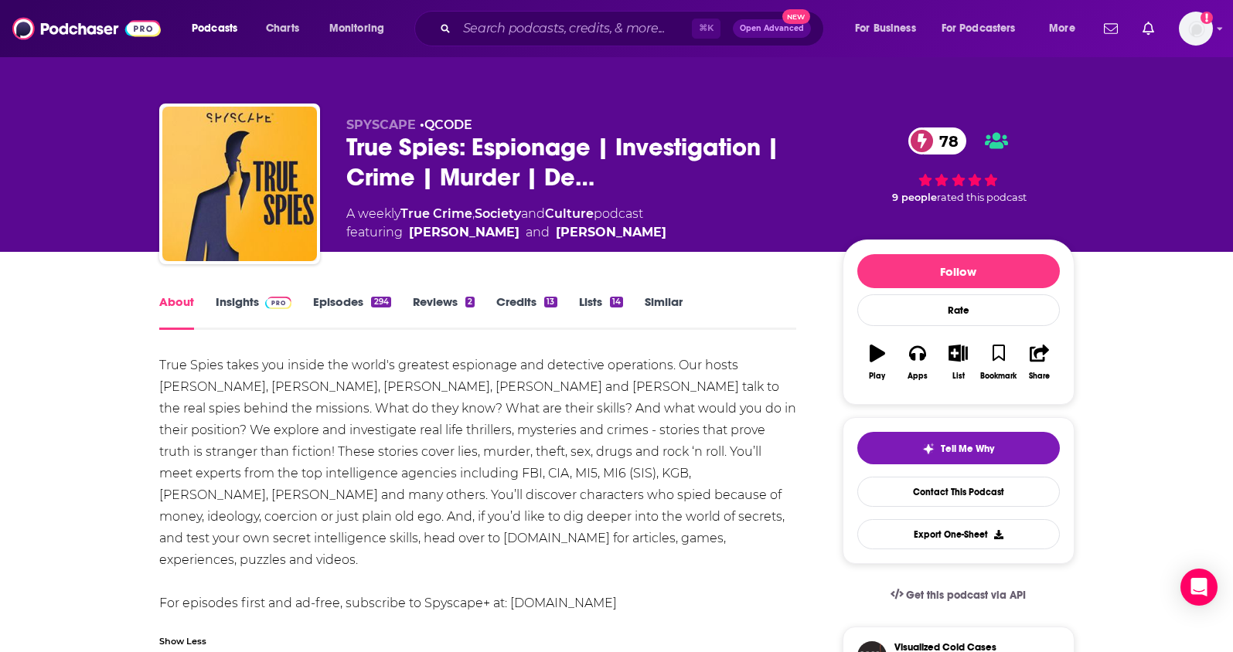
click at [236, 292] on div "About Insights Episodes 294 Reviews 2 Credits 13 Lists 14 Similar" at bounding box center [478, 311] width 638 height 38
click at [243, 297] on link "Insights" at bounding box center [254, 312] width 77 height 36
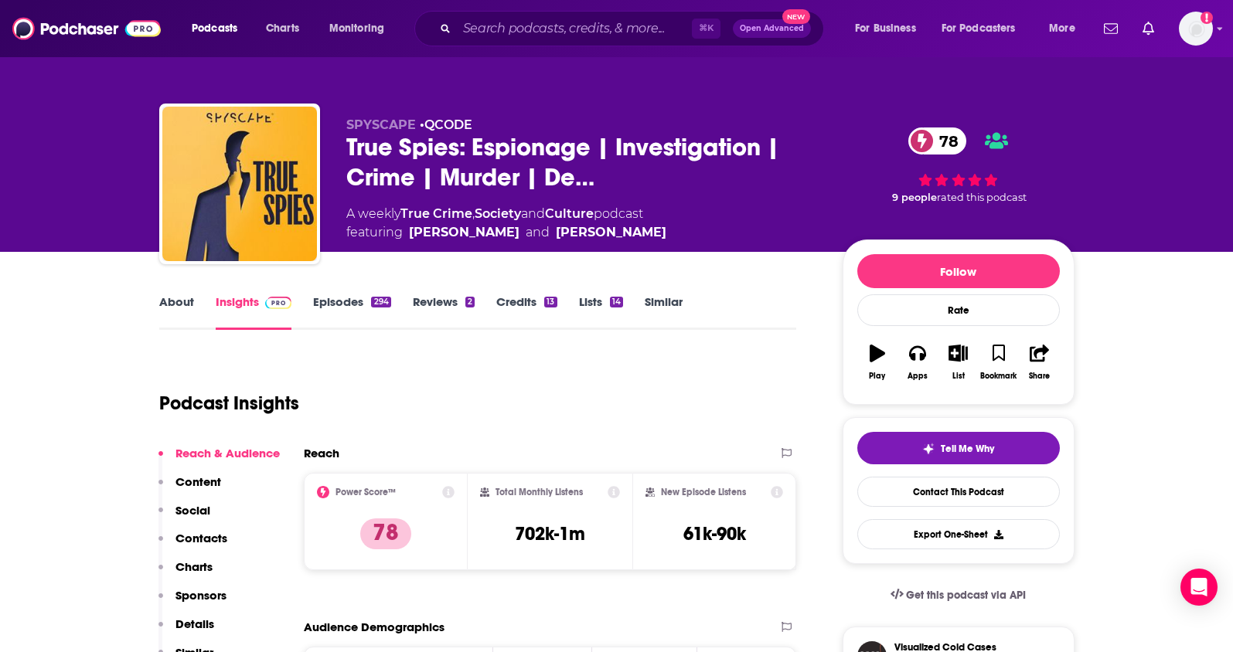
click at [211, 535] on p "Contacts" at bounding box center [201, 538] width 52 height 15
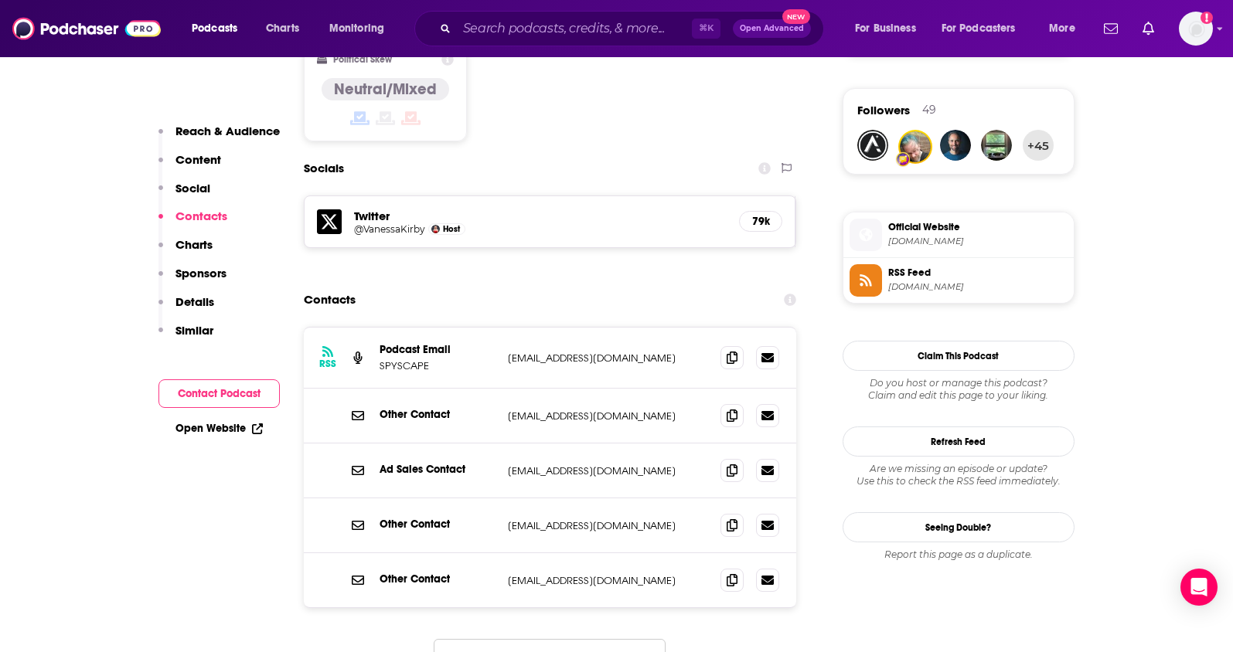
scroll to position [1237, 0]
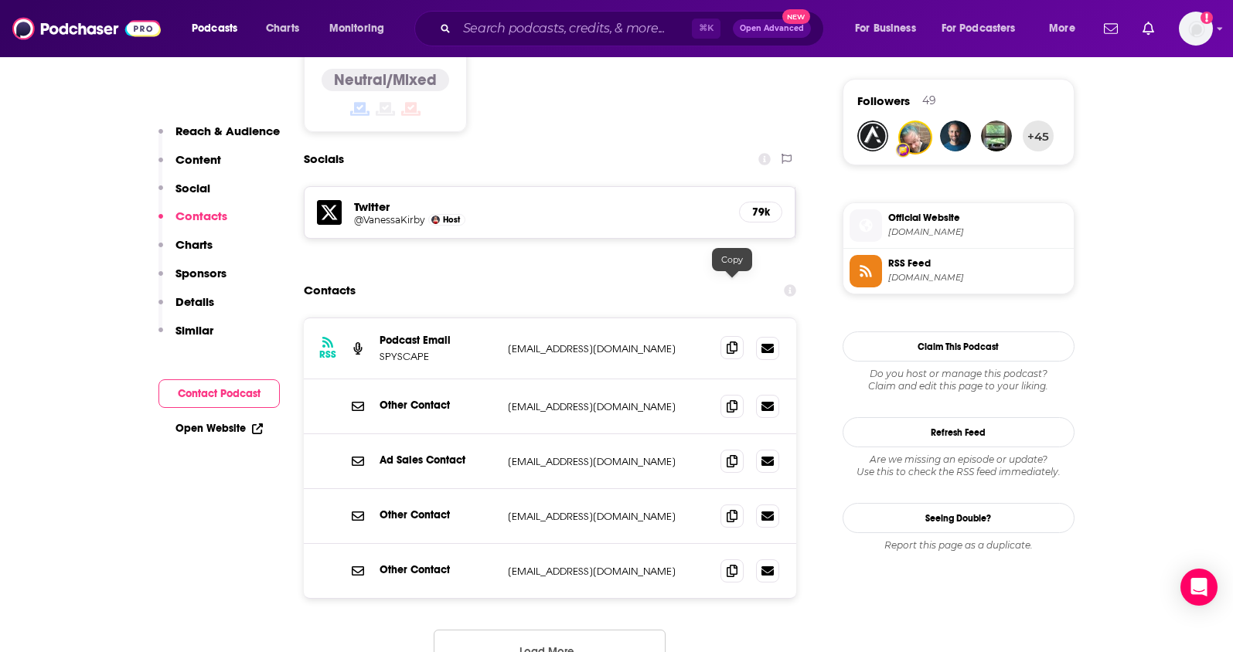
click at [735, 342] on icon at bounding box center [731, 348] width 11 height 12
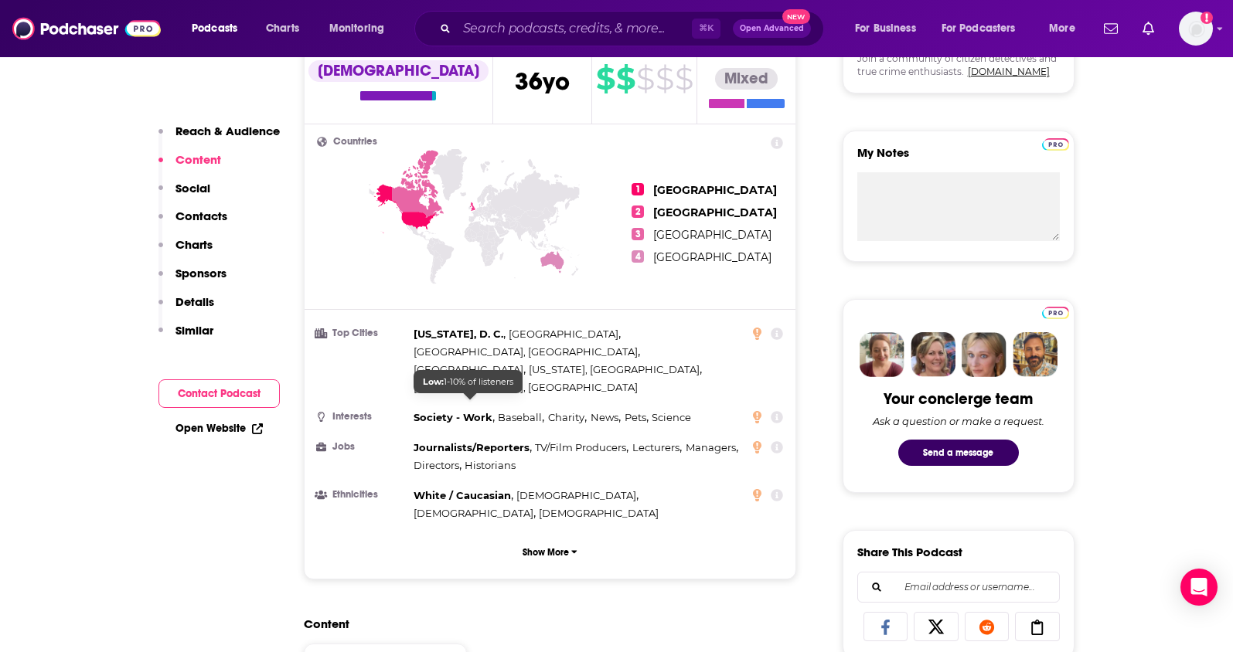
scroll to position [612, 0]
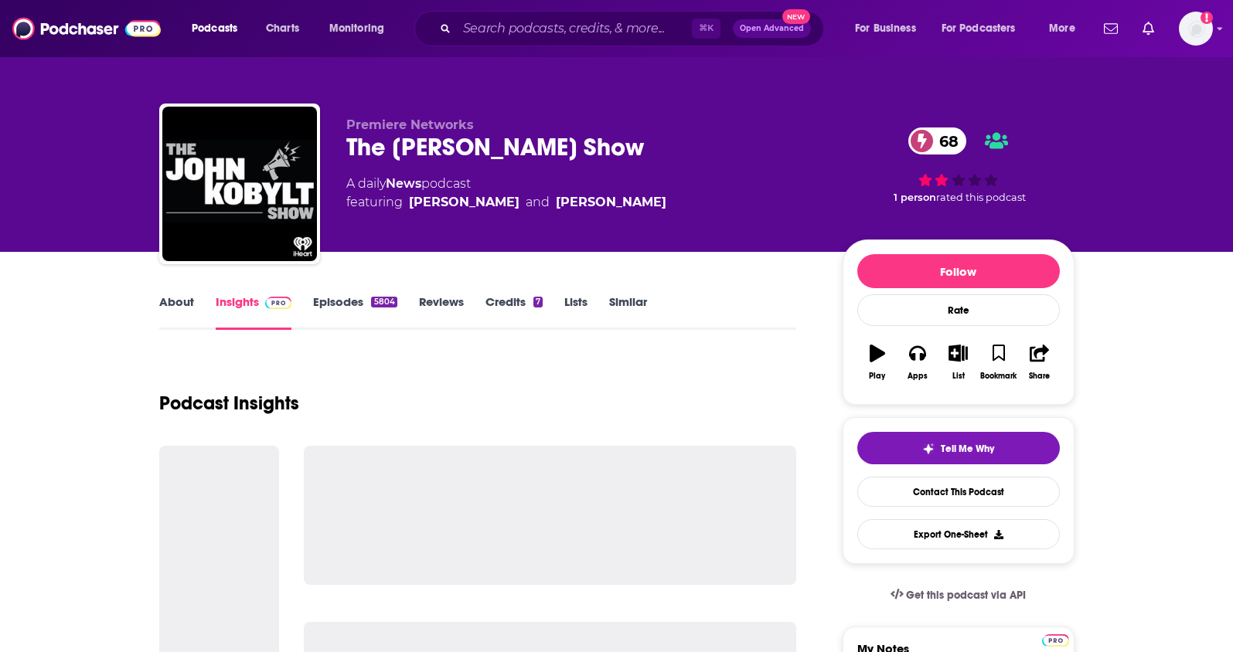
click at [165, 301] on link "About" at bounding box center [176, 312] width 35 height 36
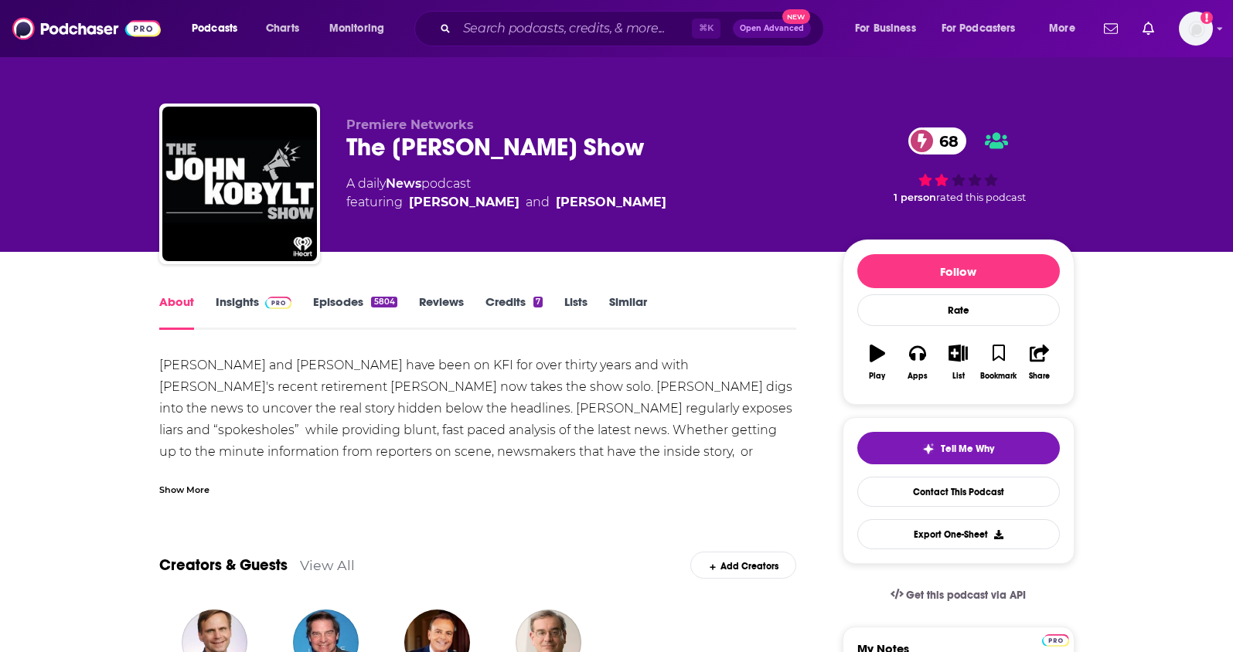
click at [202, 474] on div "Show More" at bounding box center [478, 484] width 638 height 26
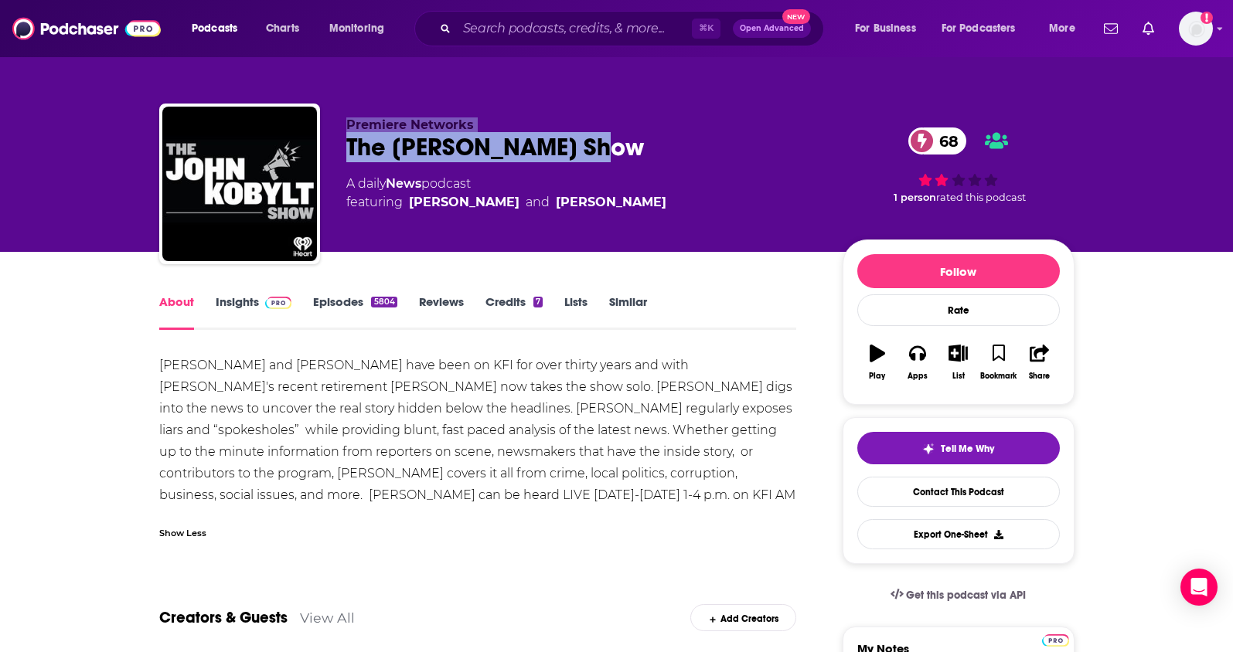
drag, startPoint x: 614, startPoint y: 140, endPoint x: 319, endPoint y: 158, distance: 294.9
click at [319, 158] on div "Premiere Networks The John Kobylt Show 68 A daily News podcast featuring John K…" at bounding box center [616, 187] width 915 height 167
click at [682, 159] on div "The John Kobylt Show 68" at bounding box center [581, 147] width 471 height 30
drag, startPoint x: 643, startPoint y: 150, endPoint x: 351, endPoint y: 157, distance: 292.2
click at [351, 157] on div "The John Kobylt Show 68" at bounding box center [581, 147] width 471 height 30
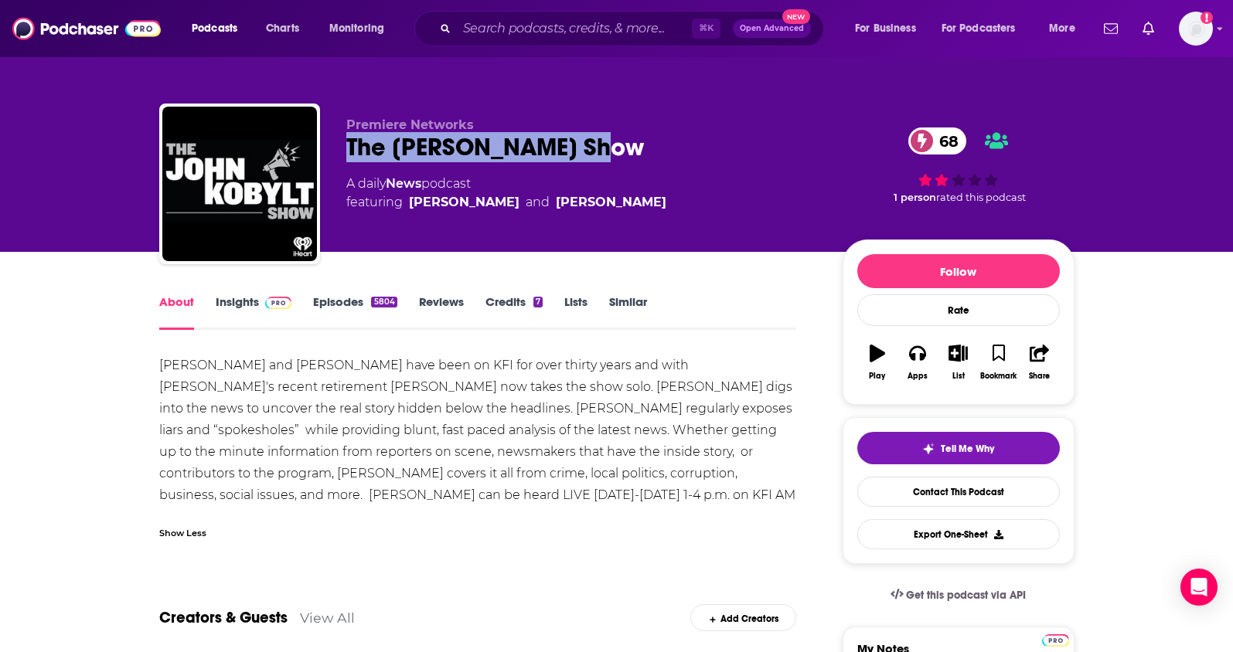
copy h1 "The [PERSON_NAME] Show"
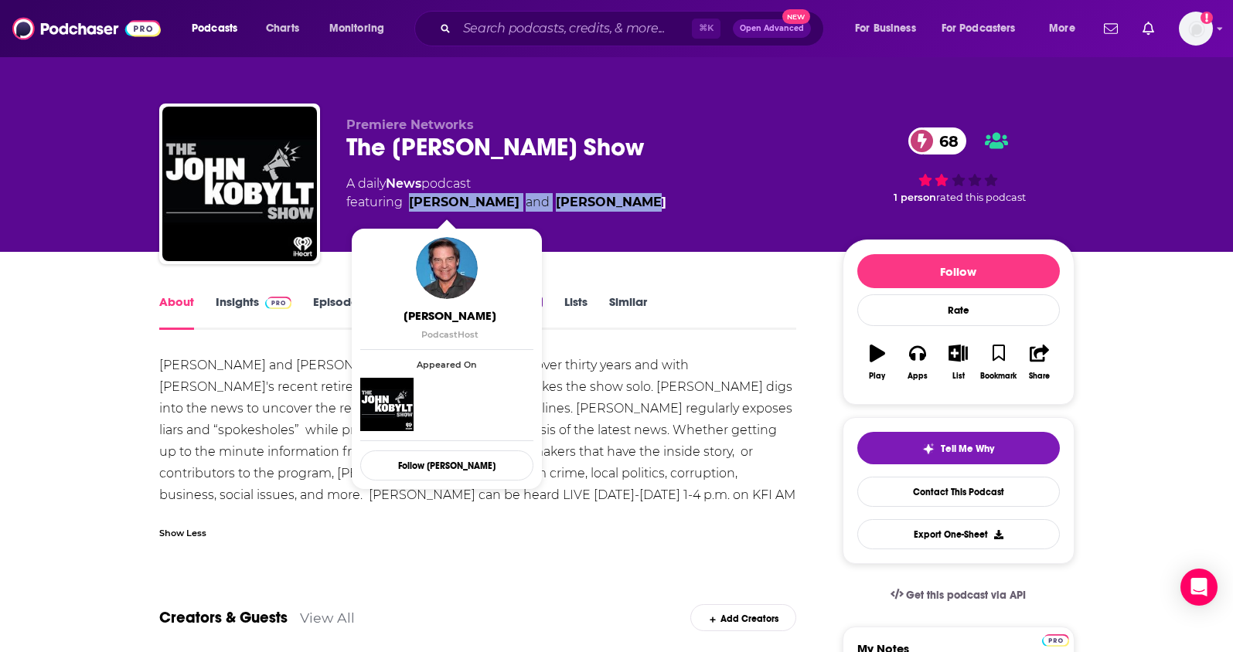
drag, startPoint x: 637, startPoint y: 199, endPoint x: 410, endPoint y: 209, distance: 226.6
click at [410, 209] on div "A daily News podcast featuring John Kobylt and Ken Chiampou" at bounding box center [581, 193] width 471 height 37
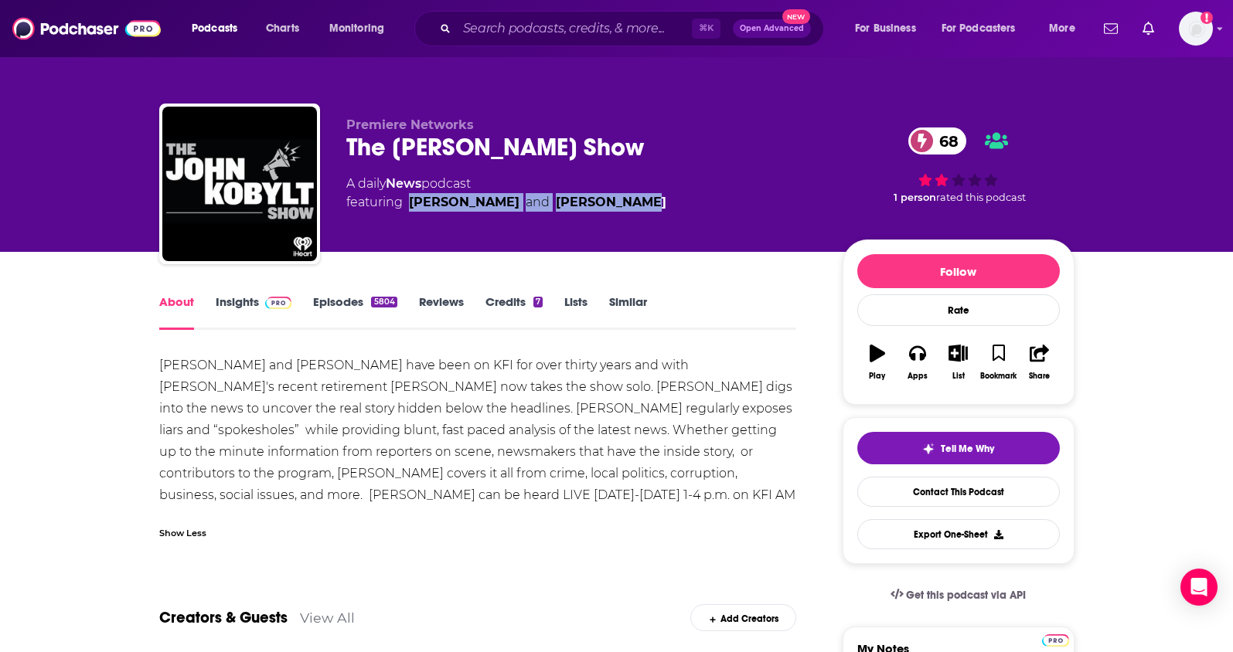
copy span "John Kobylt and Ken Chiampou"
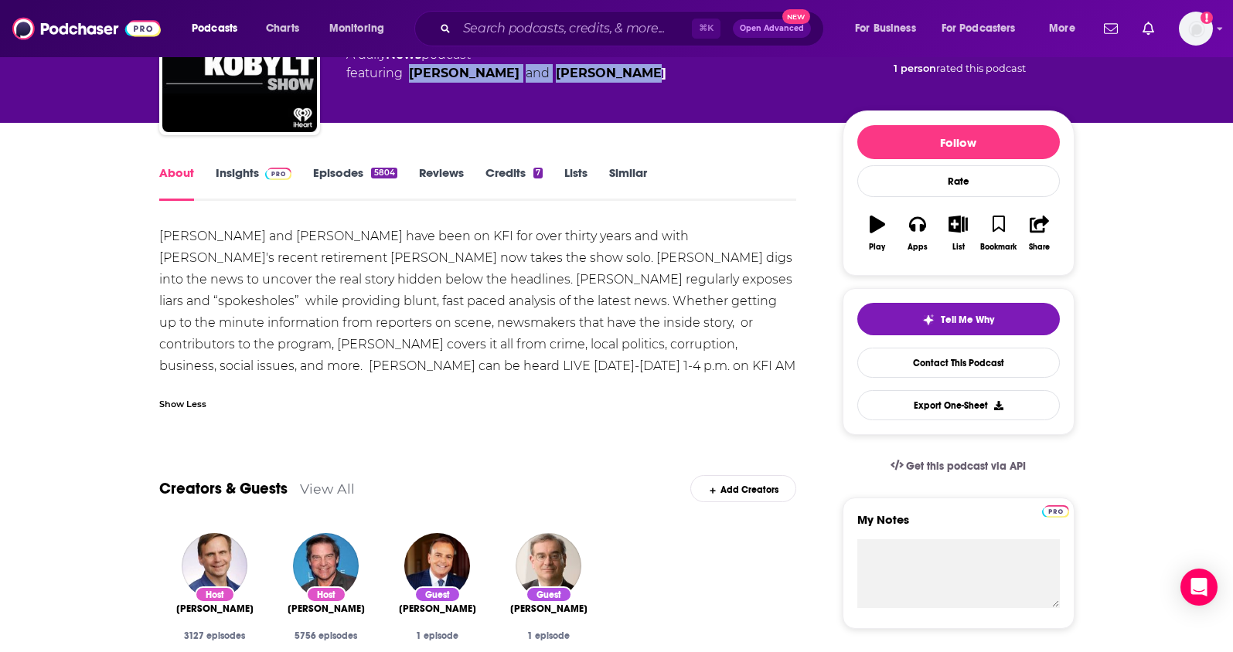
scroll to position [138, 0]
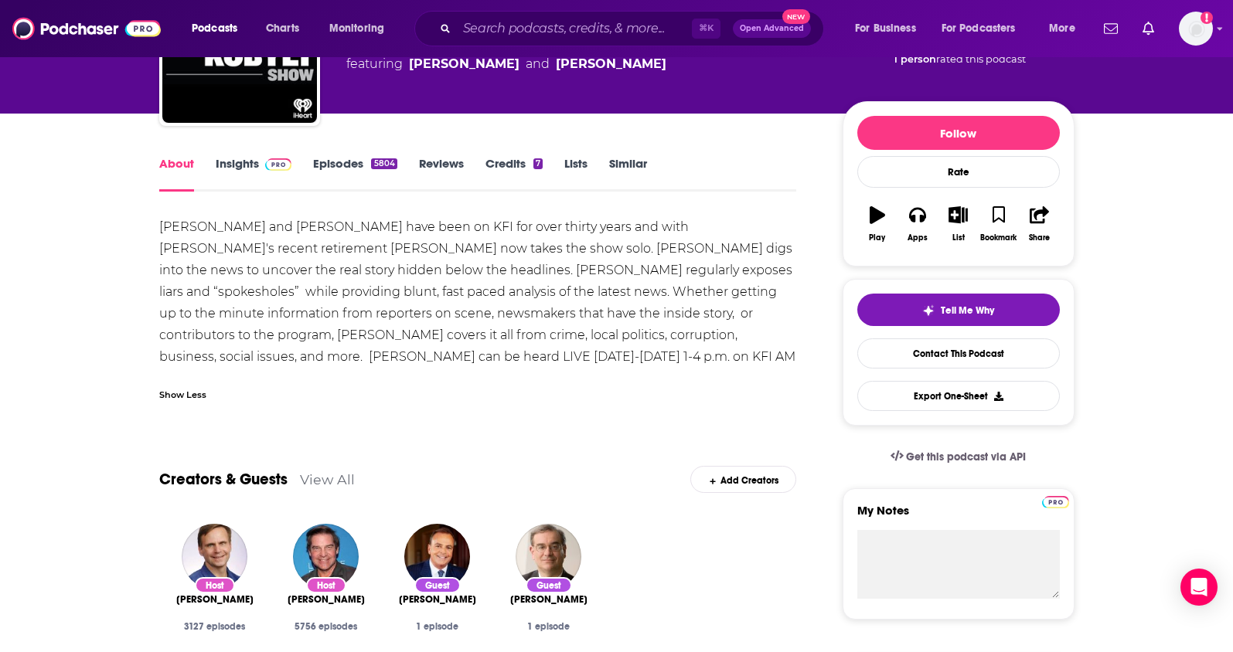
click at [233, 154] on div "About Insights Episodes 5804 Reviews Credits 7 Lists Similar" at bounding box center [478, 173] width 638 height 38
click at [244, 159] on link "Insights" at bounding box center [254, 174] width 77 height 36
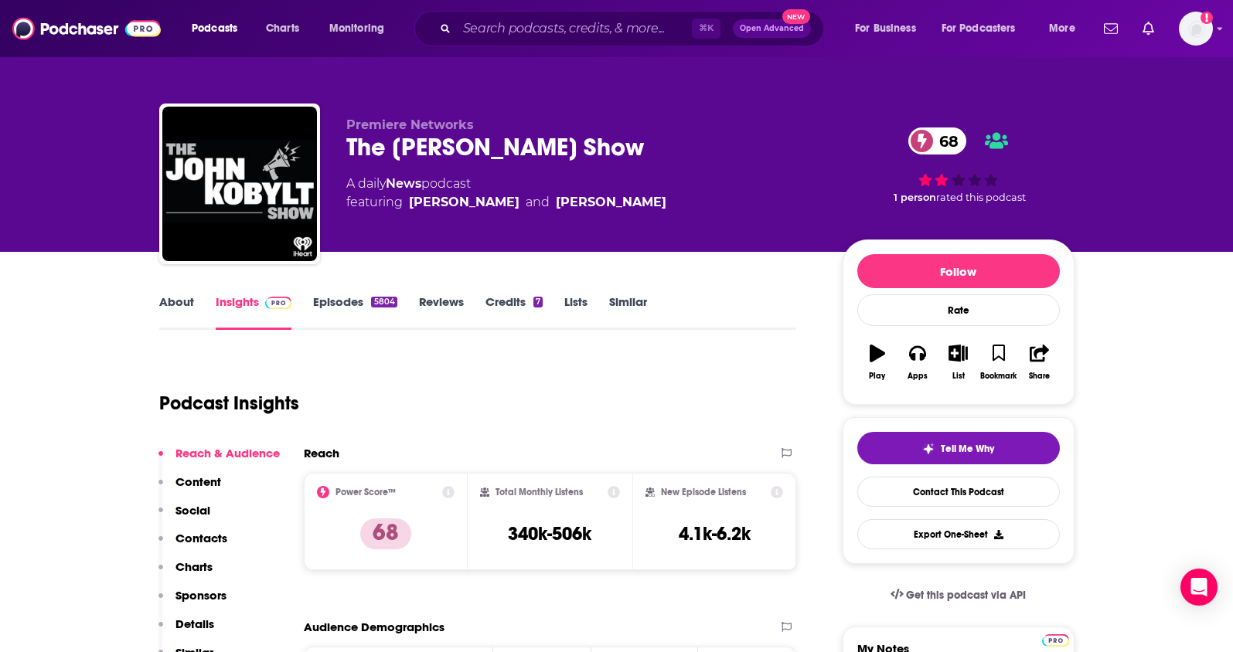
click at [199, 539] on p "Contacts" at bounding box center [201, 538] width 52 height 15
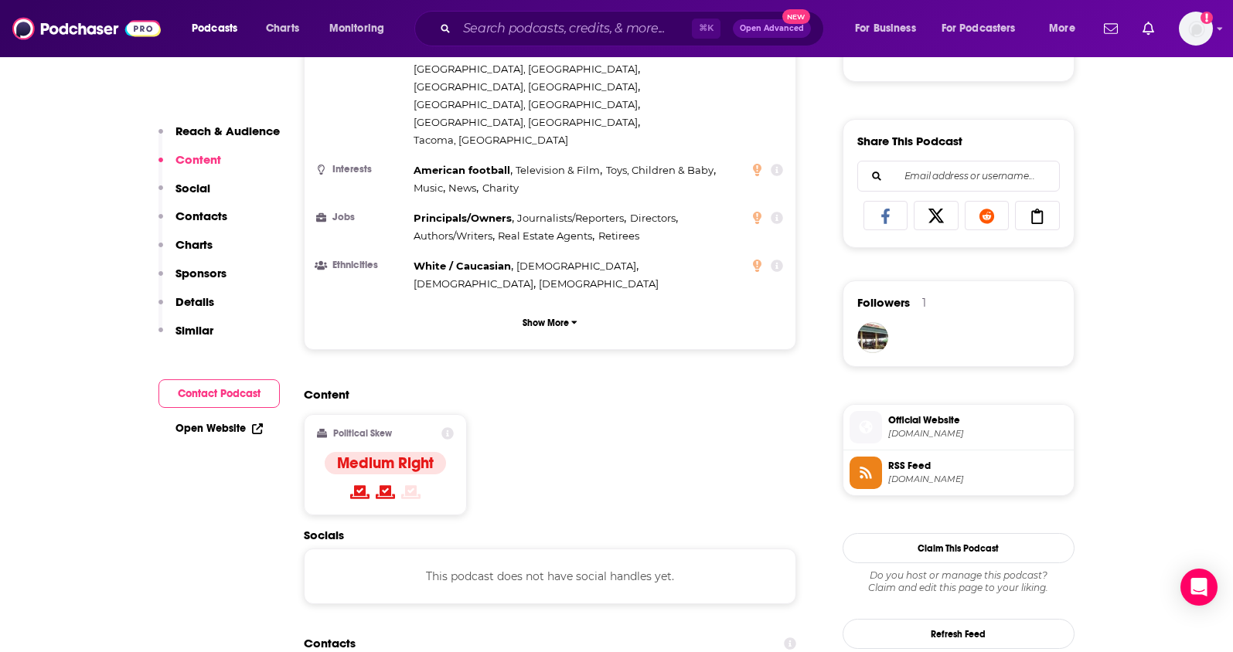
scroll to position [1223, 0]
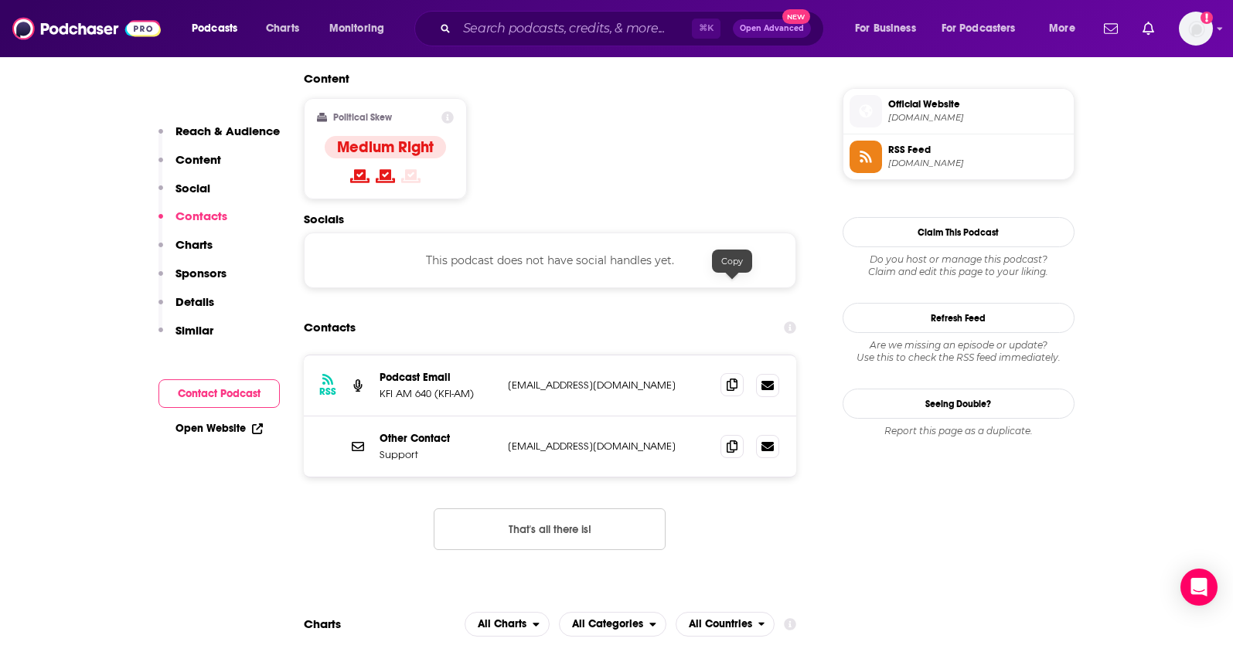
click at [727, 379] on icon at bounding box center [731, 385] width 11 height 12
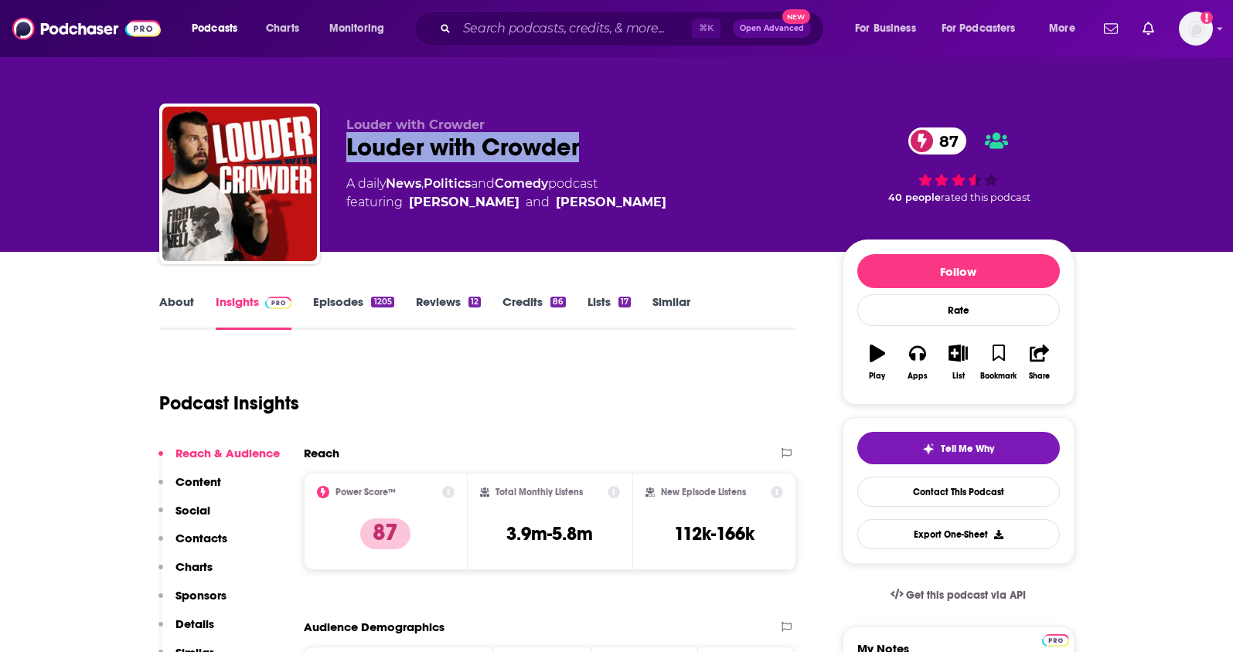
drag, startPoint x: 593, startPoint y: 145, endPoint x: 341, endPoint y: 146, distance: 251.9
click at [341, 146] on div "Louder with Crowder Louder with Crowder 87 A daily News , Politics and Comedy p…" at bounding box center [616, 187] width 915 height 167
copy h2 "Louder with Crowder"
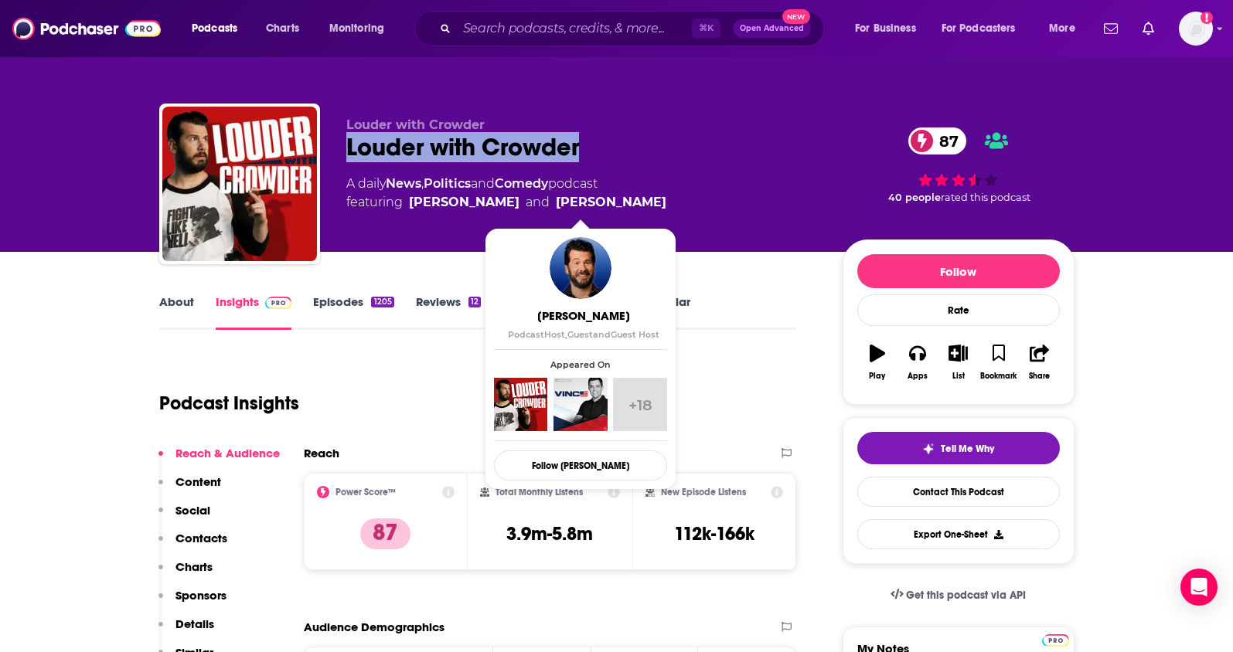
drag, startPoint x: 649, startPoint y: 198, endPoint x: 529, endPoint y: 206, distance: 120.8
click at [529, 206] on div "A daily News , Politics and Comedy podcast featuring Dave Landau and Steven Cro…" at bounding box center [581, 193] width 471 height 37
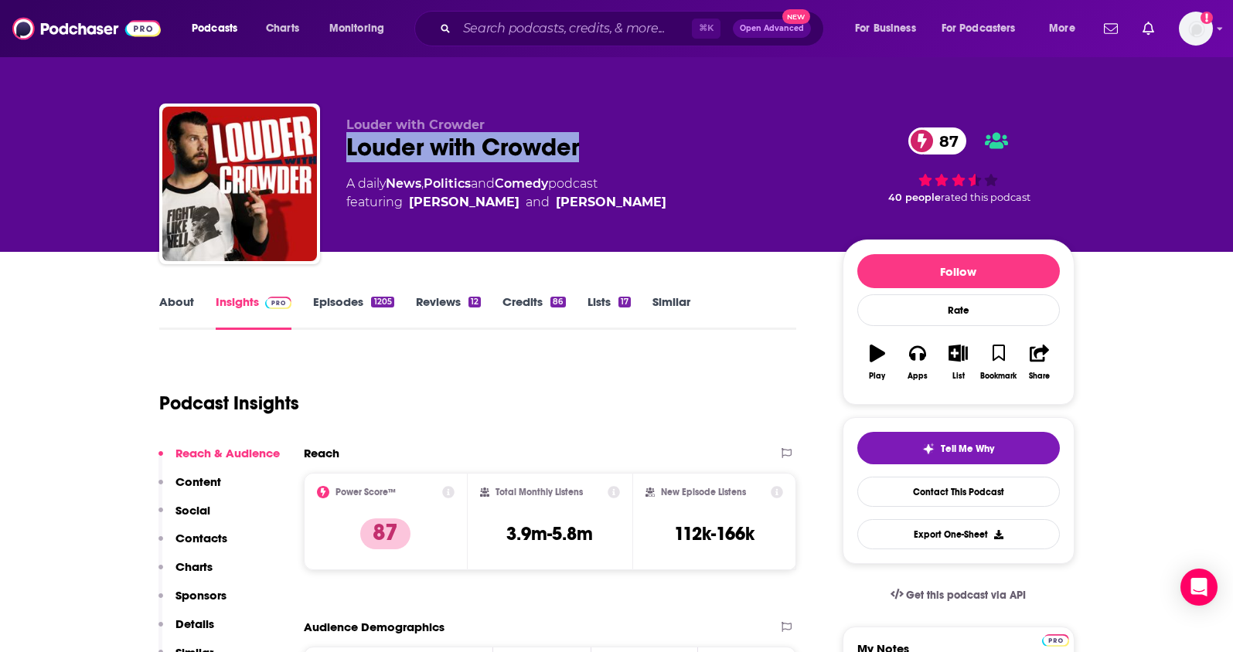
copy link "Steven Crowder"
click at [185, 306] on link "About" at bounding box center [176, 312] width 35 height 36
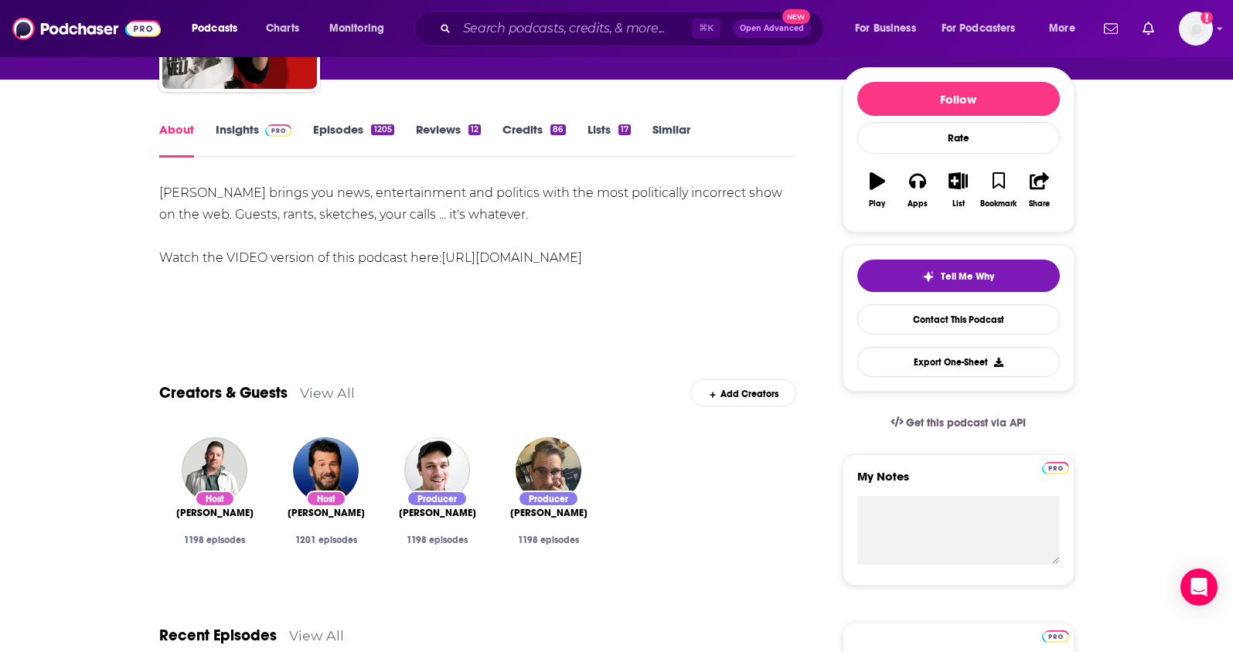
scroll to position [161, 0]
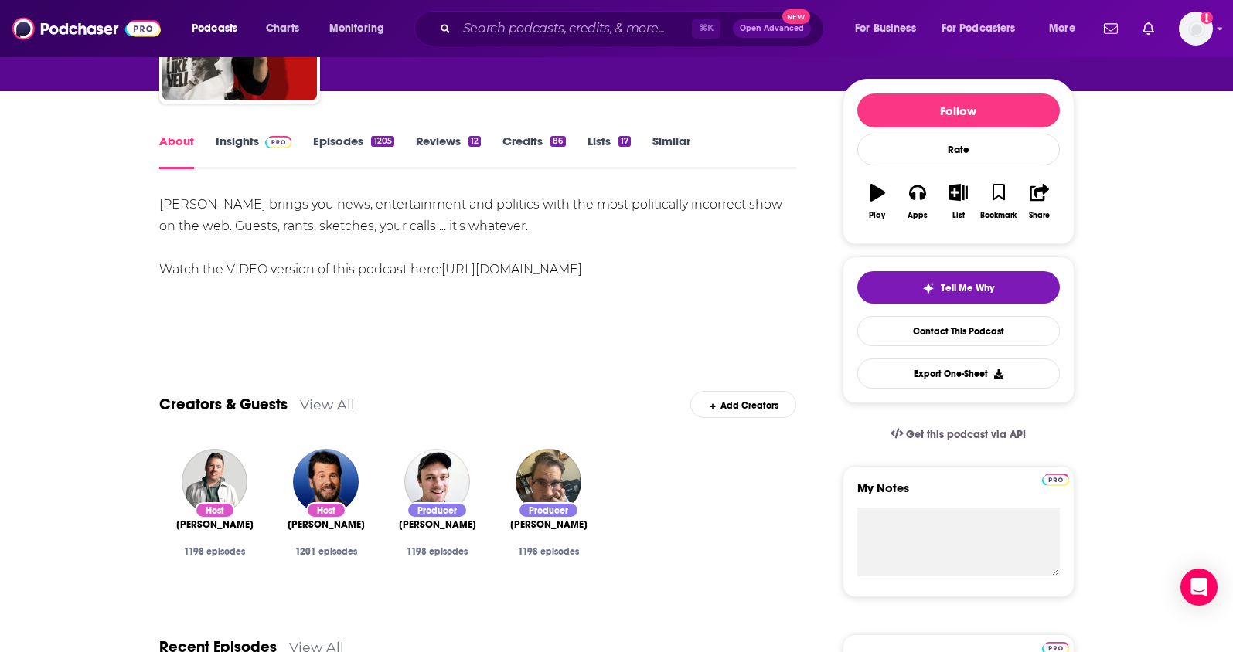
click at [237, 137] on link "Insights" at bounding box center [254, 152] width 77 height 36
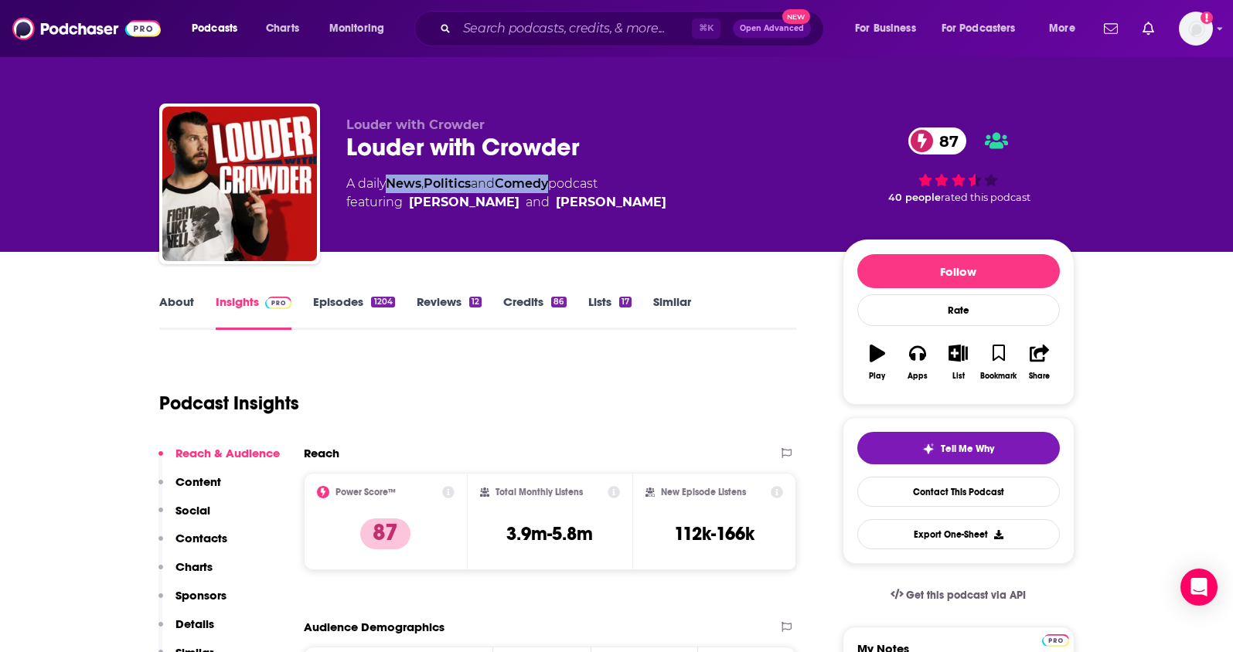
drag, startPoint x: 561, startPoint y: 184, endPoint x: 393, endPoint y: 185, distance: 167.7
click at [393, 185] on div "A daily News , Politics and Comedy podcast featuring Dave Landau and Steven Cro…" at bounding box center [506, 193] width 320 height 37
copy div "News , Politics and Comedy"
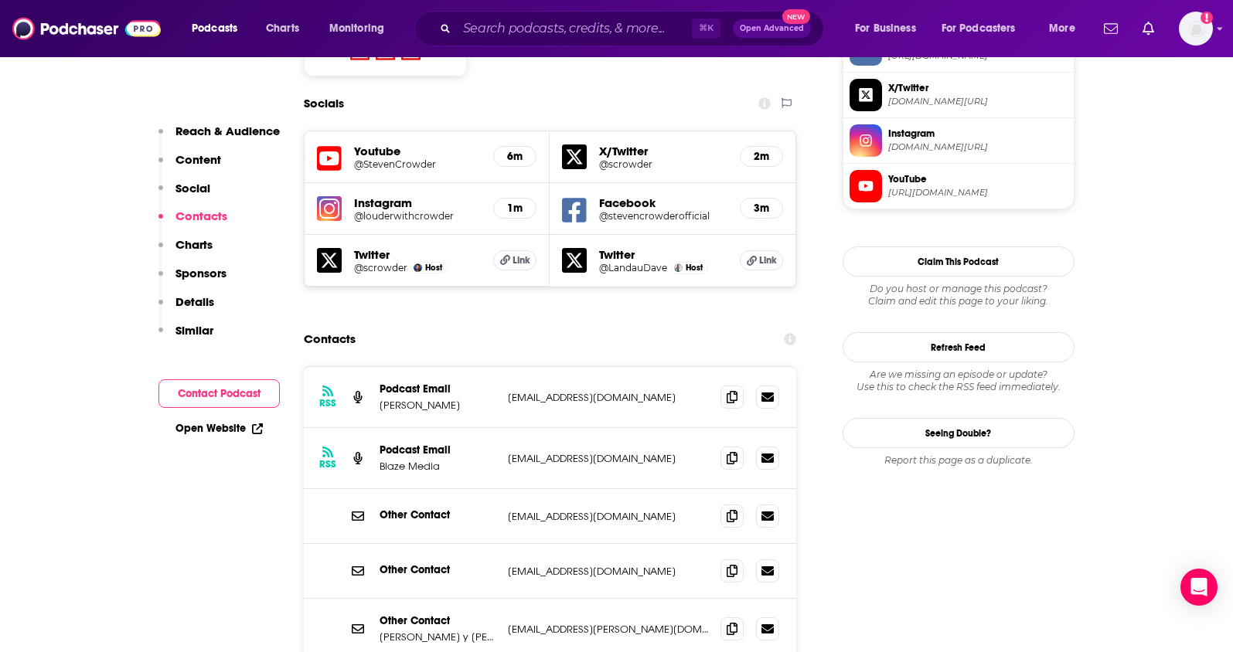
scroll to position [1379, 0]
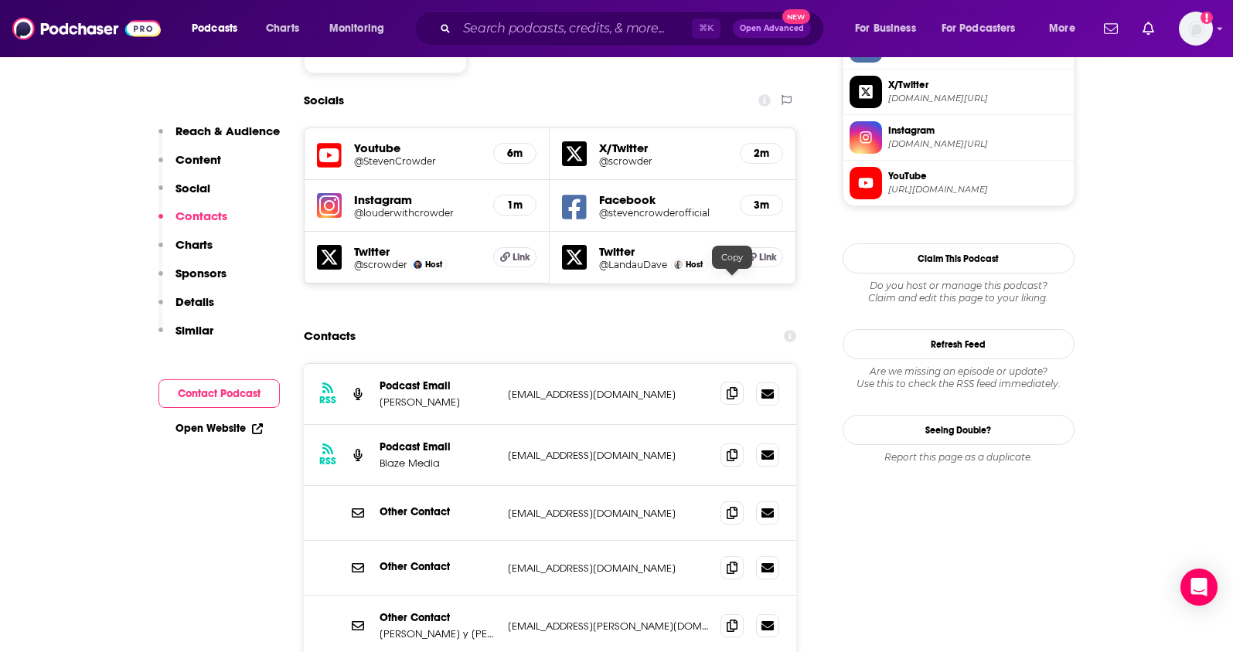
click at [734, 387] on icon at bounding box center [731, 393] width 11 height 12
click at [728, 448] on icon at bounding box center [731, 454] width 11 height 12
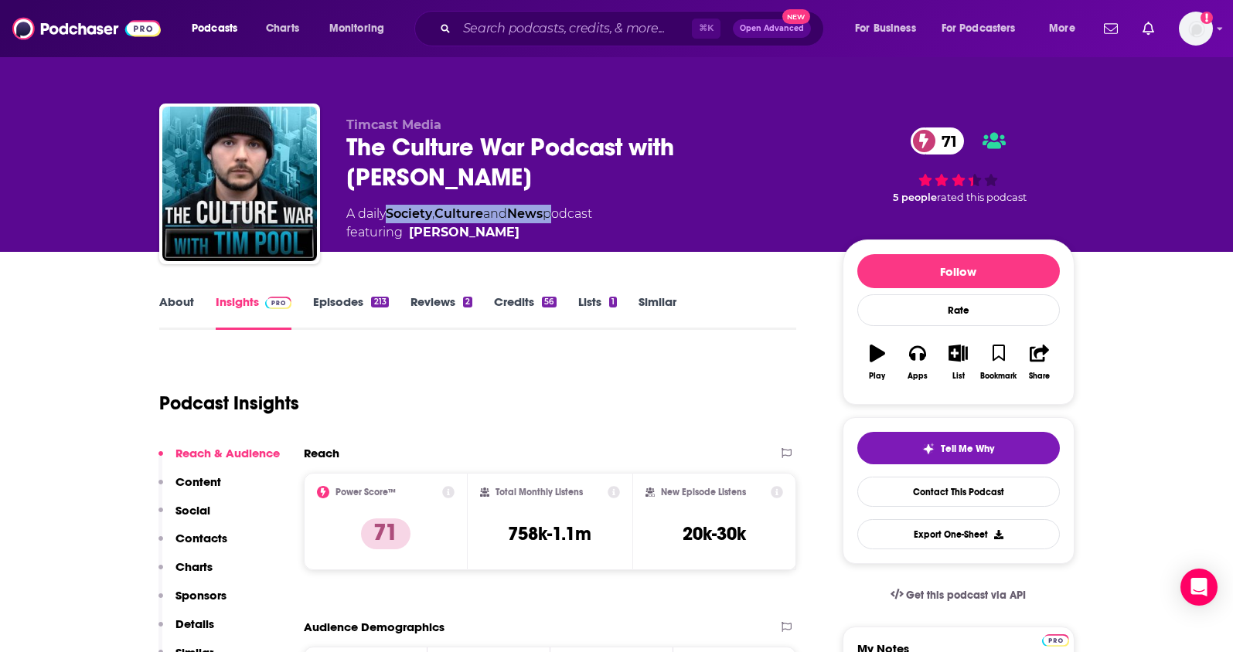
drag, startPoint x: 557, startPoint y: 184, endPoint x: 392, endPoint y: 189, distance: 165.4
click at [392, 205] on div "A daily Society , Culture and News podcast featuring Tim Pool" at bounding box center [469, 223] width 246 height 37
copy div "Society , Culture and News"
click at [218, 536] on p "Contacts" at bounding box center [201, 538] width 52 height 15
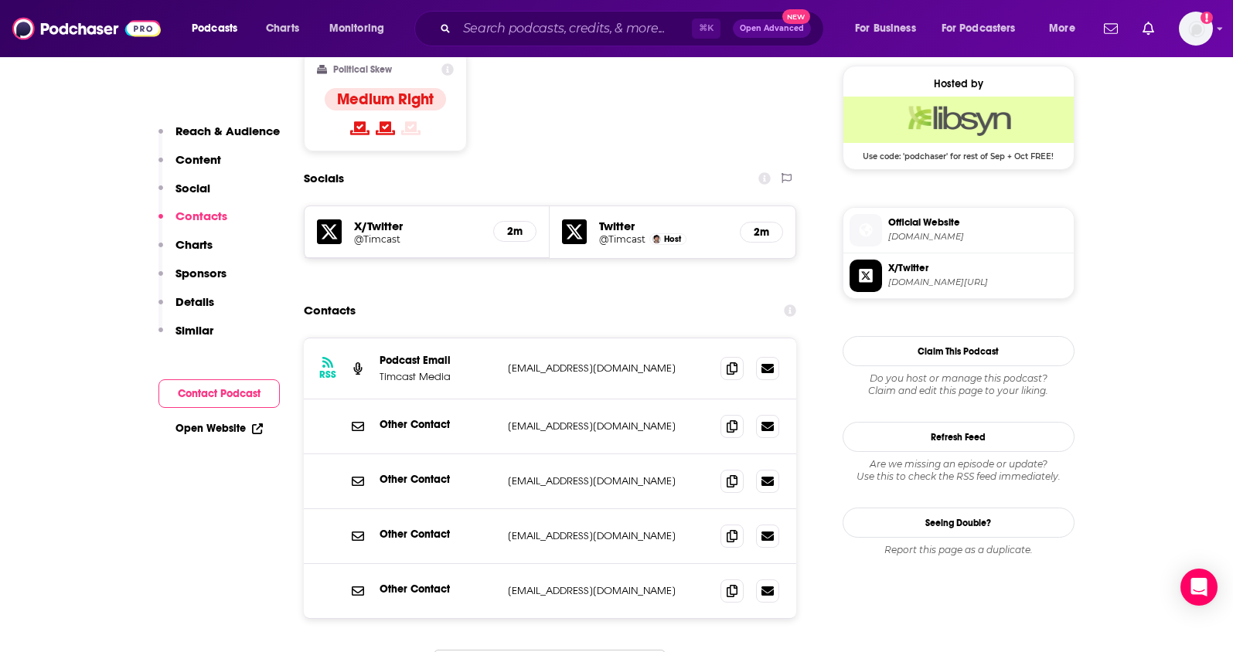
scroll to position [1256, 0]
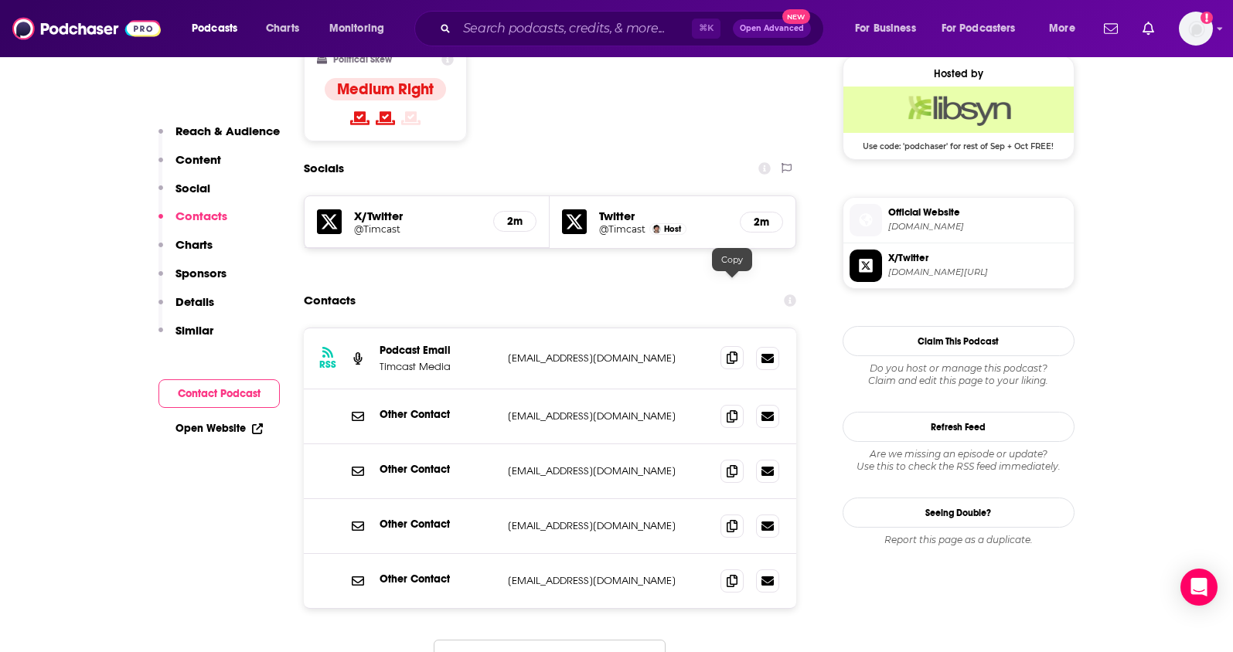
click at [728, 352] on icon at bounding box center [731, 358] width 11 height 12
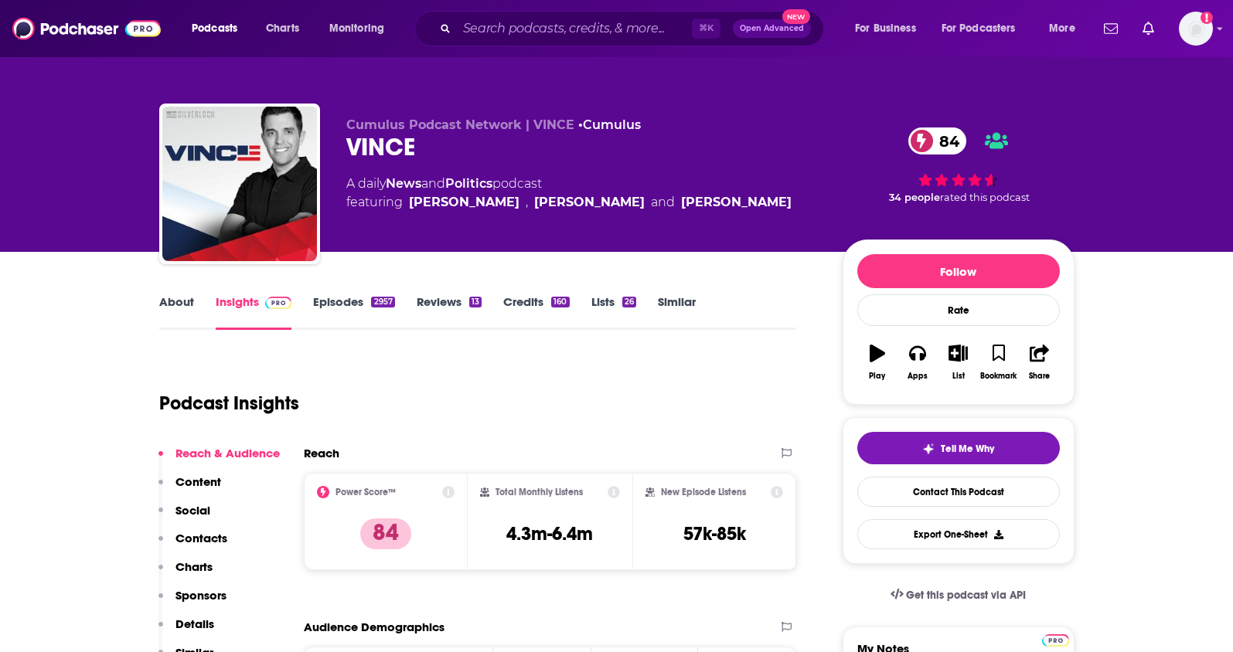
click at [179, 309] on link "About" at bounding box center [176, 312] width 35 height 36
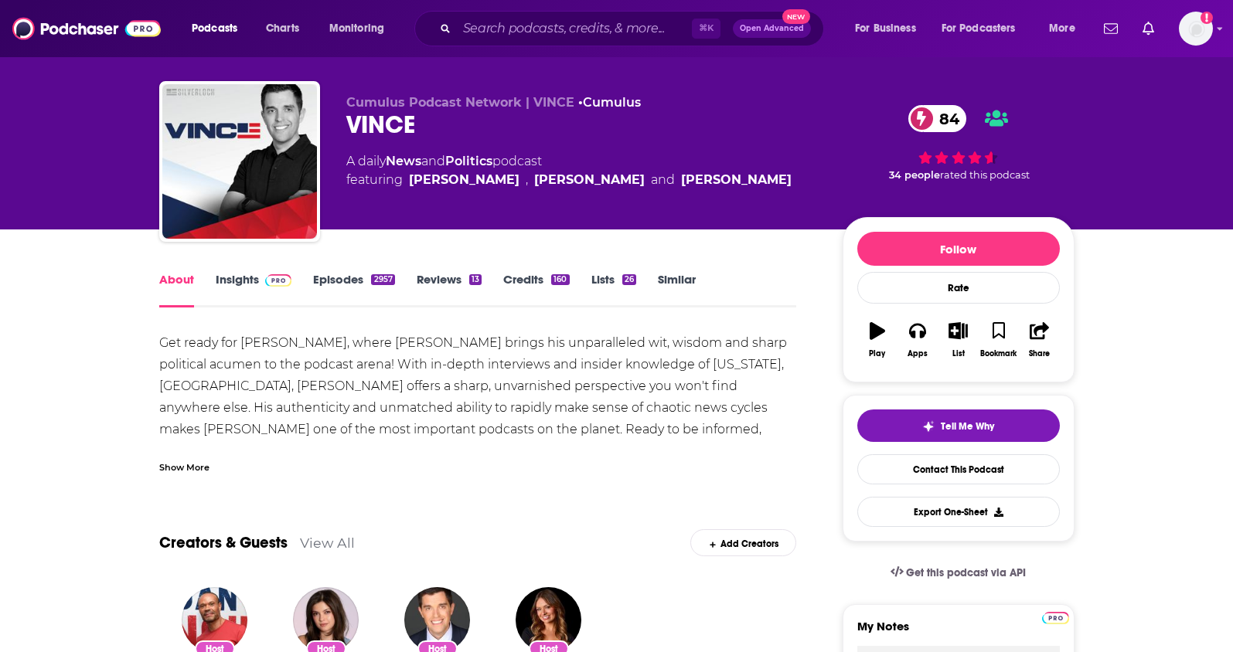
scroll to position [3, 0]
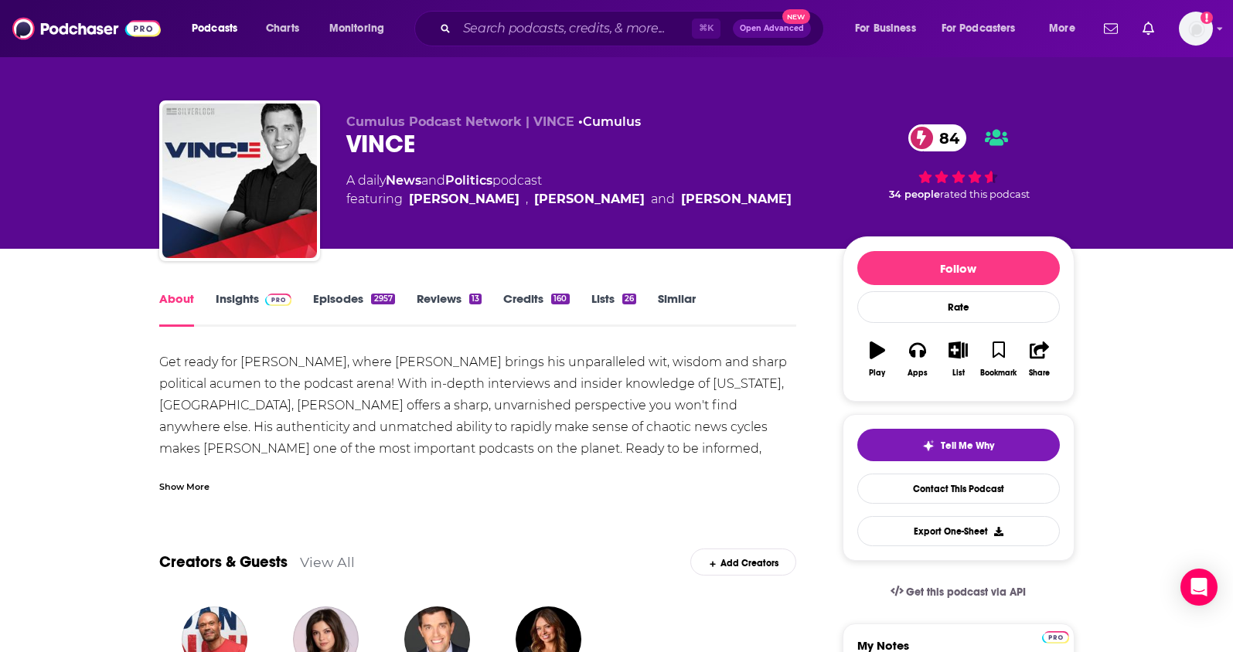
click at [352, 297] on link "Episodes 2957" at bounding box center [353, 309] width 81 height 36
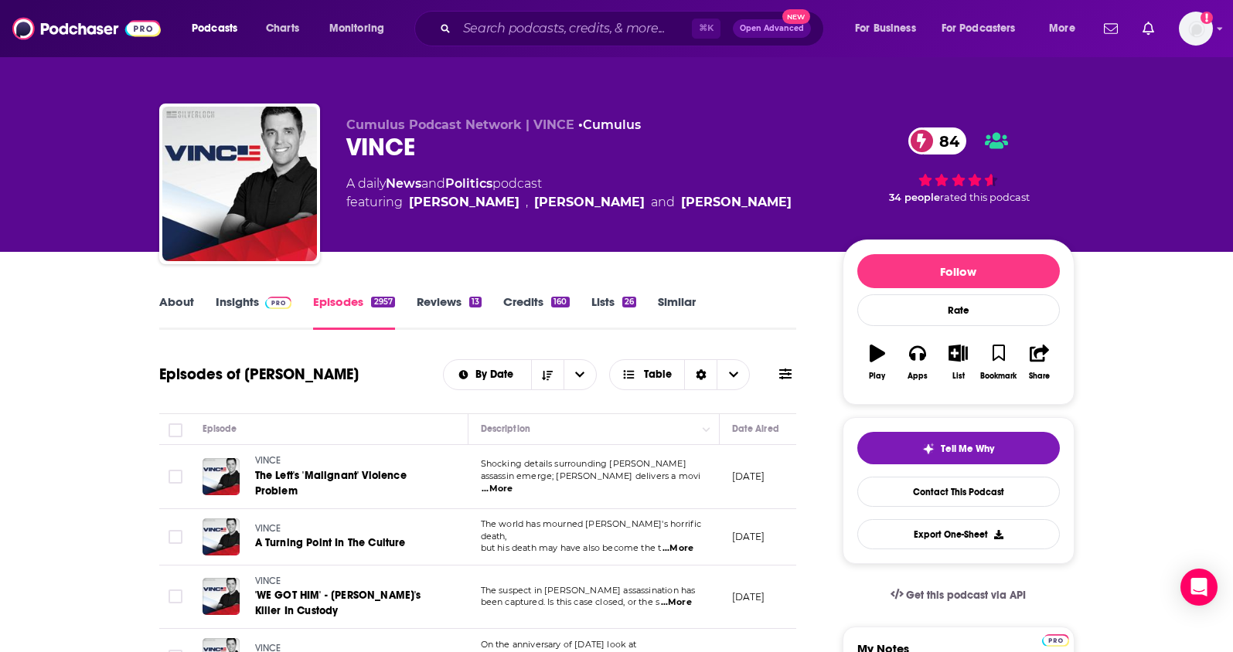
click at [512, 485] on span "...More" at bounding box center [496, 489] width 31 height 12
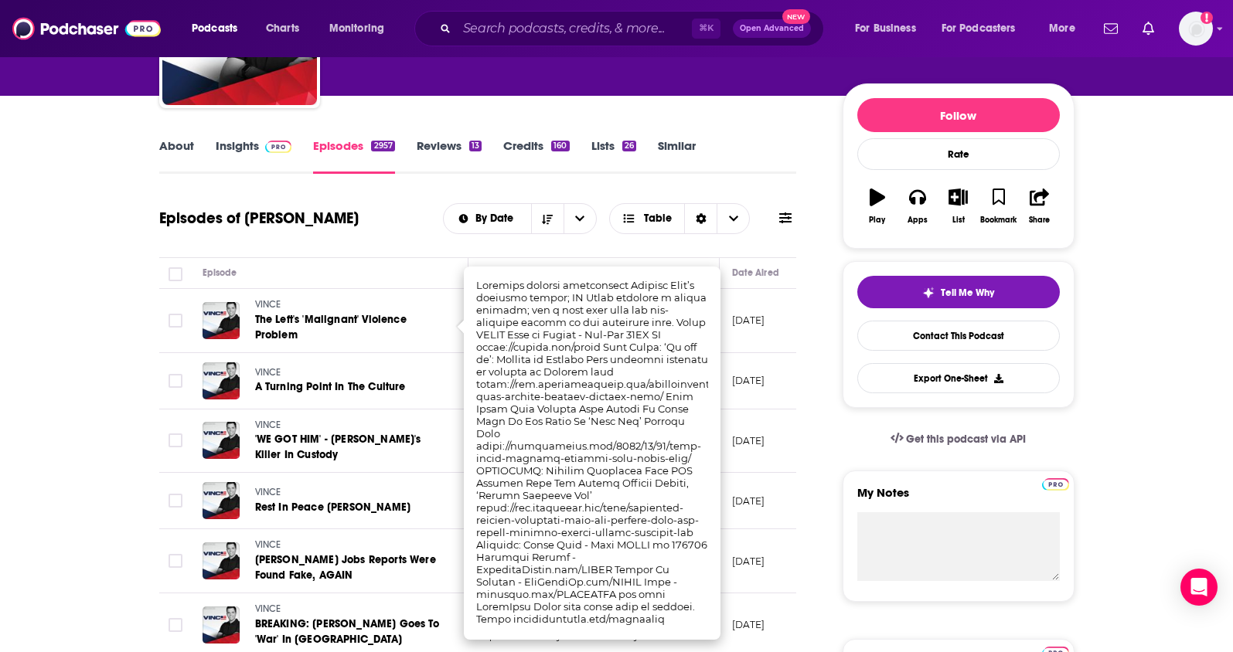
scroll to position [253, 0]
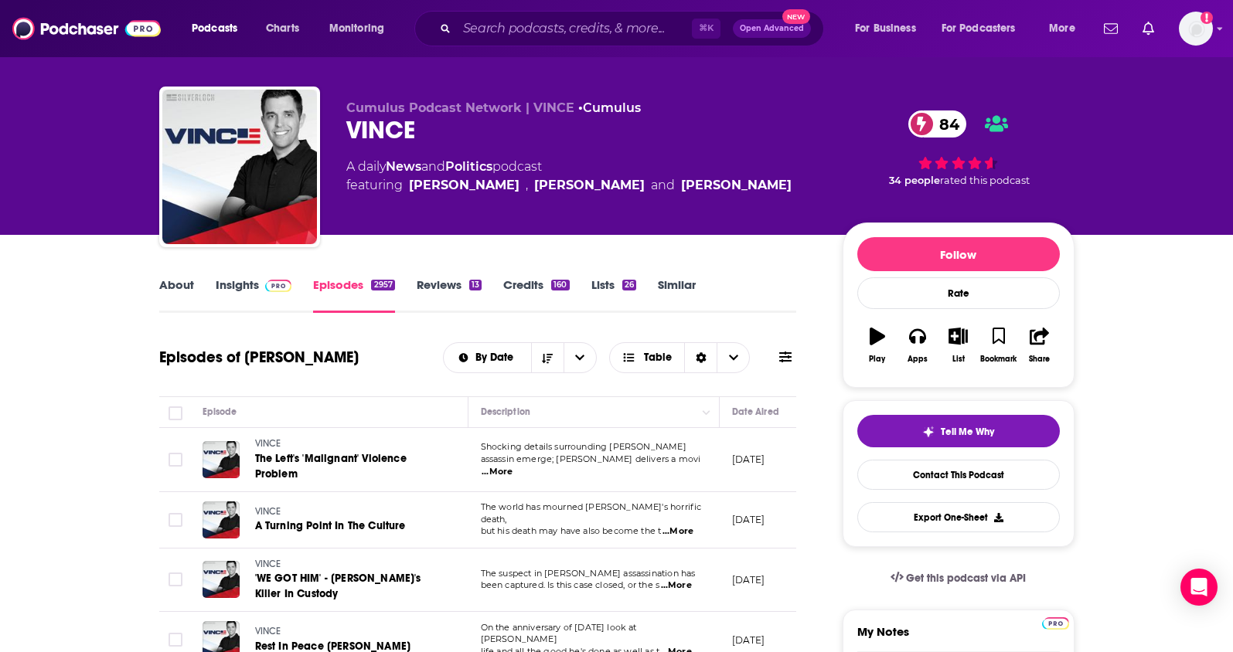
scroll to position [0, 0]
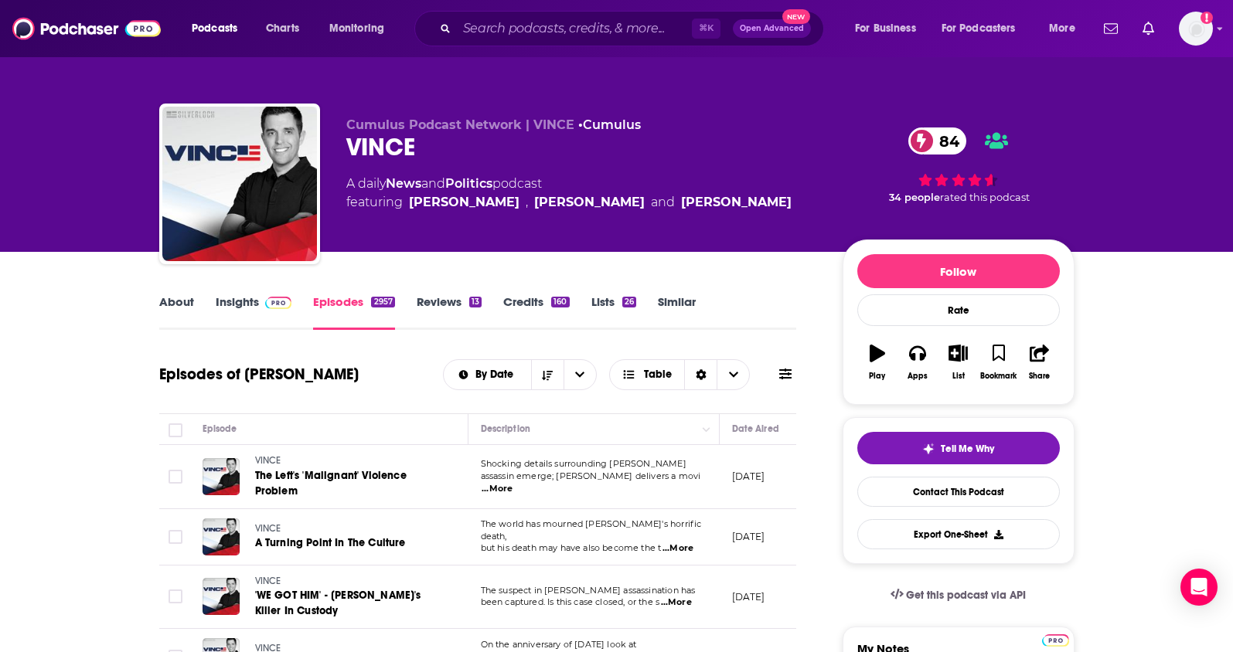
click at [175, 303] on link "About" at bounding box center [176, 312] width 35 height 36
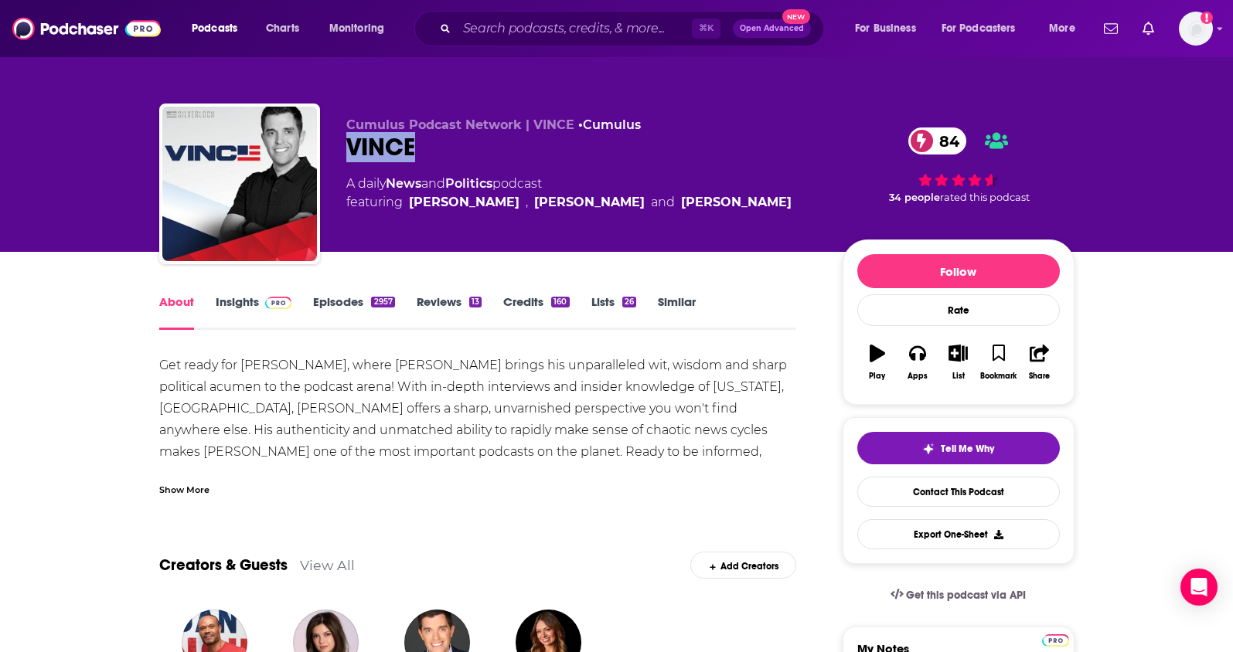
drag, startPoint x: 430, startPoint y: 159, endPoint x: 336, endPoint y: 151, distance: 94.6
click at [336, 151] on div "Cumulus Podcast Network | VINCE • Cumulus VINCE 84 A daily News and Politics po…" at bounding box center [616, 187] width 915 height 167
copy h1 "VINCE"
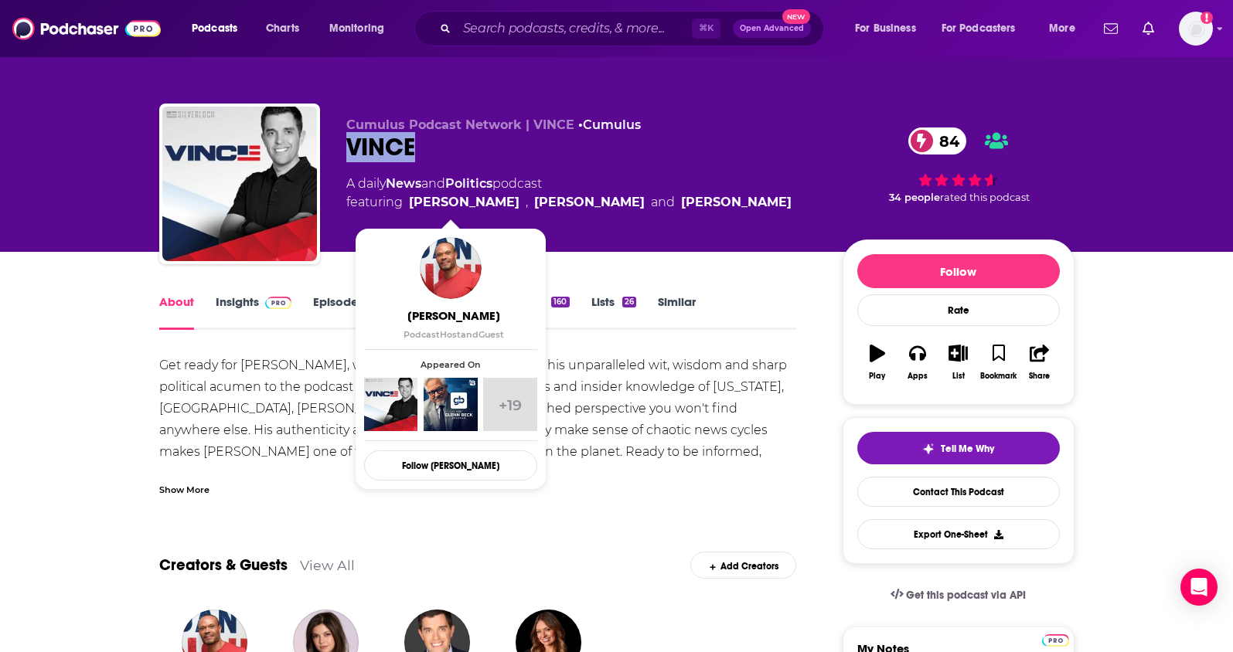
drag, startPoint x: 621, startPoint y: 203, endPoint x: 410, endPoint y: 209, distance: 211.0
click at [410, 209] on span "featuring Dan Bongino , Vince Coglianese and Hayley Caronia" at bounding box center [568, 202] width 445 height 19
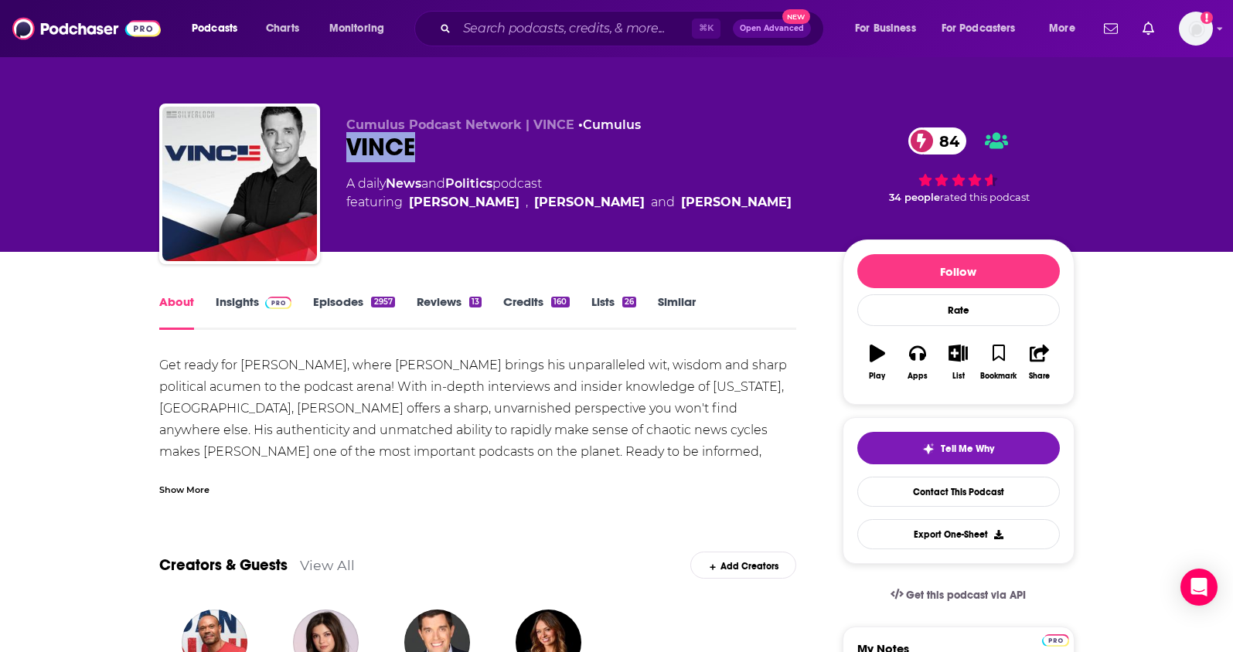
copy span "Dan Bongino , Vince Coglianese"
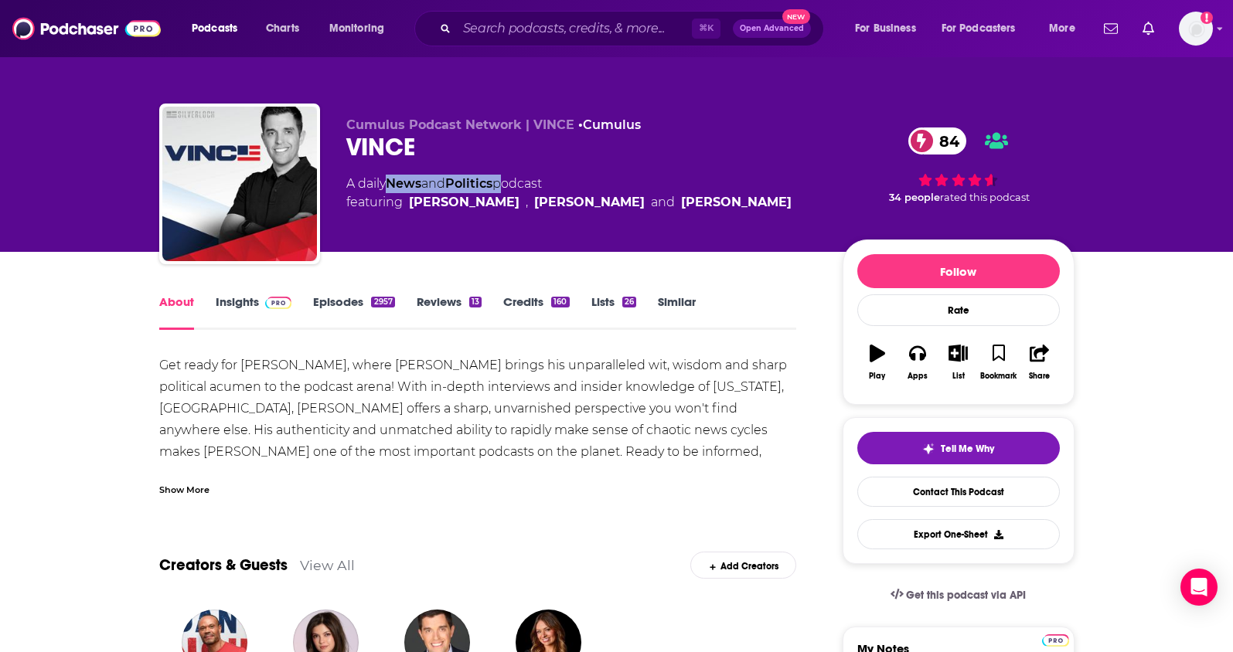
drag, startPoint x: 504, startPoint y: 183, endPoint x: 393, endPoint y: 189, distance: 110.7
click at [393, 189] on div "A daily News and Politics podcast featuring Dan Bongino , Vince Coglianese and …" at bounding box center [568, 193] width 445 height 37
copy div "News and Politics"
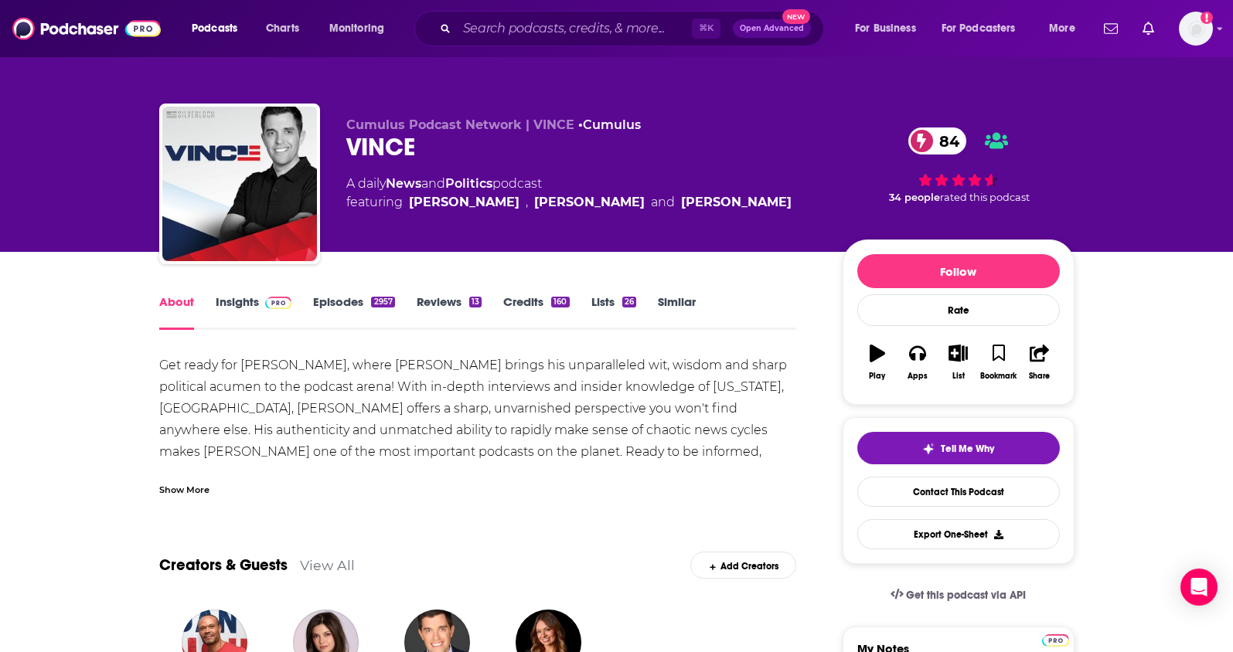
click at [226, 304] on link "Insights" at bounding box center [254, 312] width 77 height 36
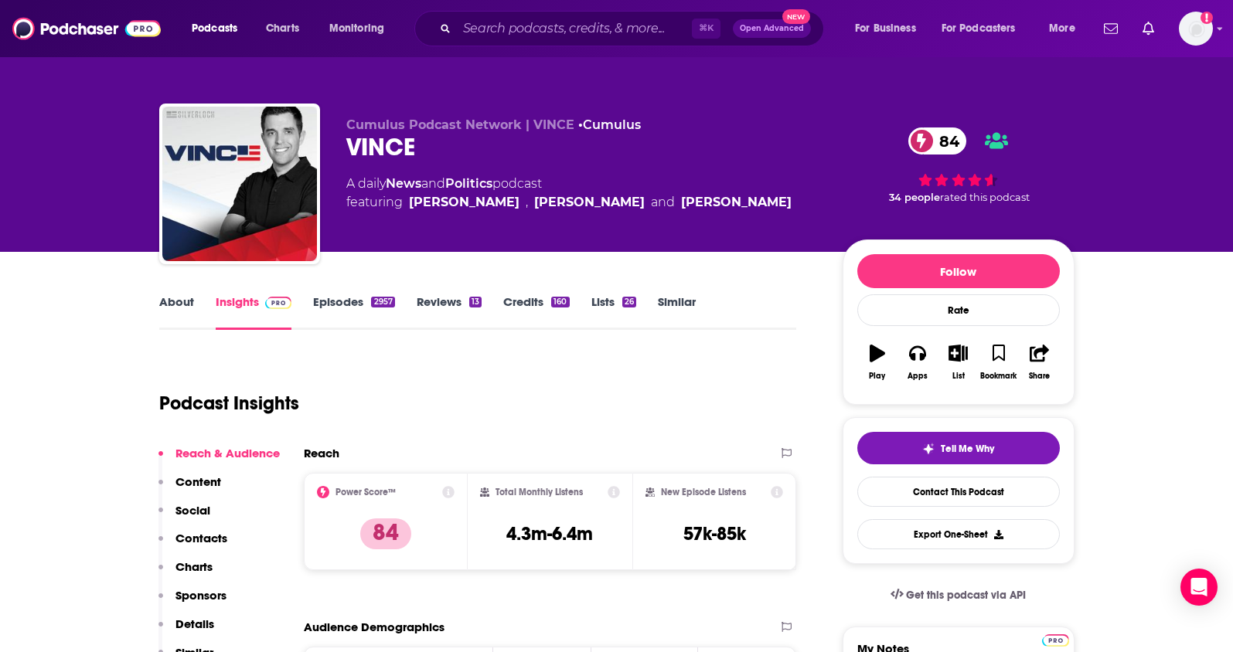
click at [200, 543] on p "Contacts" at bounding box center [201, 538] width 52 height 15
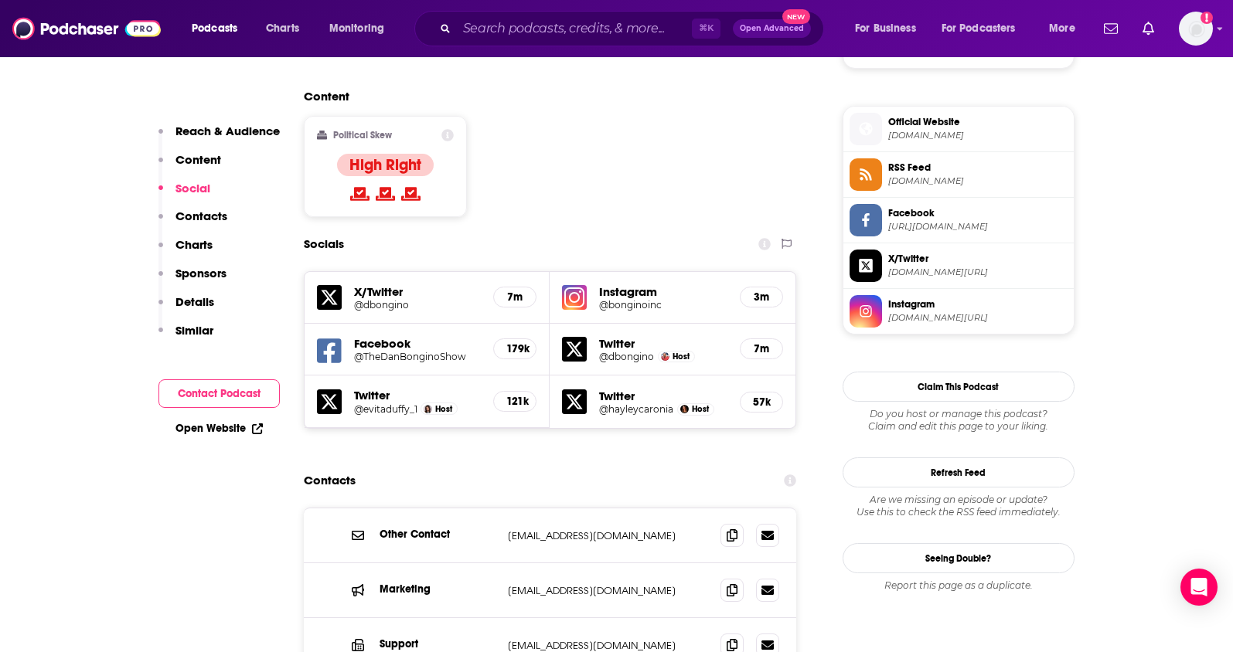
scroll to position [1314, 0]
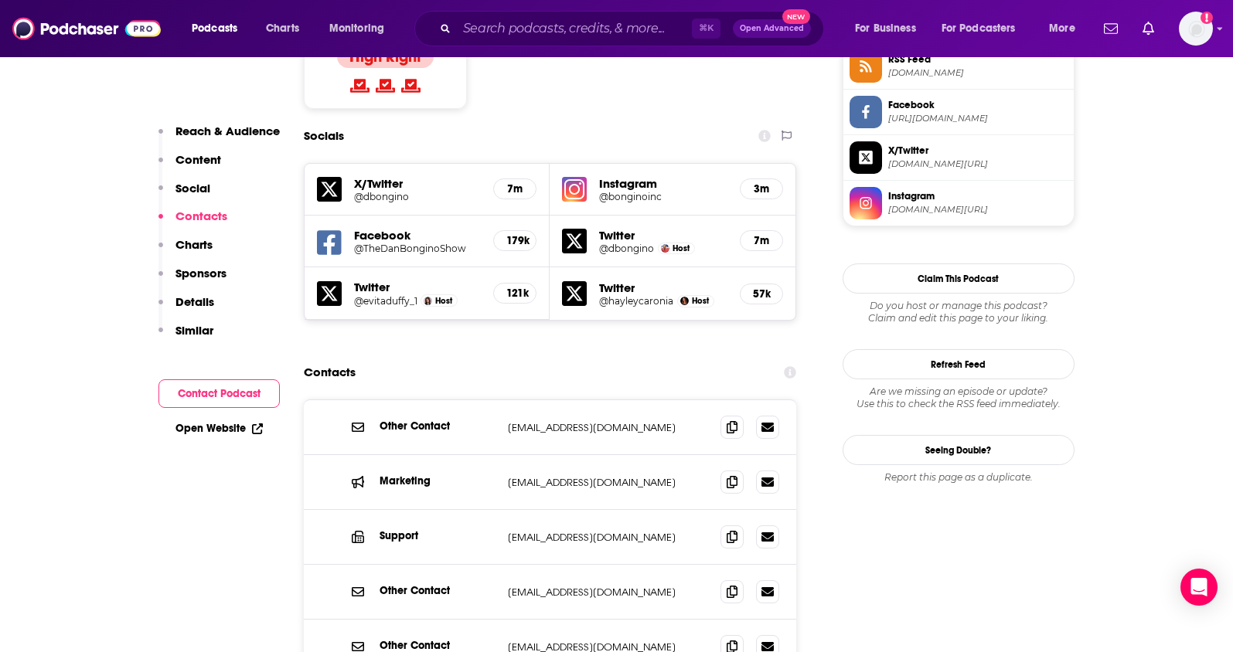
click at [218, 221] on p "Contacts" at bounding box center [201, 216] width 52 height 15
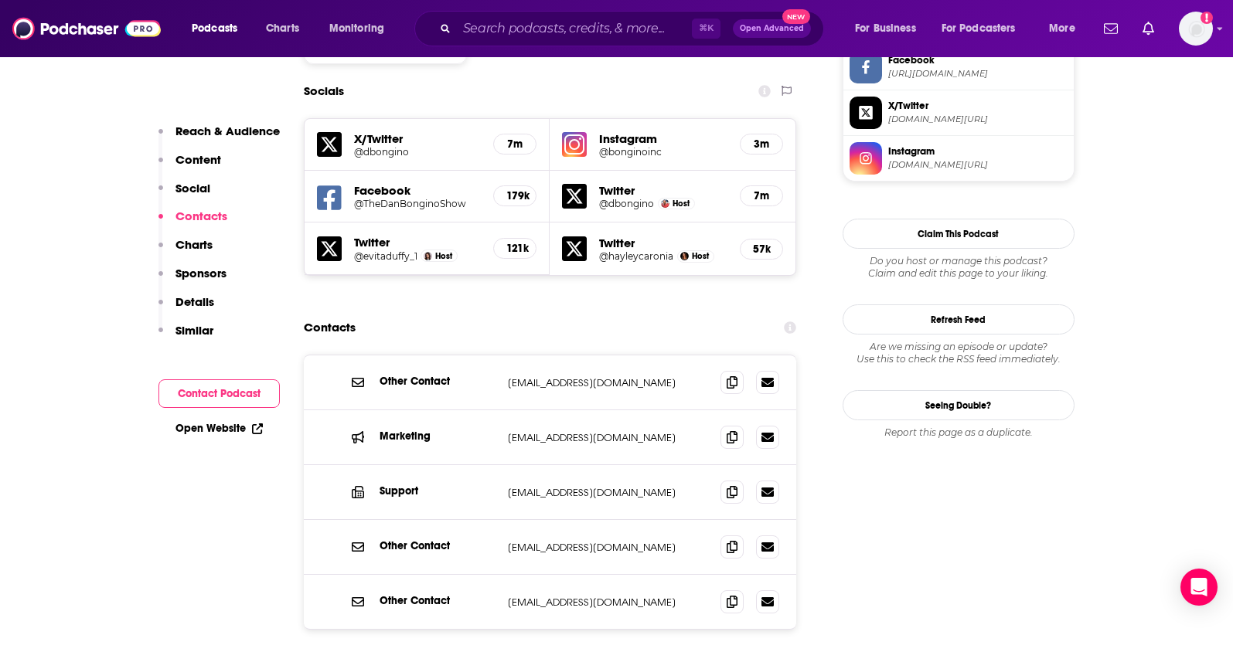
scroll to position [1360, 0]
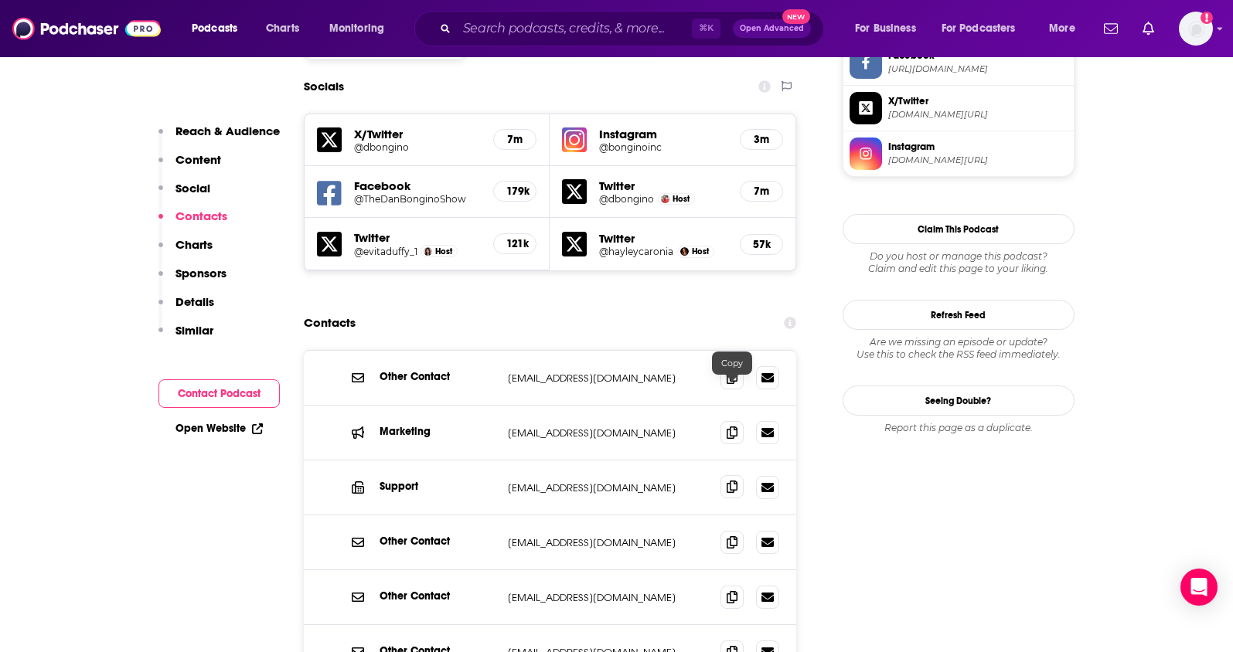
click at [727, 481] on icon at bounding box center [731, 487] width 11 height 12
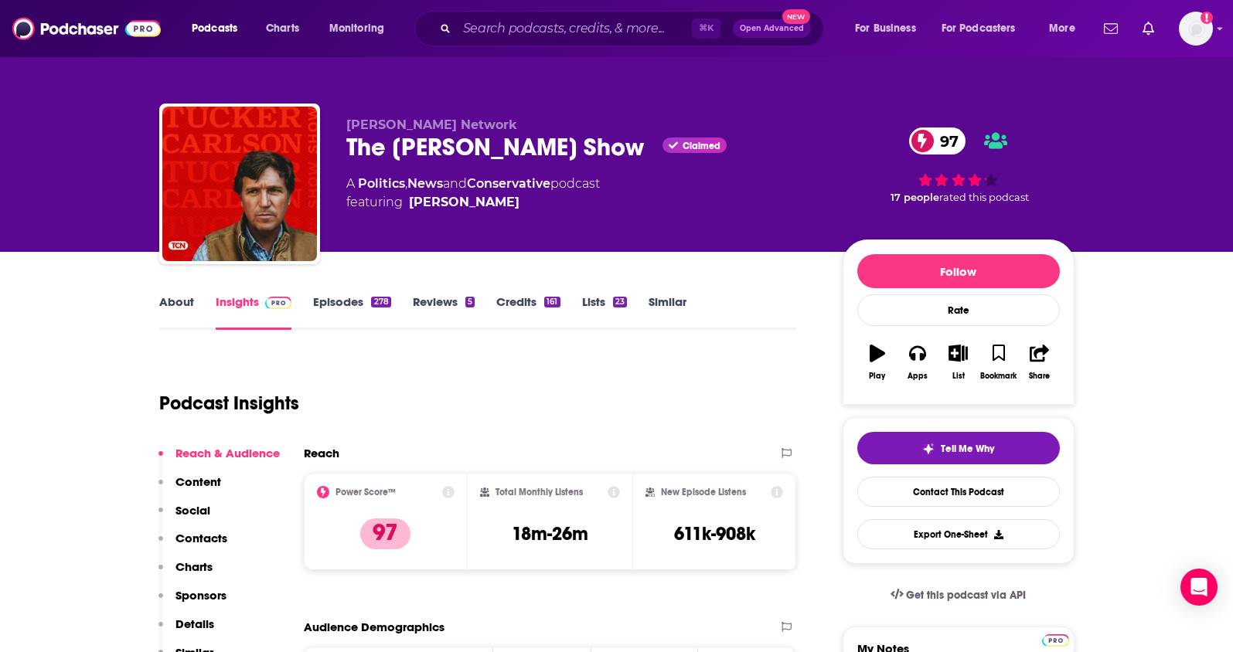
drag, startPoint x: 609, startPoint y: 155, endPoint x: 348, endPoint y: 159, distance: 261.2
click at [348, 159] on div "The [PERSON_NAME] Show Claimed 97" at bounding box center [581, 147] width 471 height 30
copy h2 "The [PERSON_NAME] Show"
drag, startPoint x: 558, startPoint y: 182, endPoint x: 357, endPoint y: 180, distance: 200.9
click at [357, 180] on div "A Politics , News and Conservative podcast featuring Tucker Carlson" at bounding box center [472, 193] width 253 height 37
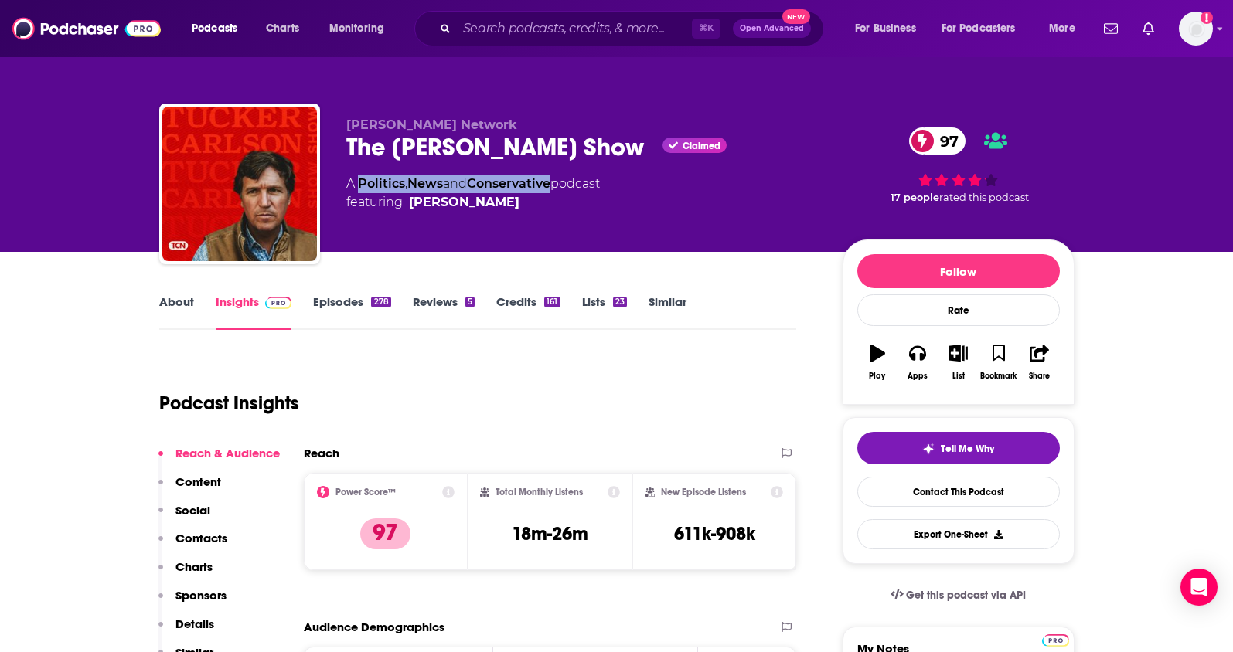
copy div "Politics , News and Conservative"
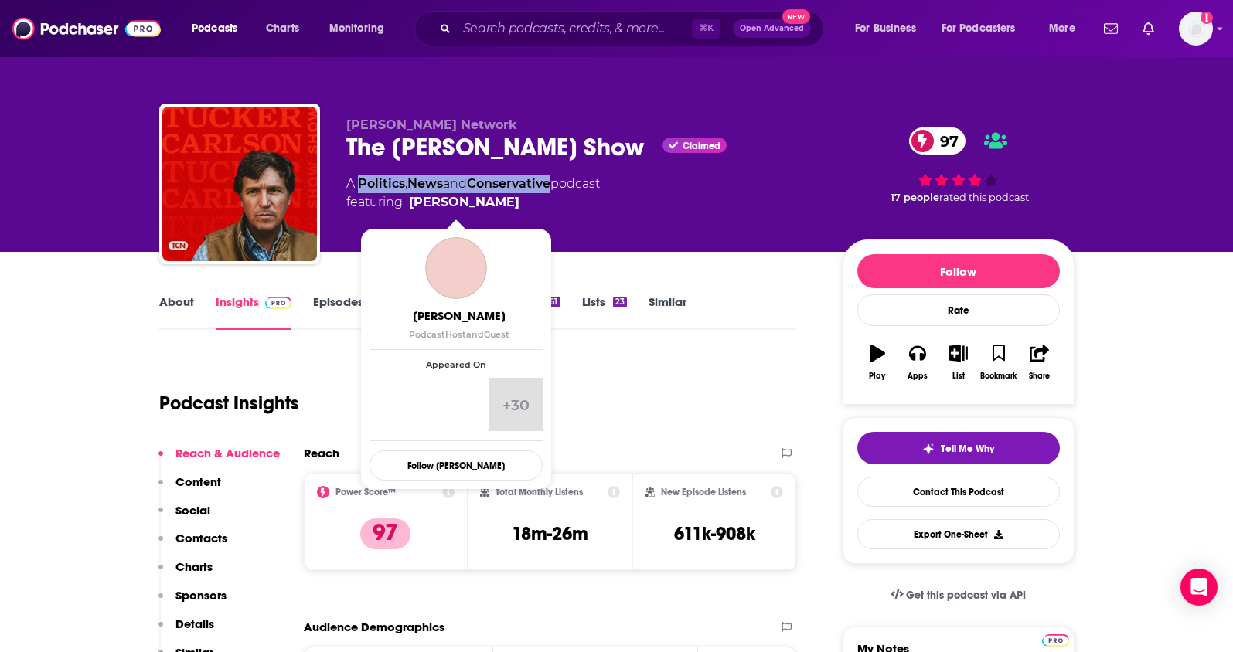
drag, startPoint x: 515, startPoint y: 201, endPoint x: 502, endPoint y: 206, distance: 13.9
click at [502, 206] on span "featuring Tucker Carlson" at bounding box center [472, 202] width 253 height 19
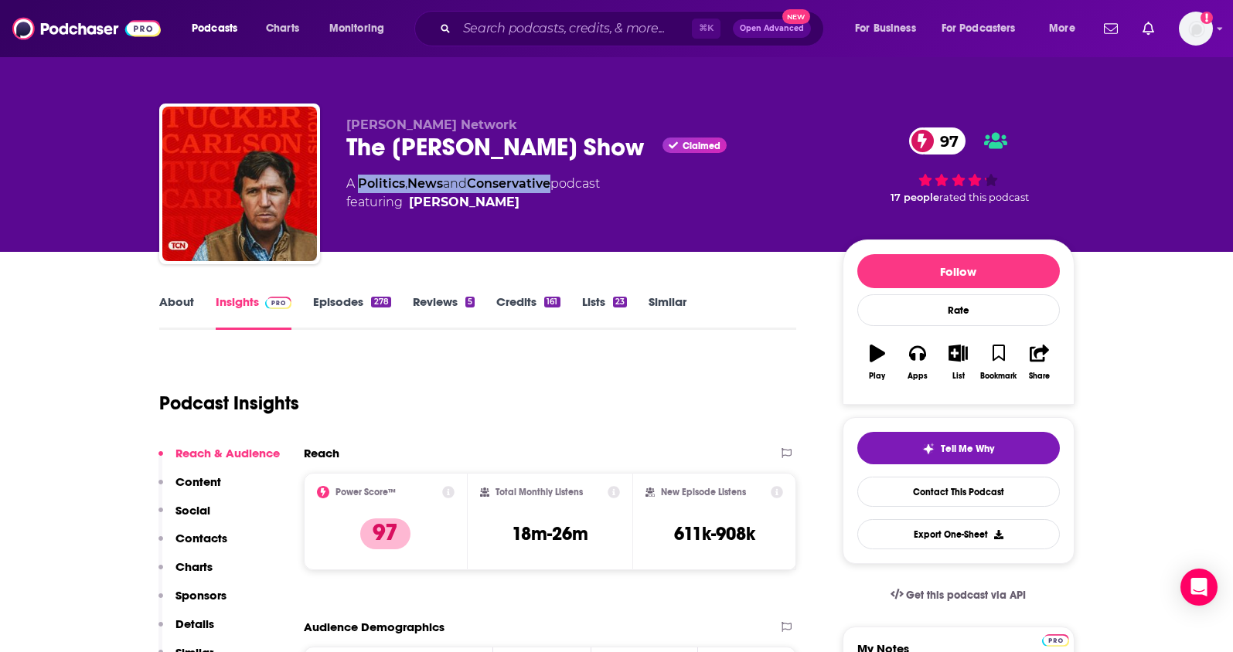
copy span "Tucker Carlson"
click at [193, 537] on p "Contacts" at bounding box center [201, 538] width 52 height 15
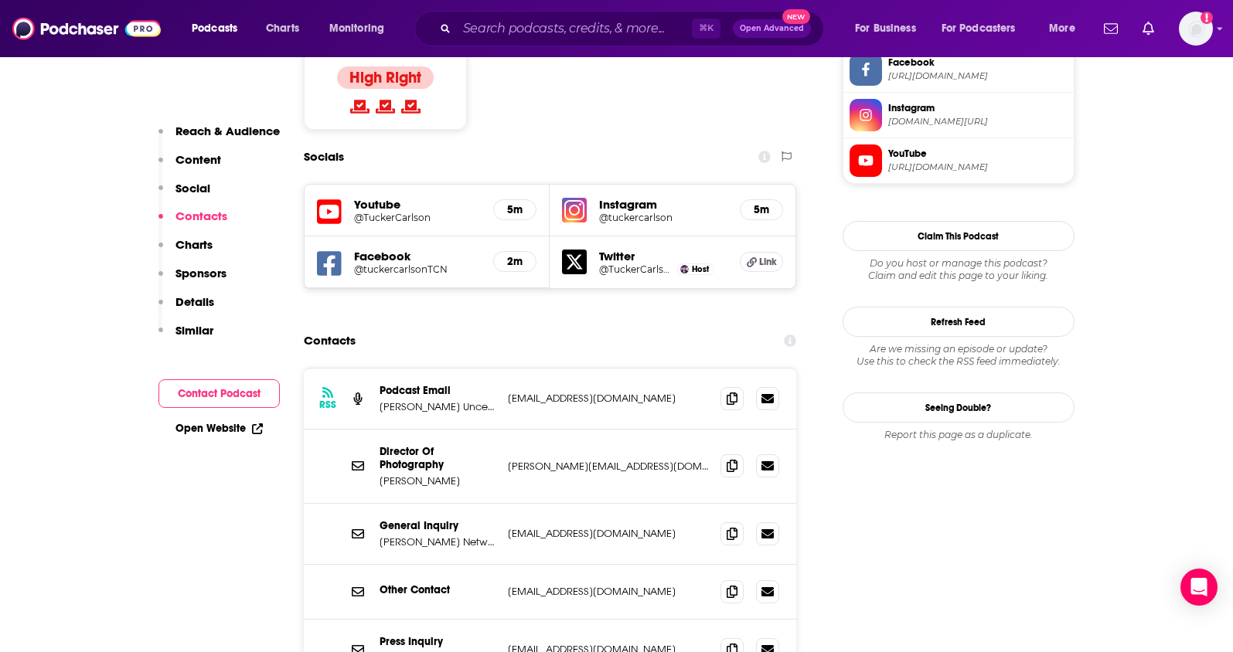
scroll to position [1325, 0]
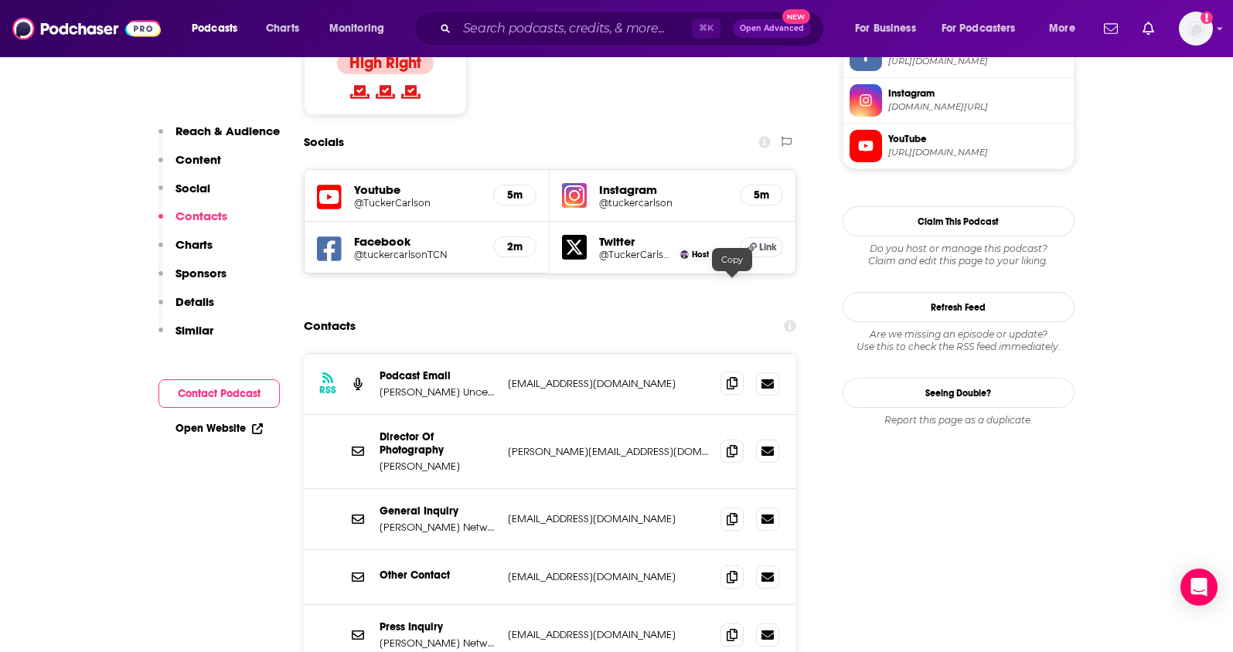
click at [726, 377] on icon at bounding box center [731, 383] width 11 height 12
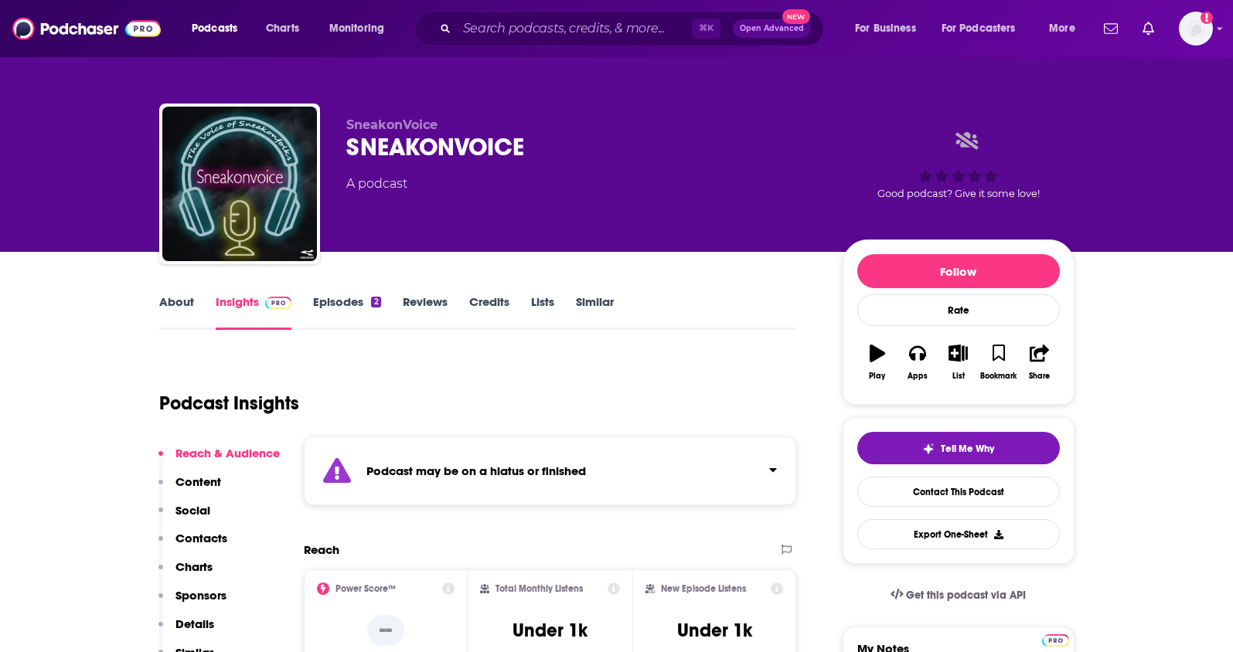
click at [191, 310] on link "About" at bounding box center [176, 312] width 35 height 36
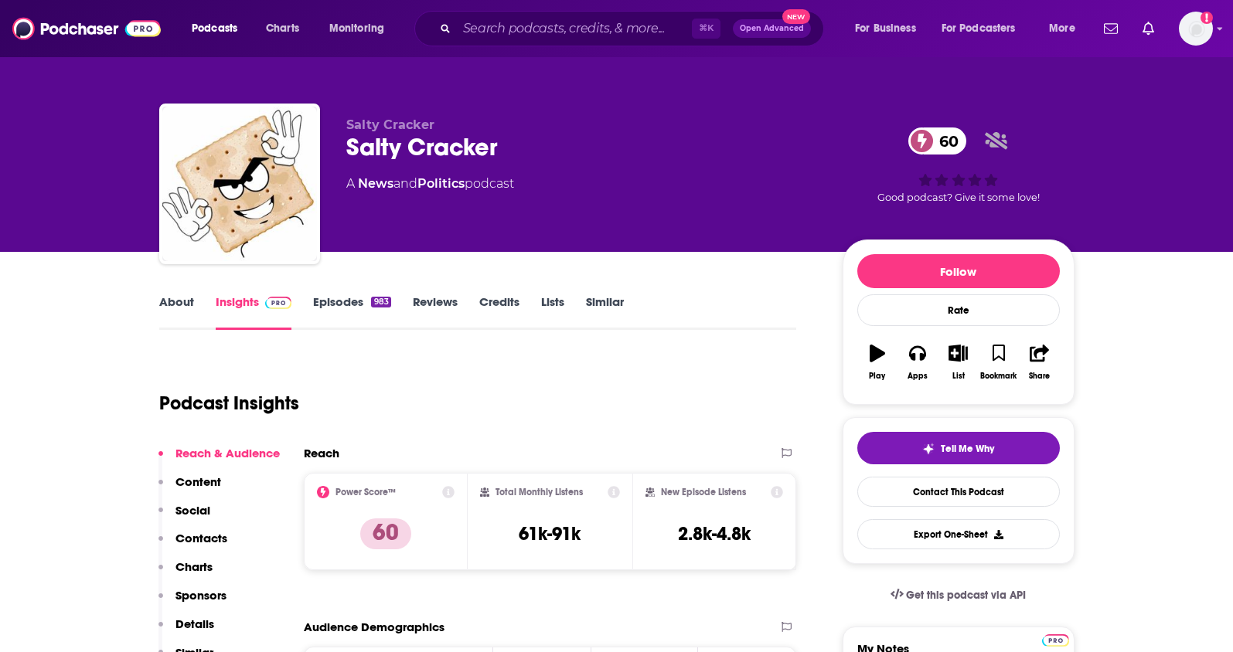
click at [220, 542] on p "Contacts" at bounding box center [201, 538] width 52 height 15
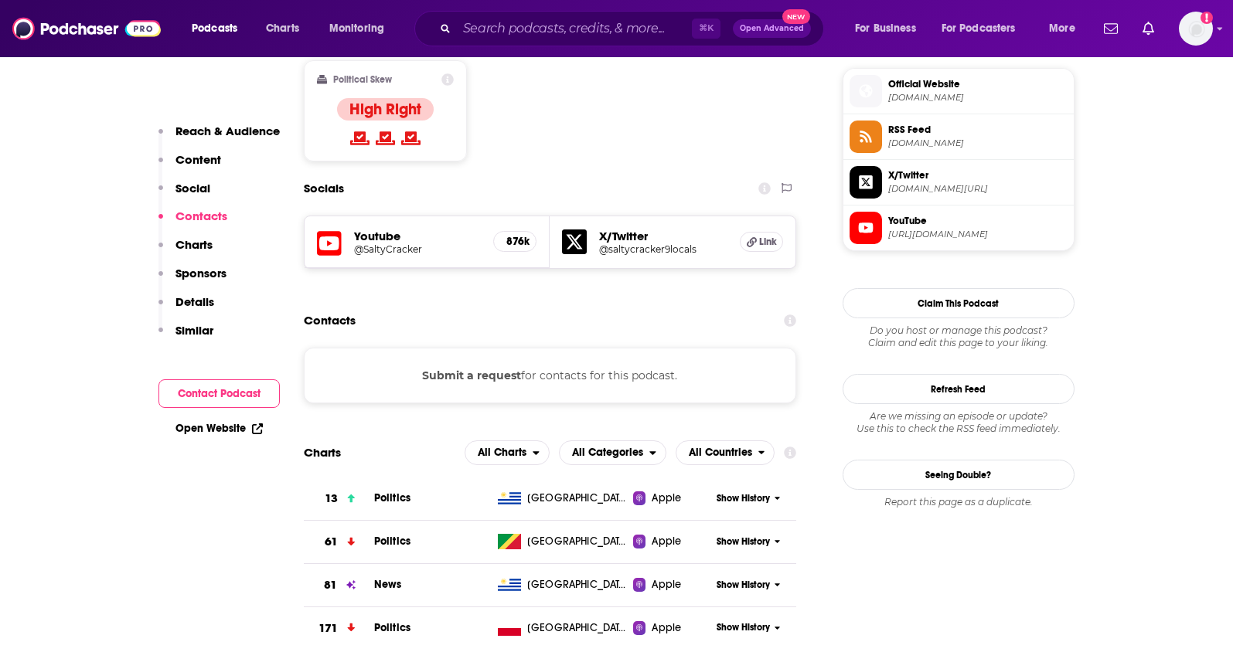
scroll to position [1047, 0]
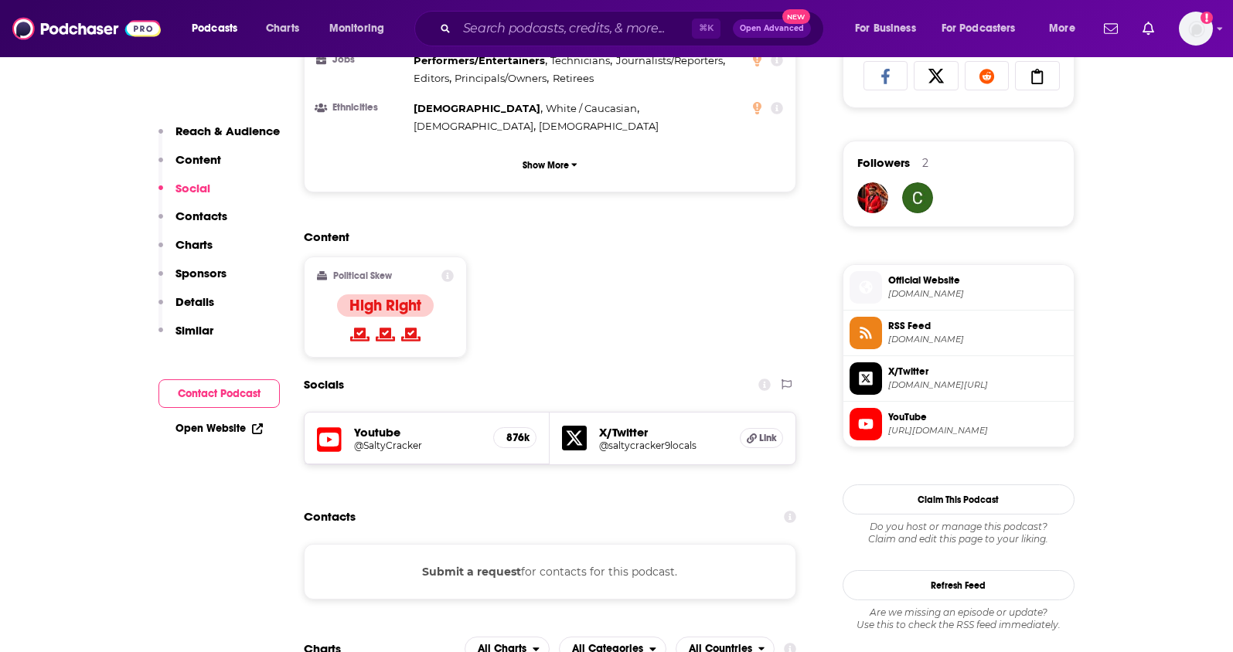
click at [376, 425] on h5 "Youtube" at bounding box center [418, 432] width 128 height 15
click at [378, 440] on h5 "@SaltyCracker" at bounding box center [418, 446] width 128 height 12
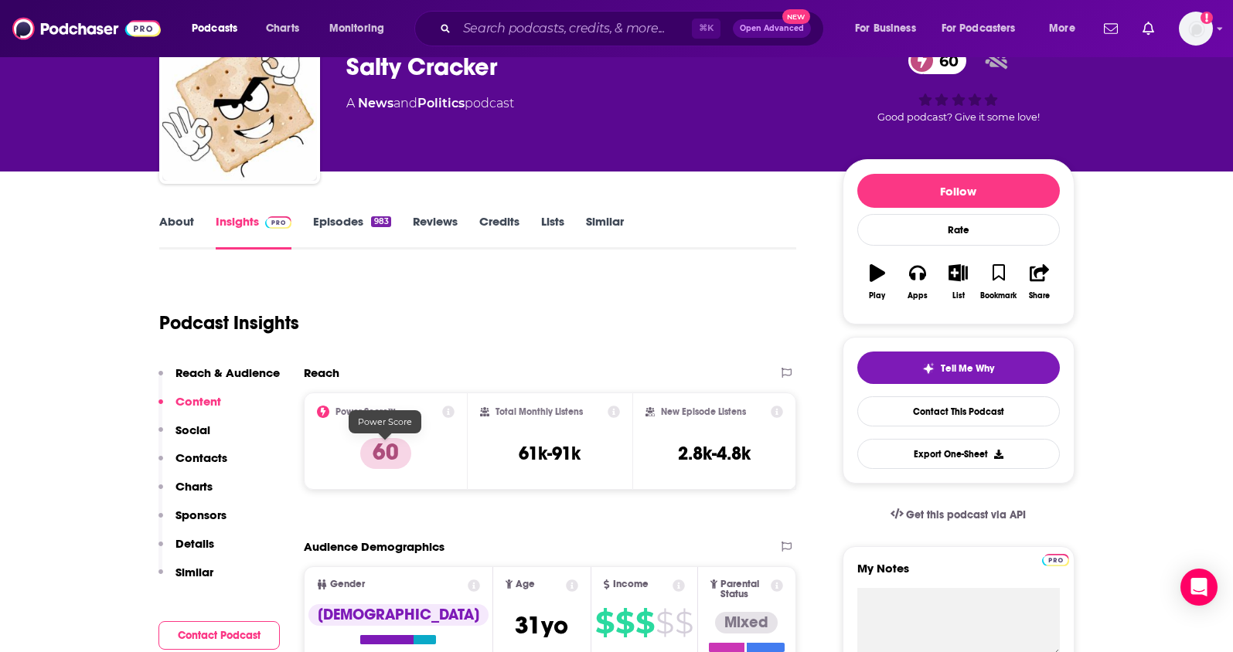
scroll to position [0, 0]
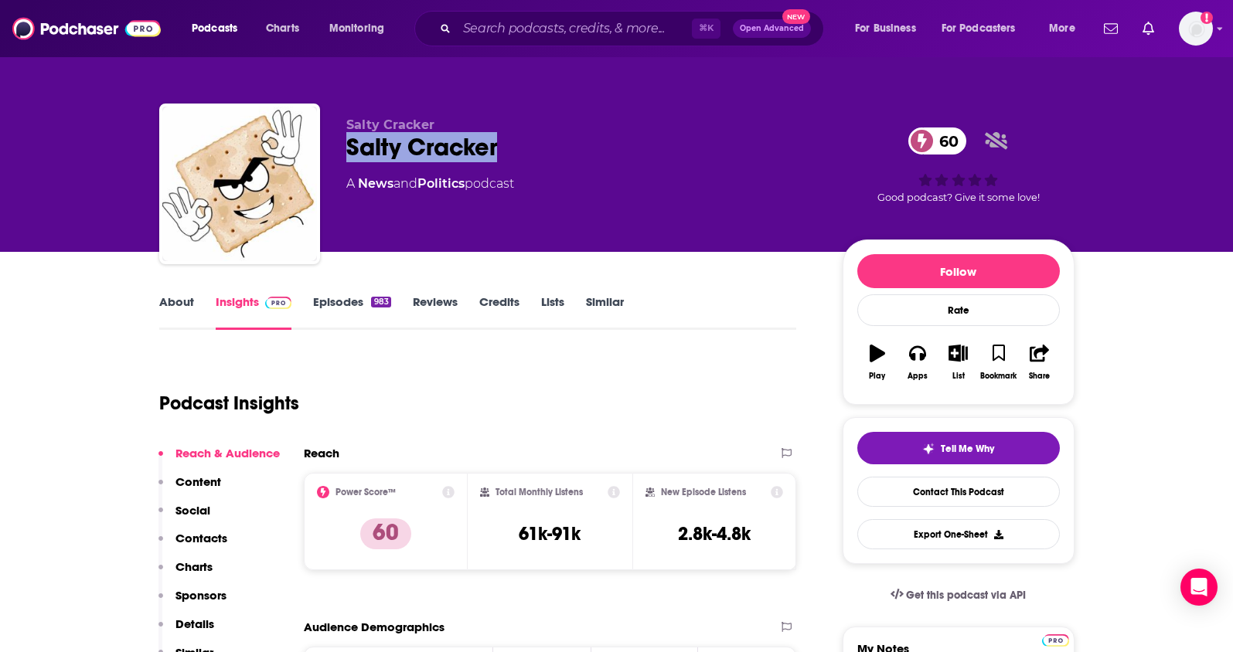
drag, startPoint x: 518, startPoint y: 147, endPoint x: 345, endPoint y: 144, distance: 173.1
click at [346, 144] on div "Salty Cracker 60" at bounding box center [581, 147] width 471 height 30
copy h2 "Salty Cracker"
drag, startPoint x: 470, startPoint y: 183, endPoint x: 360, endPoint y: 181, distance: 109.8
click at [360, 181] on div "A News and Politics podcast" at bounding box center [430, 184] width 168 height 19
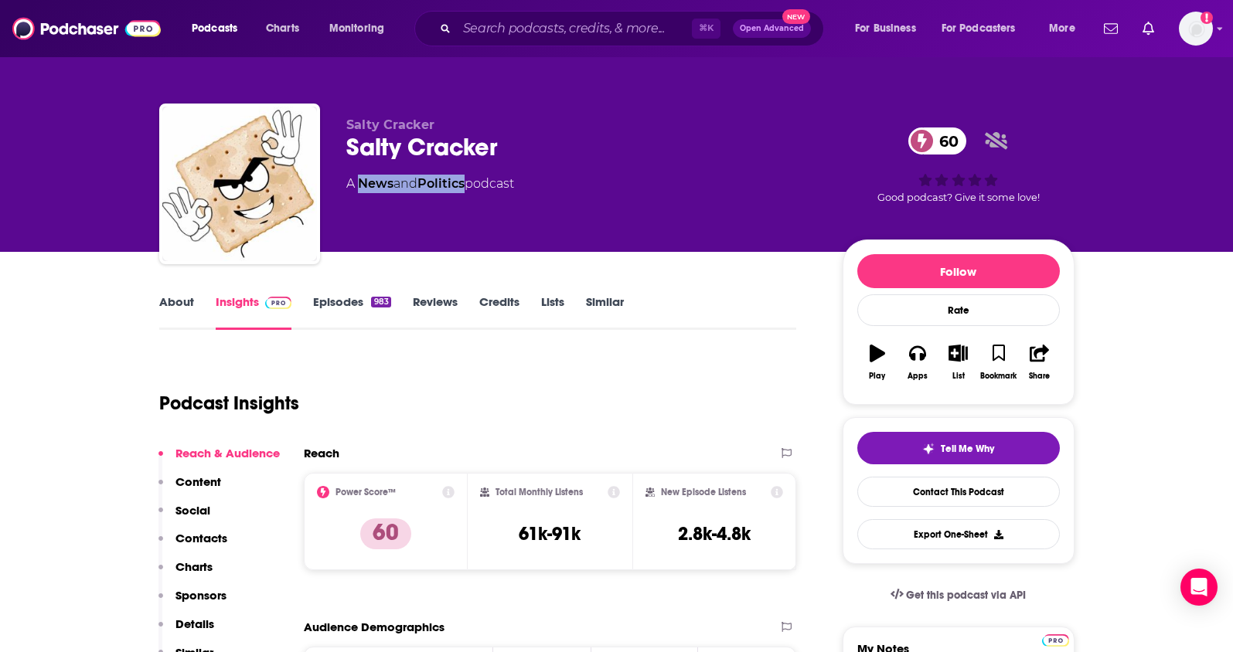
copy div "News and Politics"
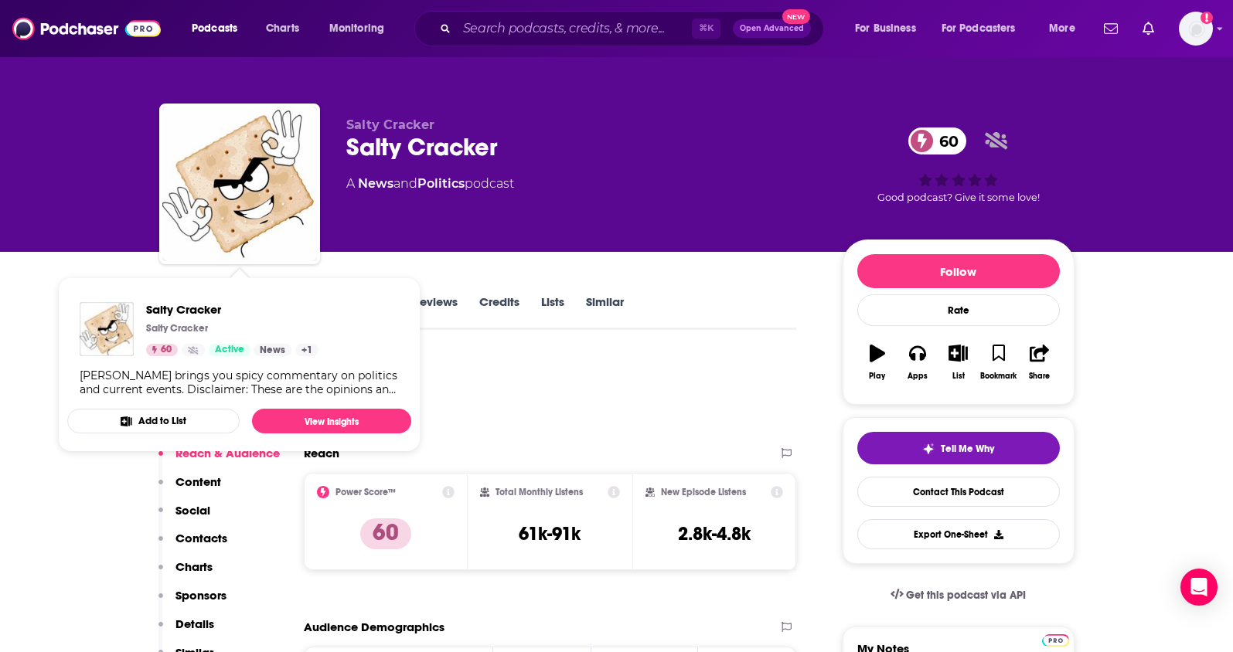
click at [84, 268] on span "Salty Cracker Salty Cracker 60 Active News + 1 Salty brings you spicy commentar…" at bounding box center [239, 364] width 362 height 193
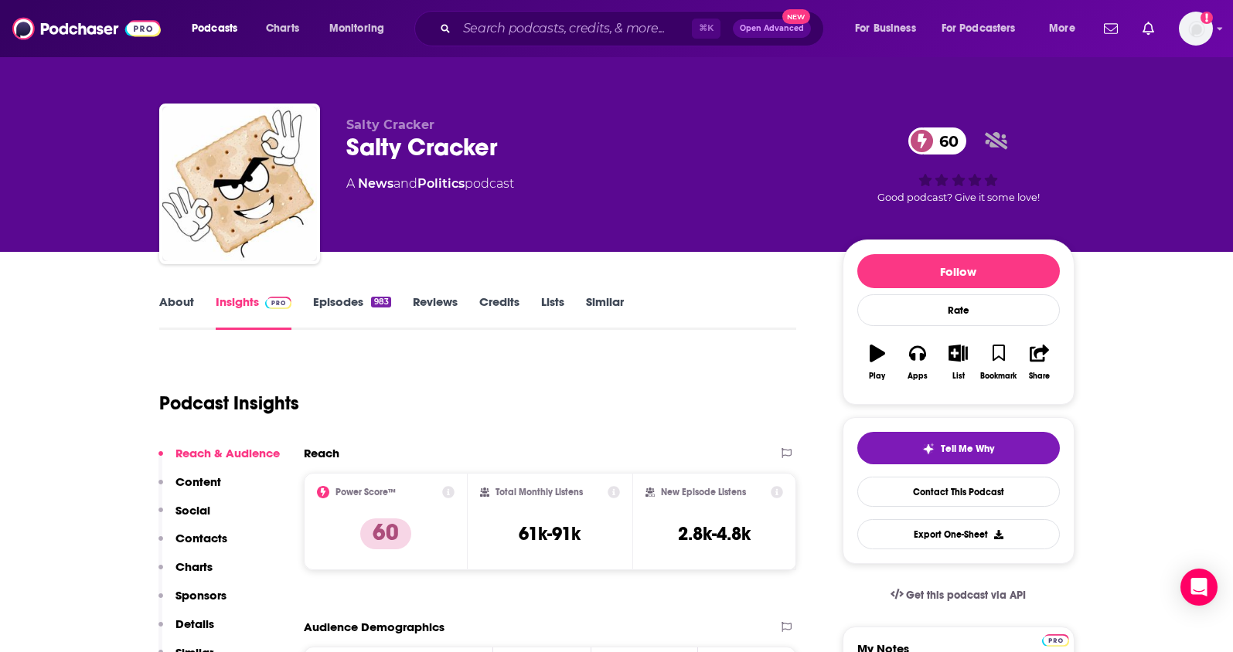
click at [162, 298] on link "About" at bounding box center [176, 312] width 35 height 36
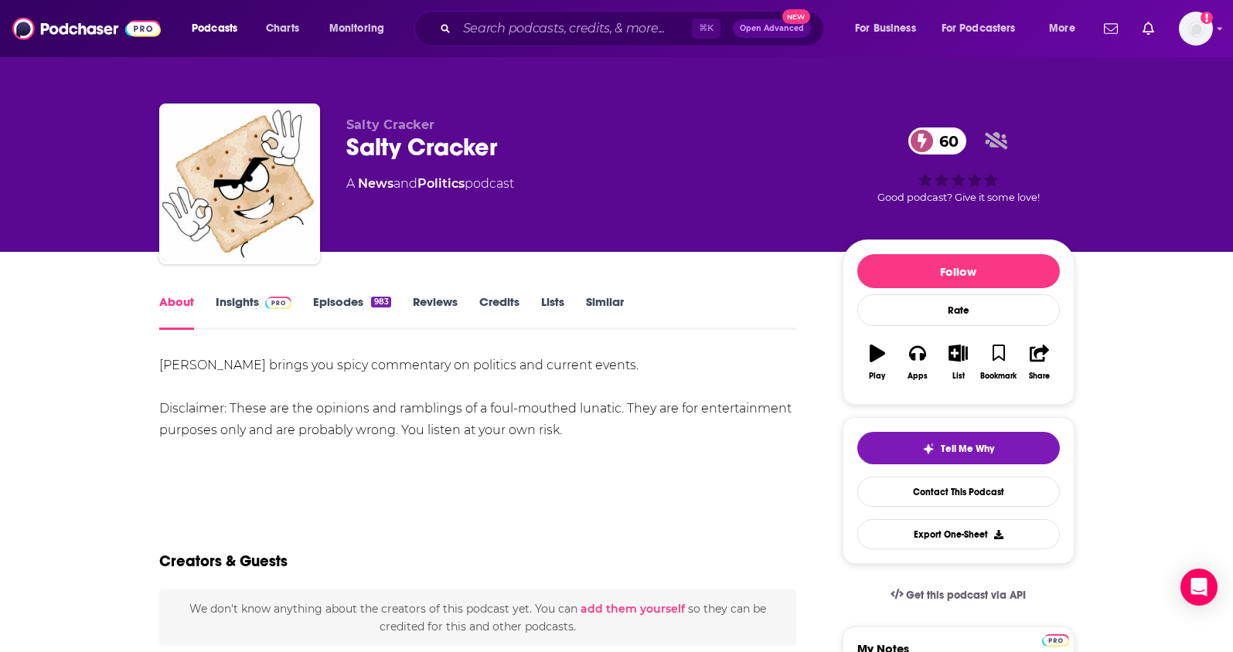
click at [331, 295] on link "Episodes 983" at bounding box center [351, 312] width 77 height 36
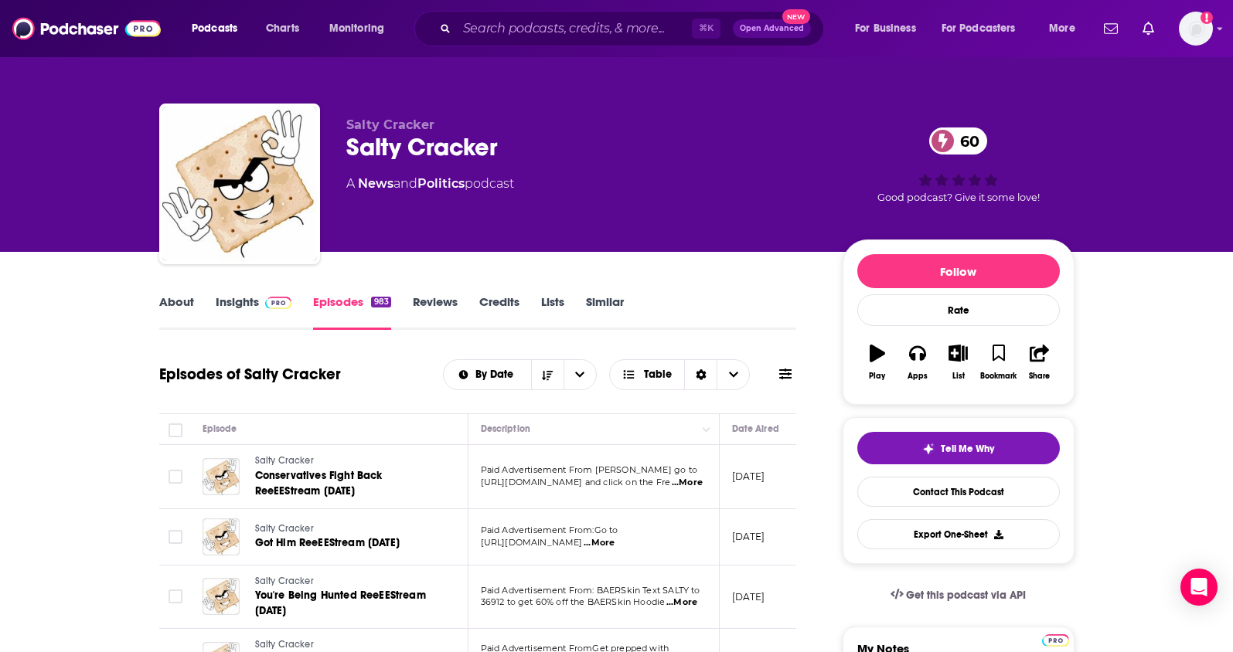
click at [236, 301] on link "Insights" at bounding box center [254, 312] width 77 height 36
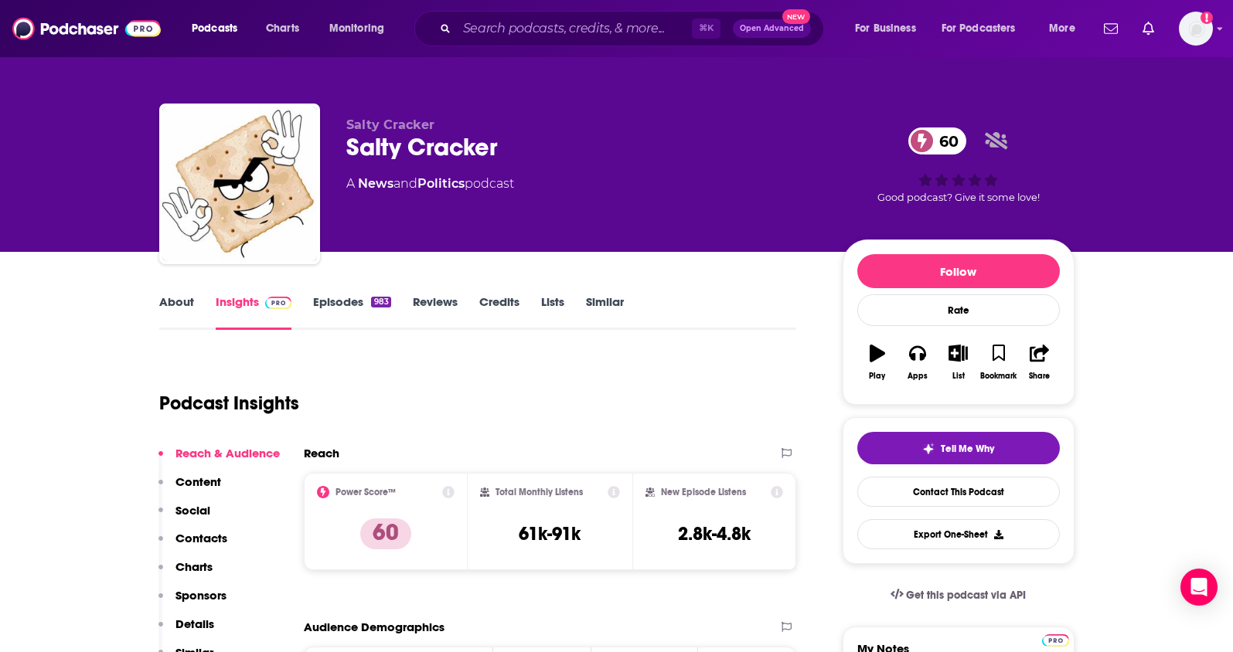
click at [192, 532] on p "Contacts" at bounding box center [201, 538] width 52 height 15
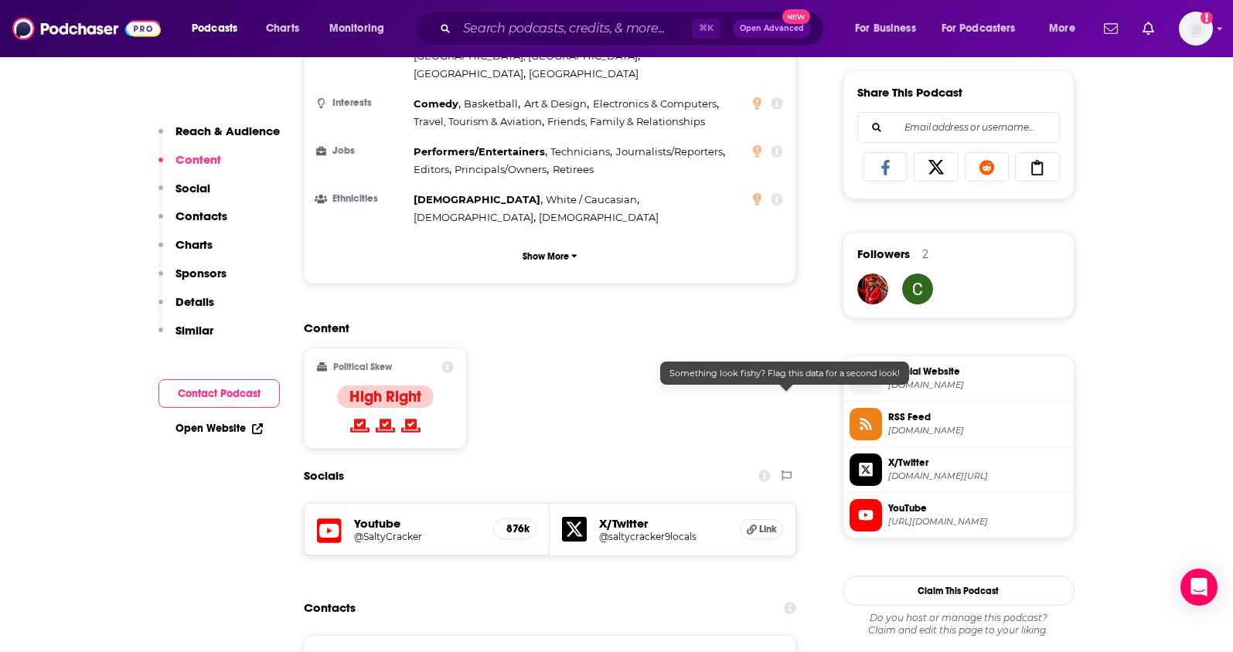
scroll to position [724, 0]
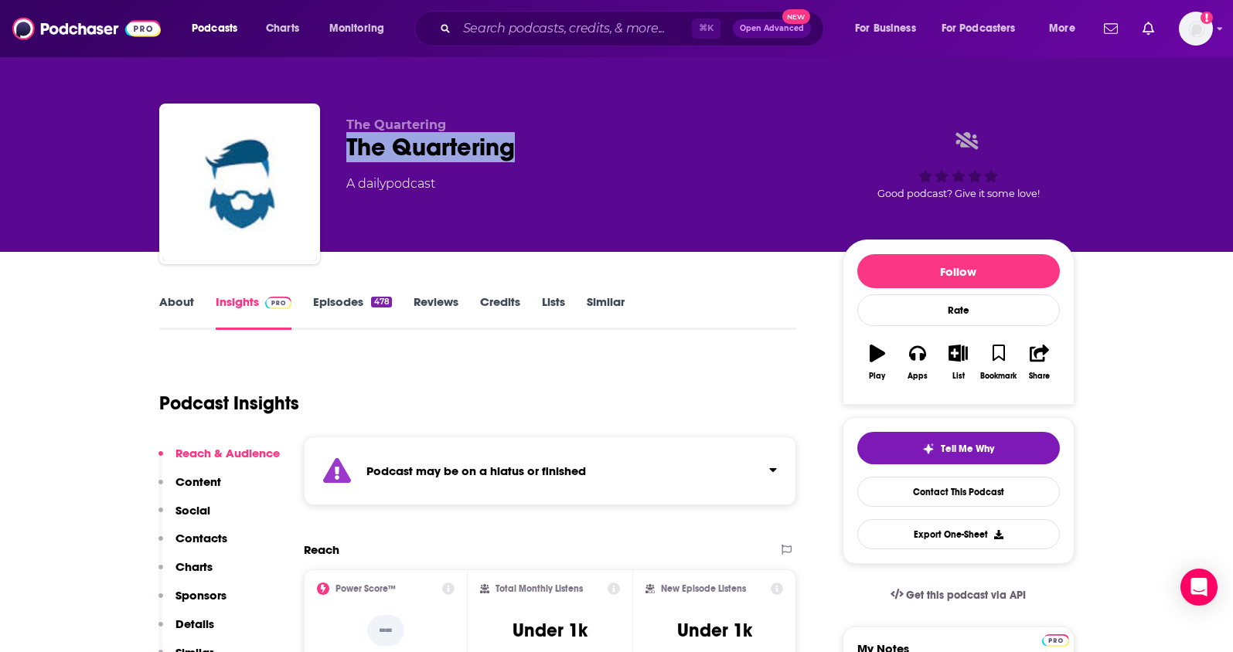
drag, startPoint x: 524, startPoint y: 151, endPoint x: 332, endPoint y: 145, distance: 191.7
click at [332, 145] on div "The Quartering The Quartering A daily podcast Good podcast? Give it some love!" at bounding box center [616, 187] width 915 height 167
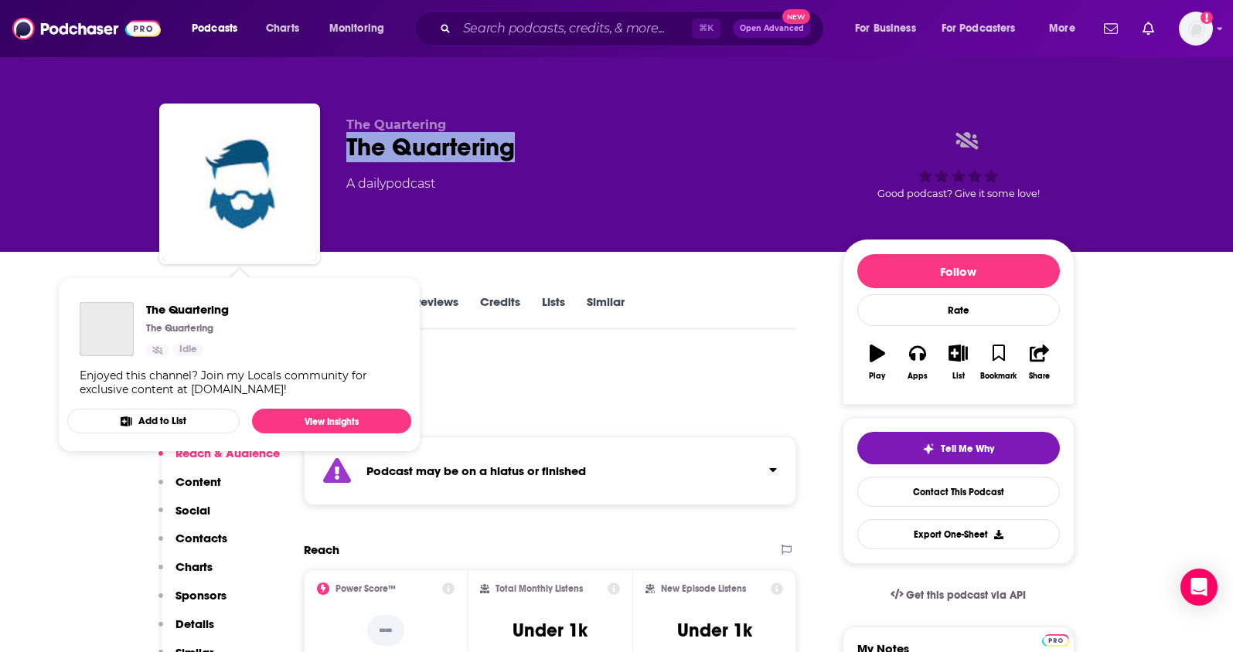
copy h2 "The Quartering"
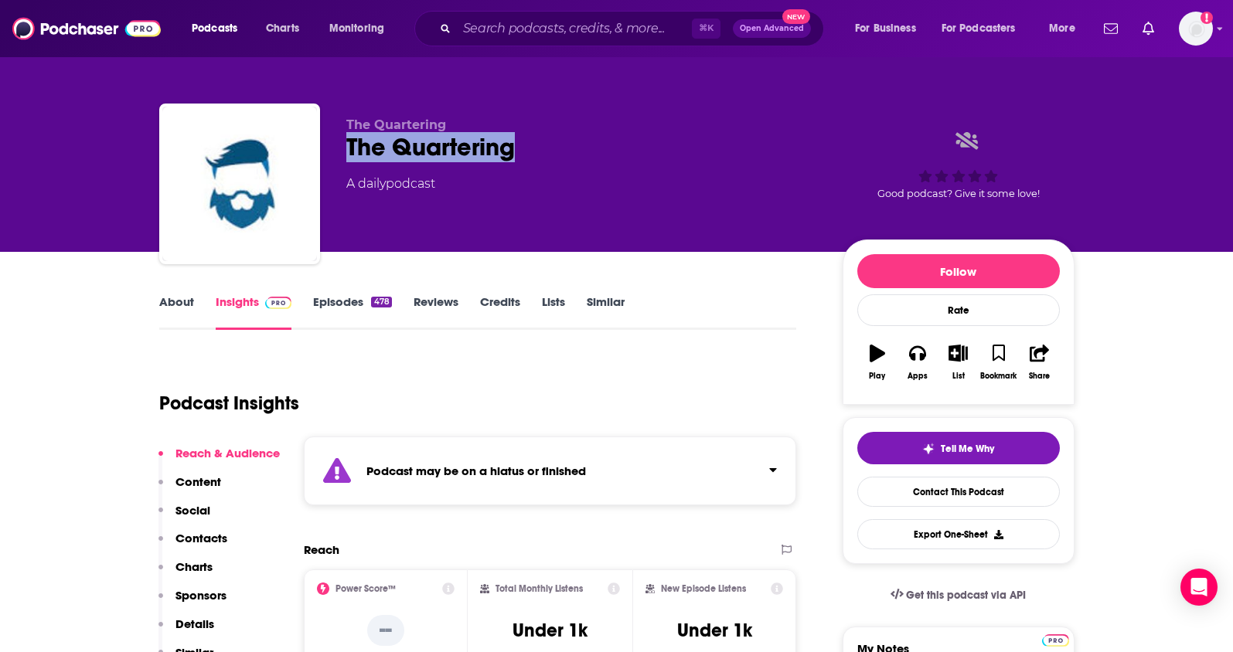
click at [175, 307] on link "About" at bounding box center [176, 312] width 35 height 36
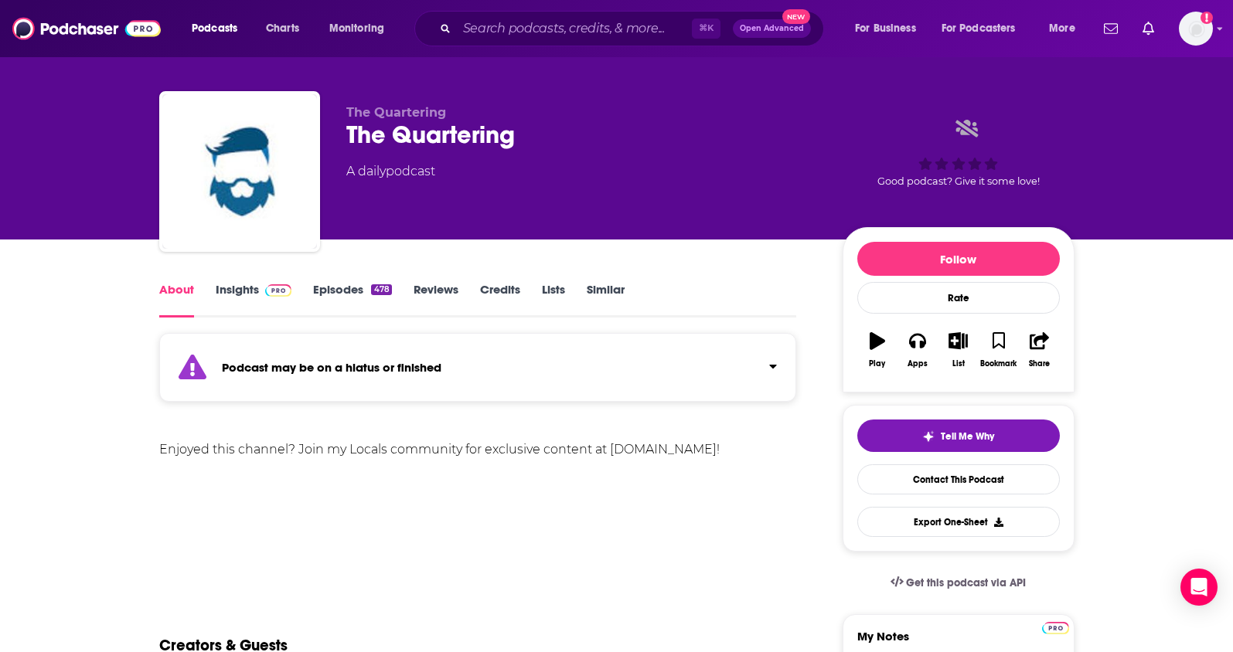
scroll to position [134, 0]
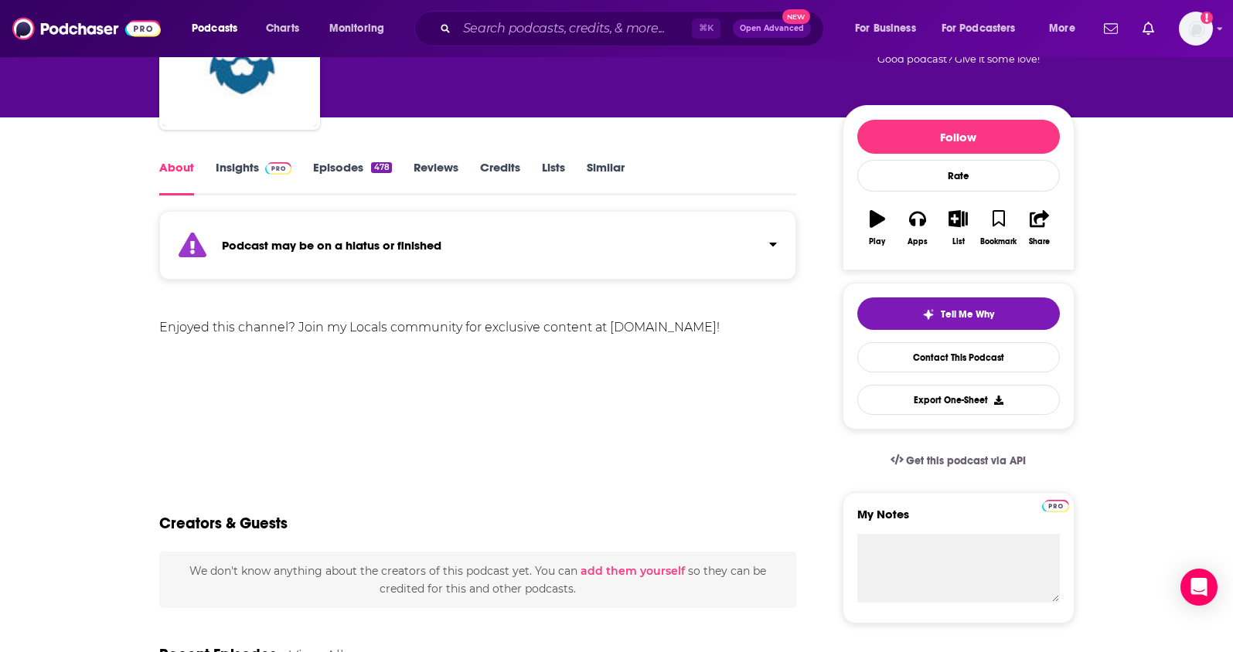
click at [250, 166] on link "Insights" at bounding box center [254, 178] width 77 height 36
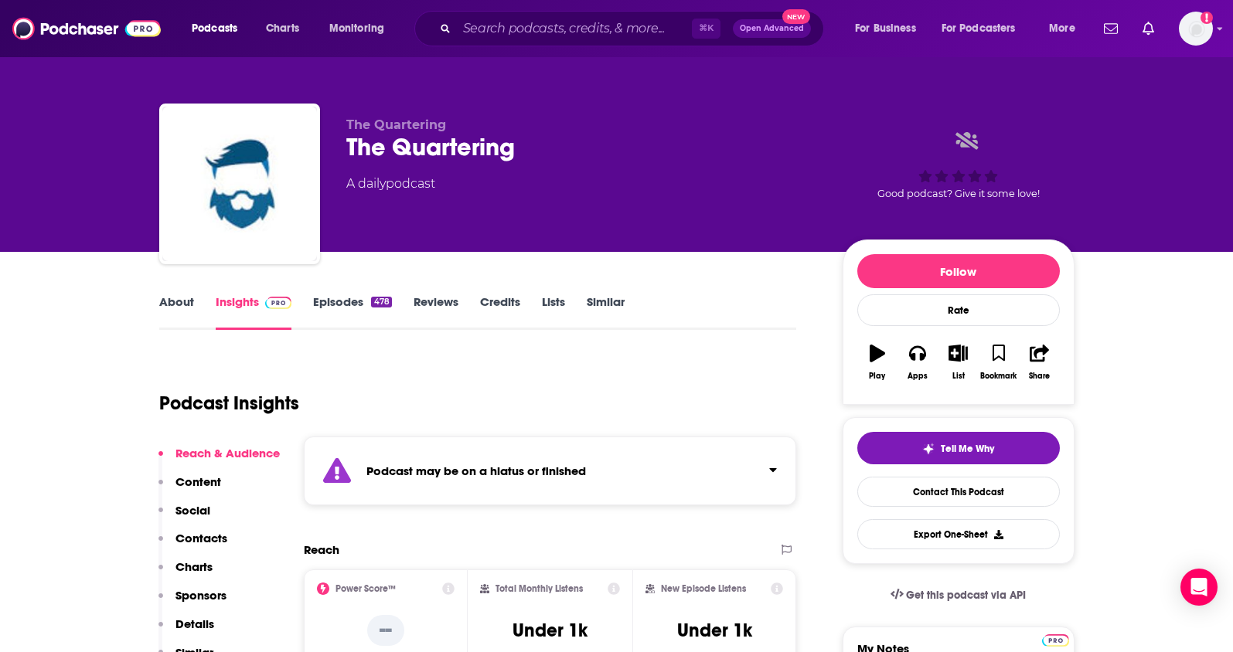
click at [208, 532] on p "Contacts" at bounding box center [201, 538] width 52 height 15
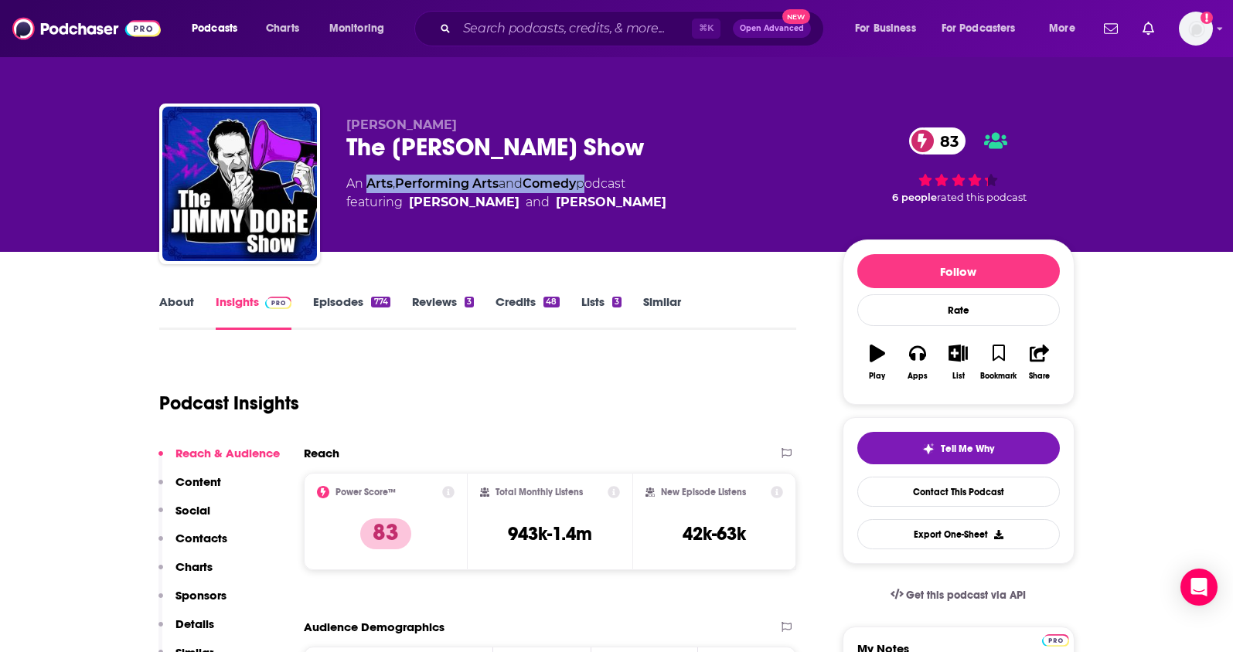
drag, startPoint x: 587, startPoint y: 185, endPoint x: 367, endPoint y: 188, distance: 219.5
click at [367, 188] on div "An Arts , Performing Arts and Comedy podcast featuring Jimmy Dore and Stef Zamo…" at bounding box center [506, 193] width 320 height 37
copy div "Arts , Performing Arts and Comedy"
click at [187, 536] on p "Contacts" at bounding box center [201, 538] width 52 height 15
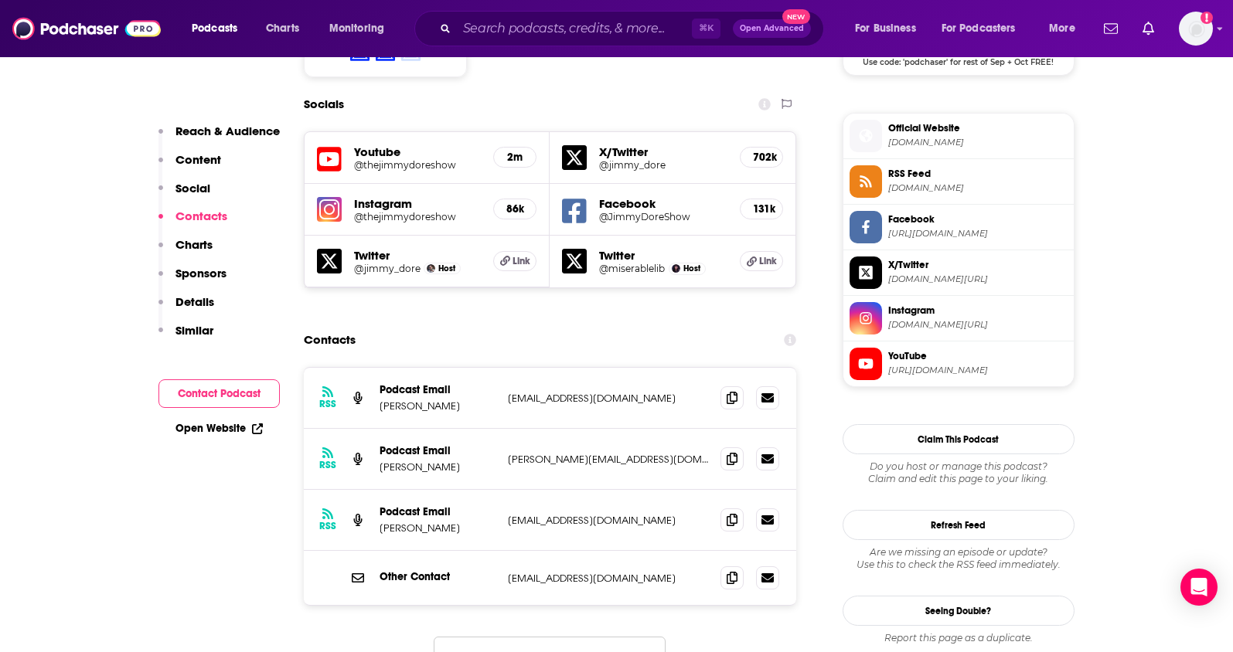
scroll to position [1341, 0]
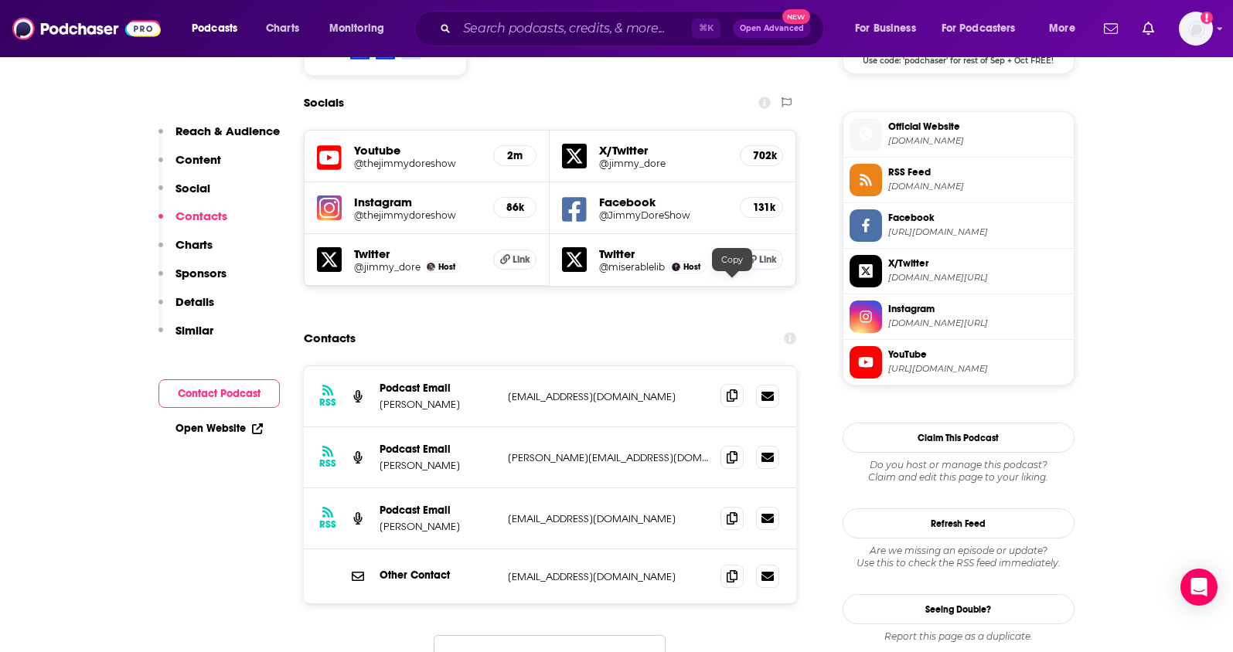
click at [731, 389] on icon at bounding box center [731, 395] width 11 height 12
click at [729, 389] on icon at bounding box center [731, 395] width 11 height 12
click at [735, 445] on span at bounding box center [731, 456] width 23 height 23
